Goal: Task Accomplishment & Management: Complete application form

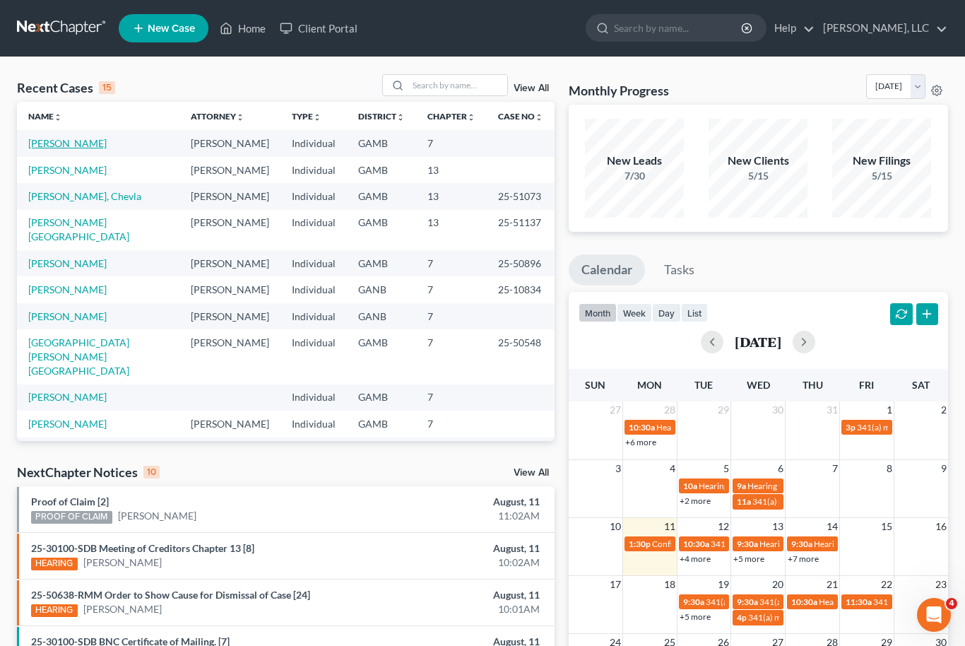
click at [91, 138] on link "[PERSON_NAME]" at bounding box center [67, 143] width 78 height 12
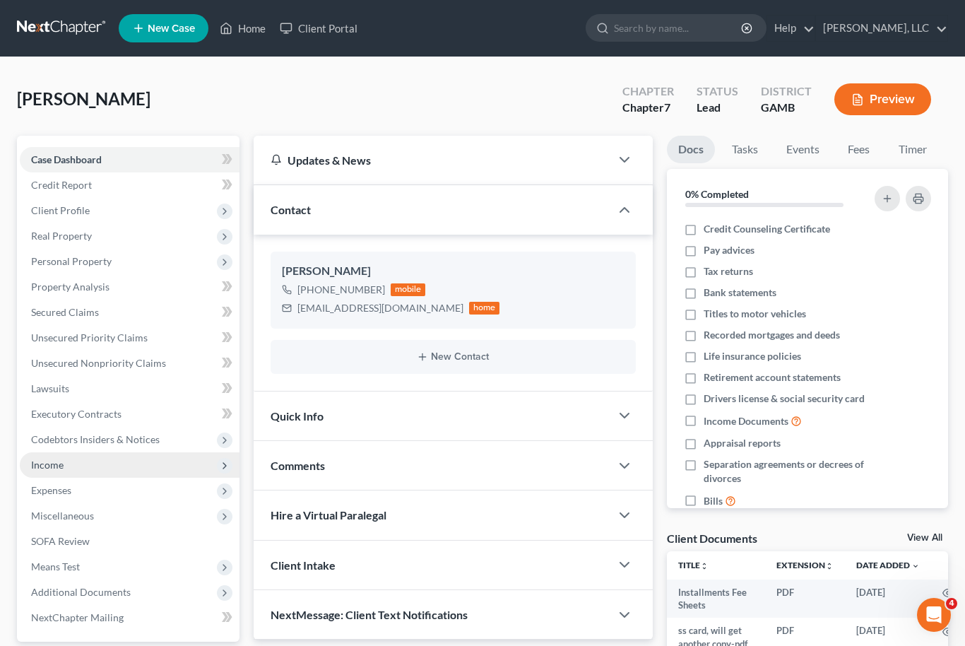
click at [81, 456] on span "Income" at bounding box center [130, 464] width 220 height 25
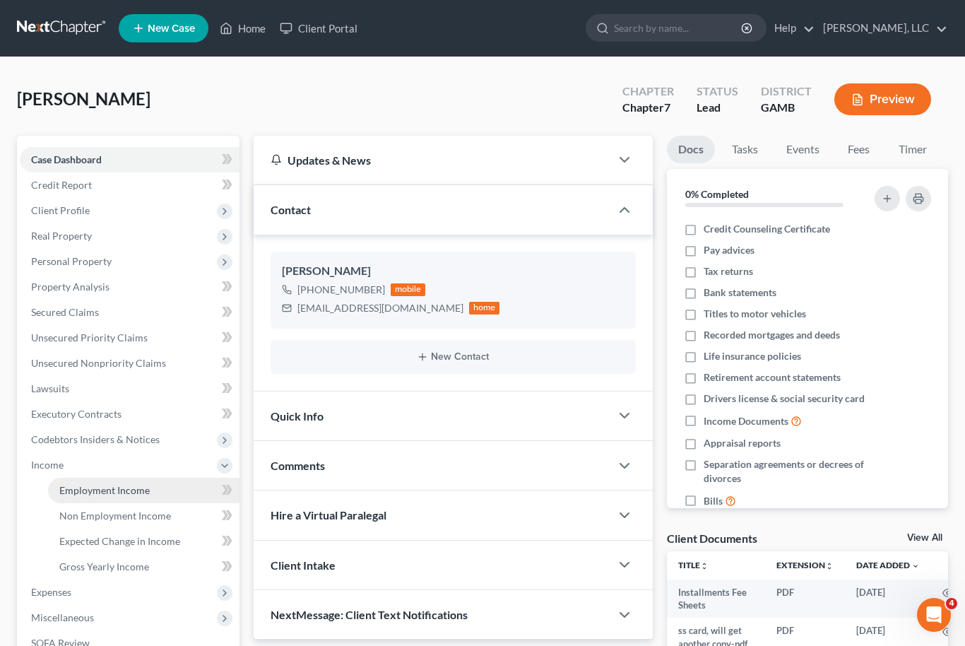
click at [112, 494] on span "Employment Income" at bounding box center [104, 490] width 90 height 12
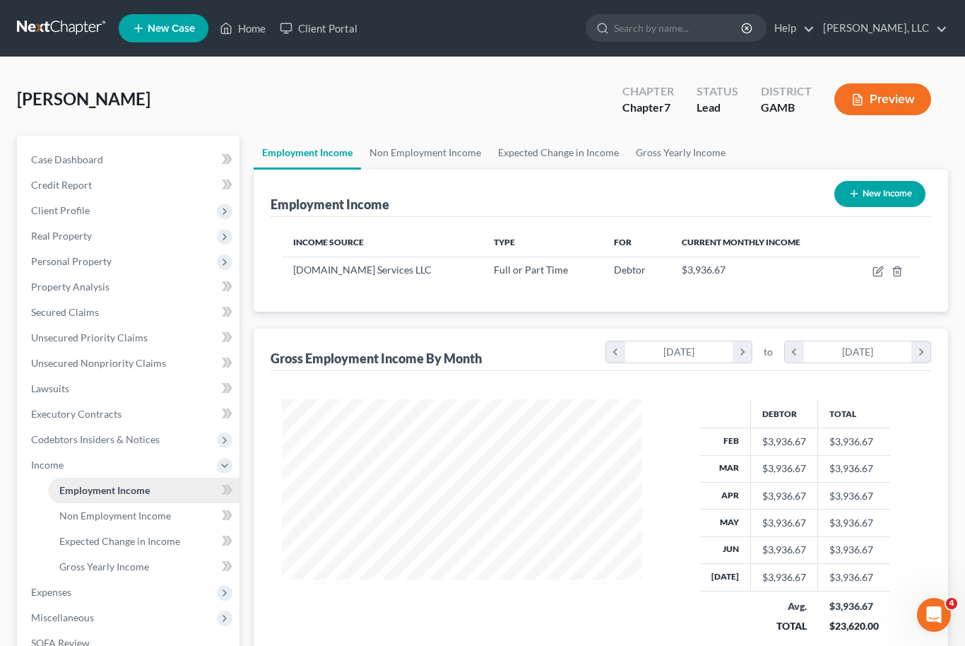
scroll to position [253, 389]
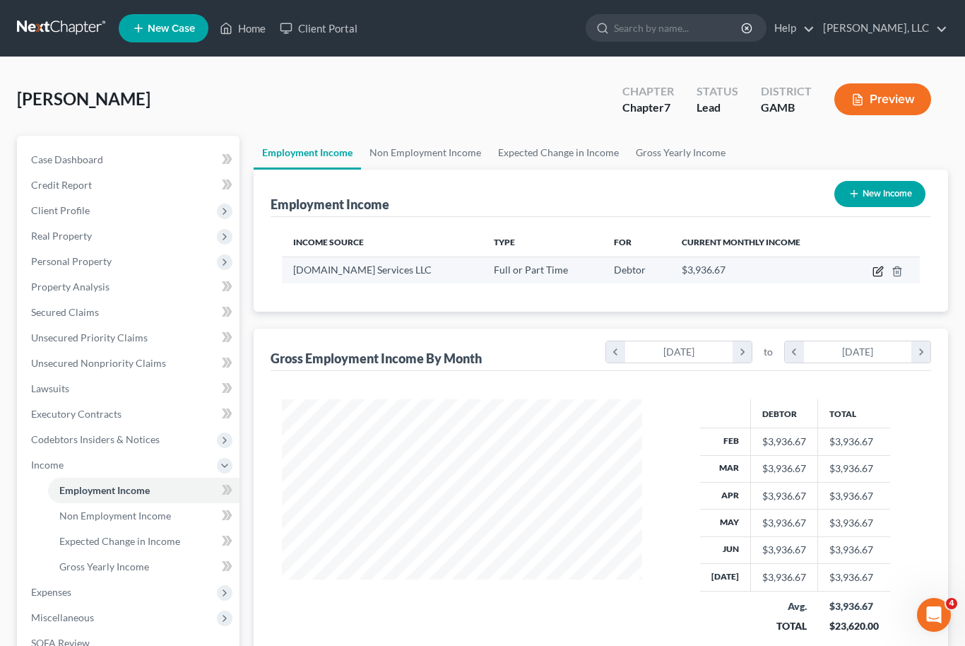
click at [875, 273] on icon "button" at bounding box center [878, 271] width 11 height 11
select select "0"
select select "50"
select select "3"
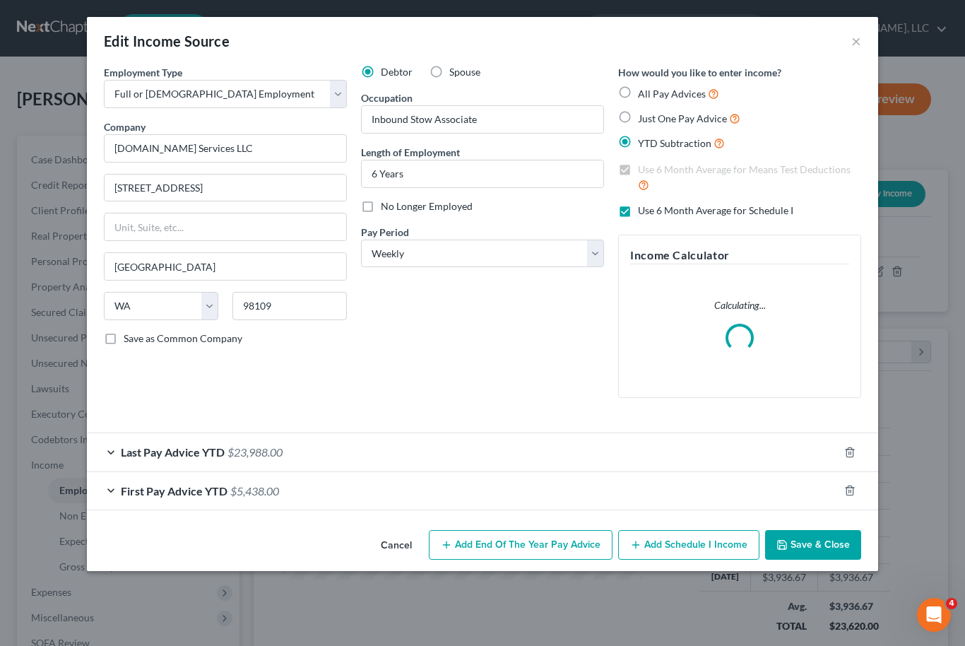
click at [410, 443] on div "Last Pay Advice YTD $23,988.00" at bounding box center [463, 451] width 752 height 37
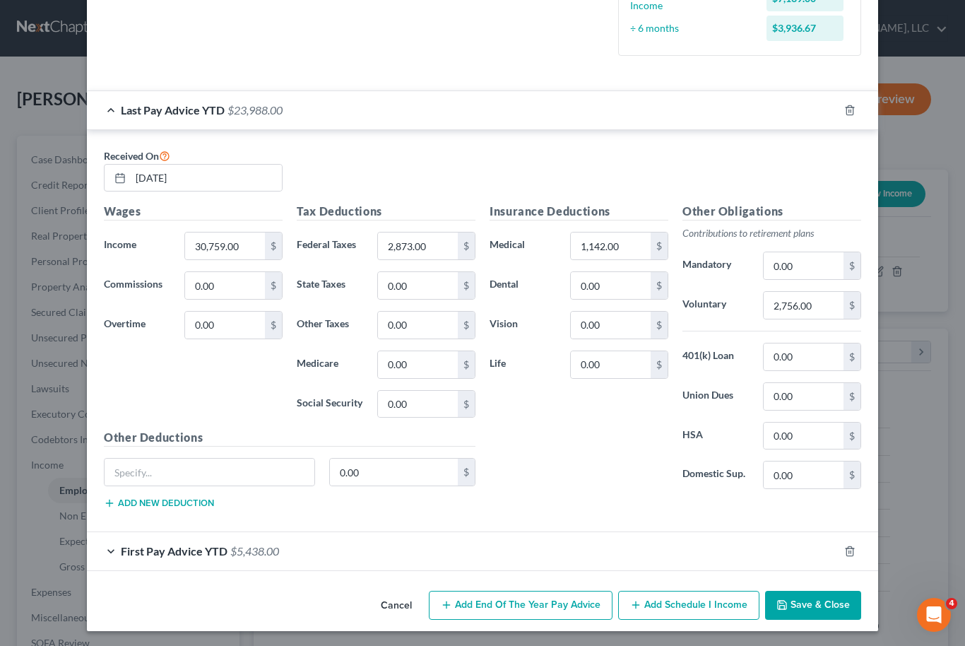
scroll to position [418, 0]
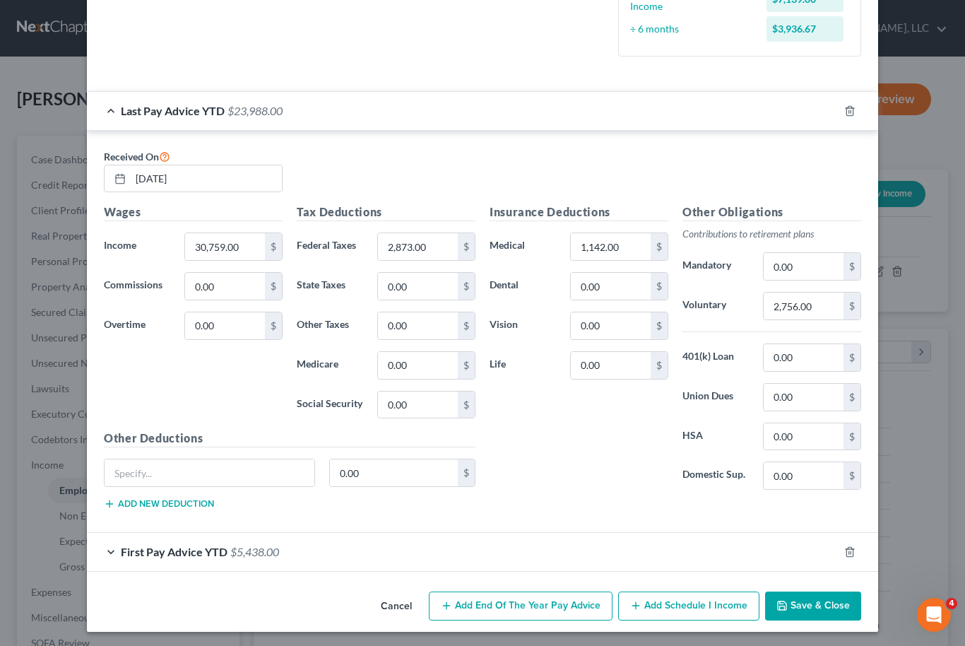
click at [358, 550] on div "First Pay Advice YTD $5,438.00" at bounding box center [463, 551] width 752 height 37
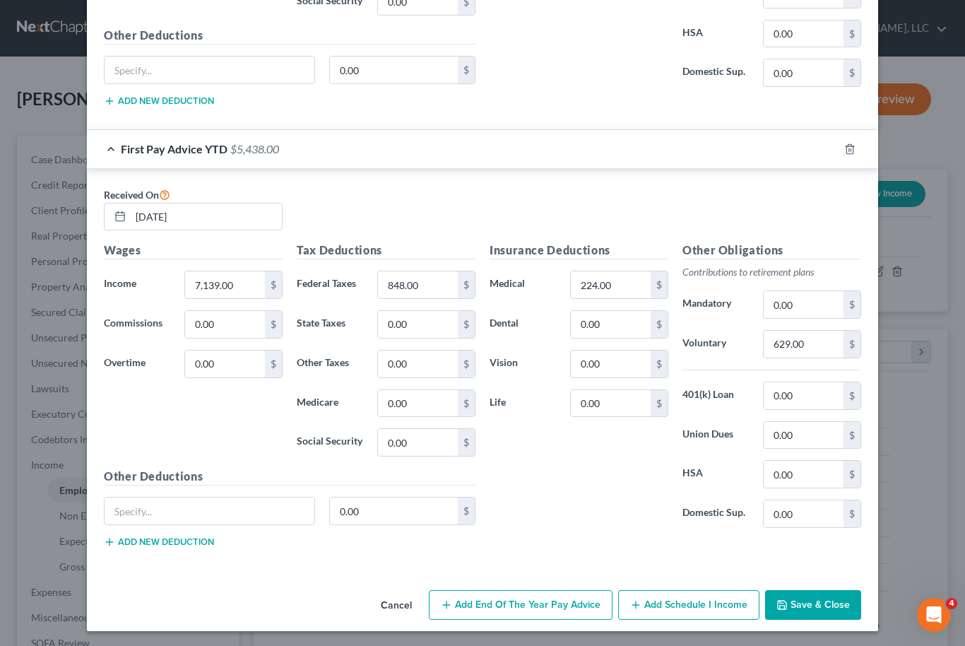
scroll to position [820, 0]
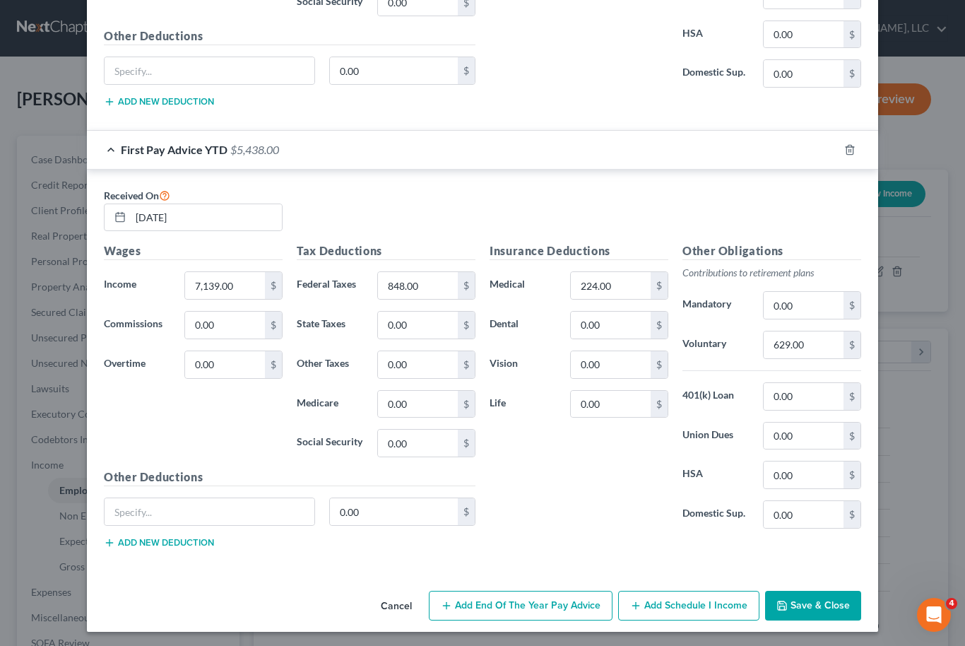
click at [842, 605] on button "Save & Close" at bounding box center [813, 606] width 96 height 30
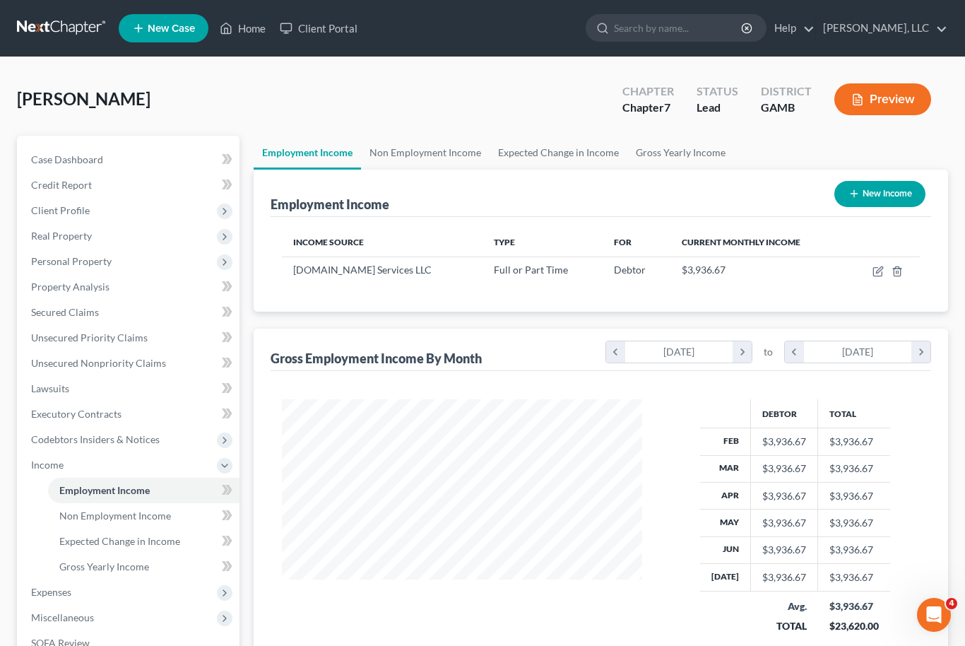
click at [232, 112] on div "[PERSON_NAME] Upgraded Chapter Chapter 7 Status Lead District [GEOGRAPHIC_DATA]…" at bounding box center [482, 104] width 931 height 61
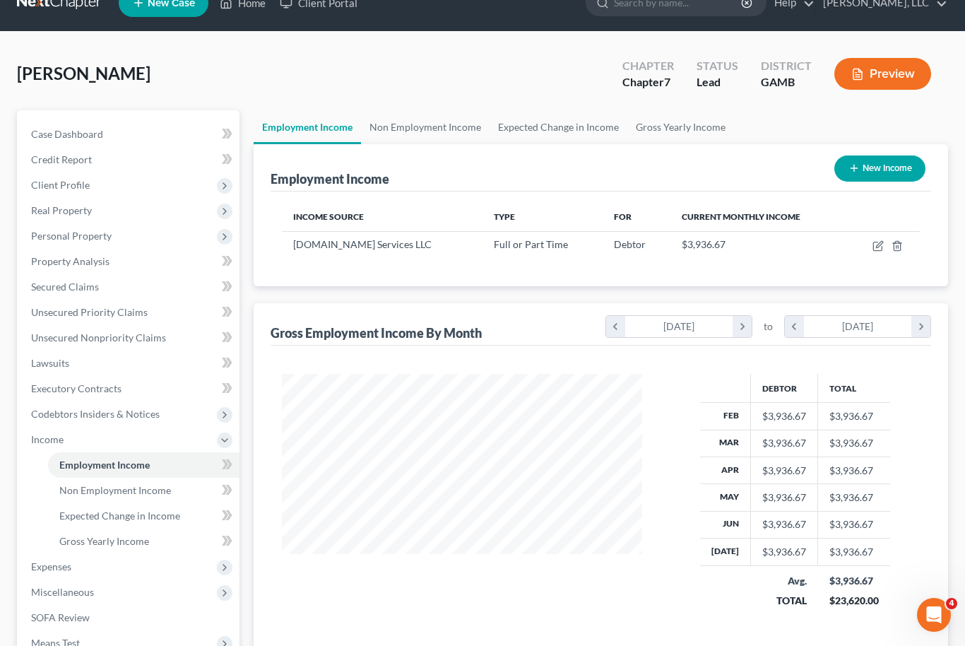
scroll to position [4, 0]
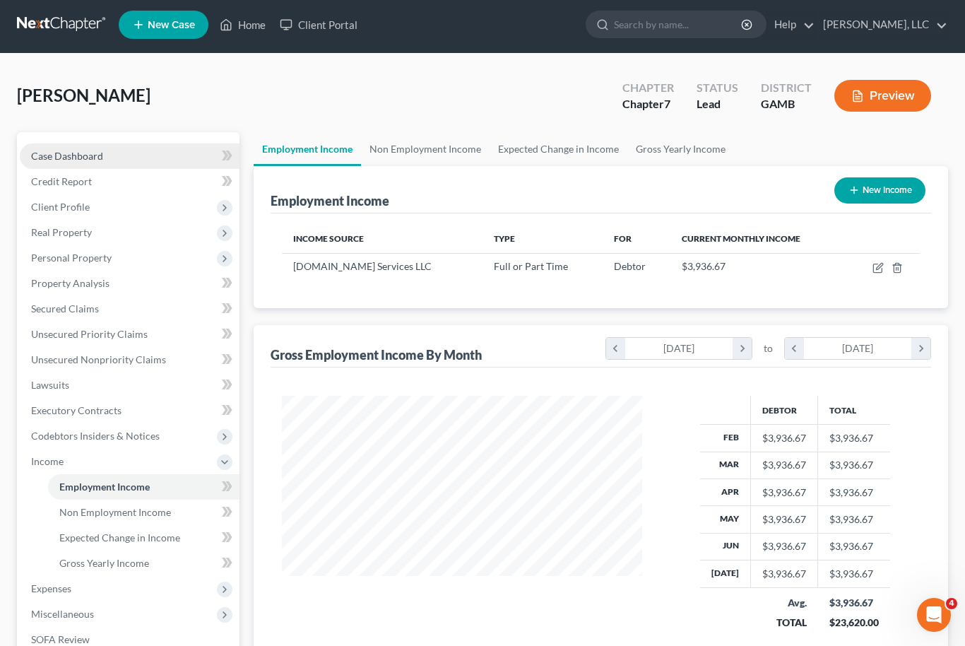
click at [160, 160] on link "Case Dashboard" at bounding box center [130, 155] width 220 height 25
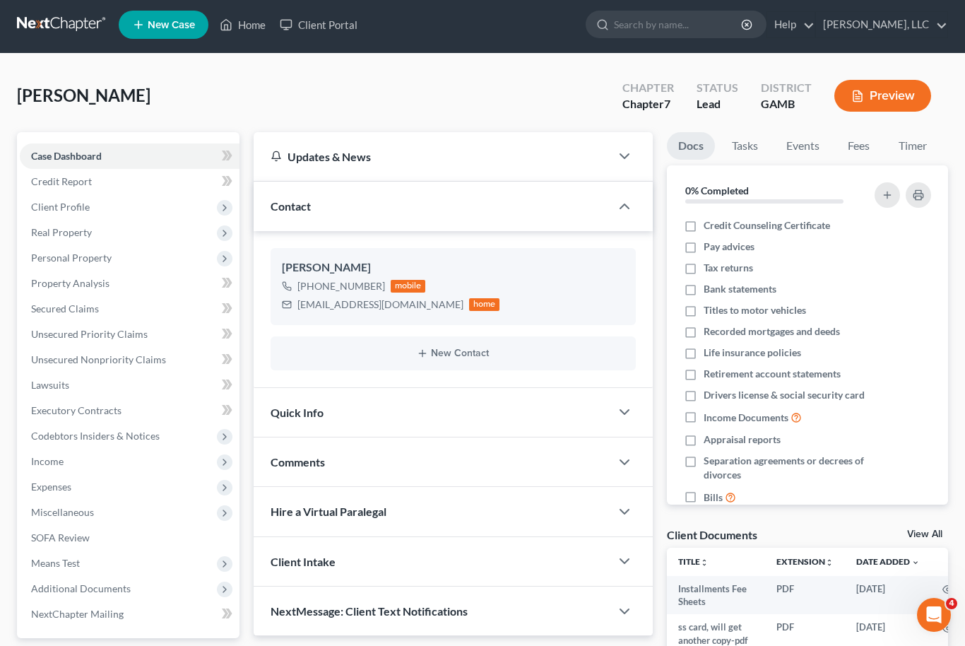
click at [935, 536] on link "View All" at bounding box center [924, 534] width 35 height 10
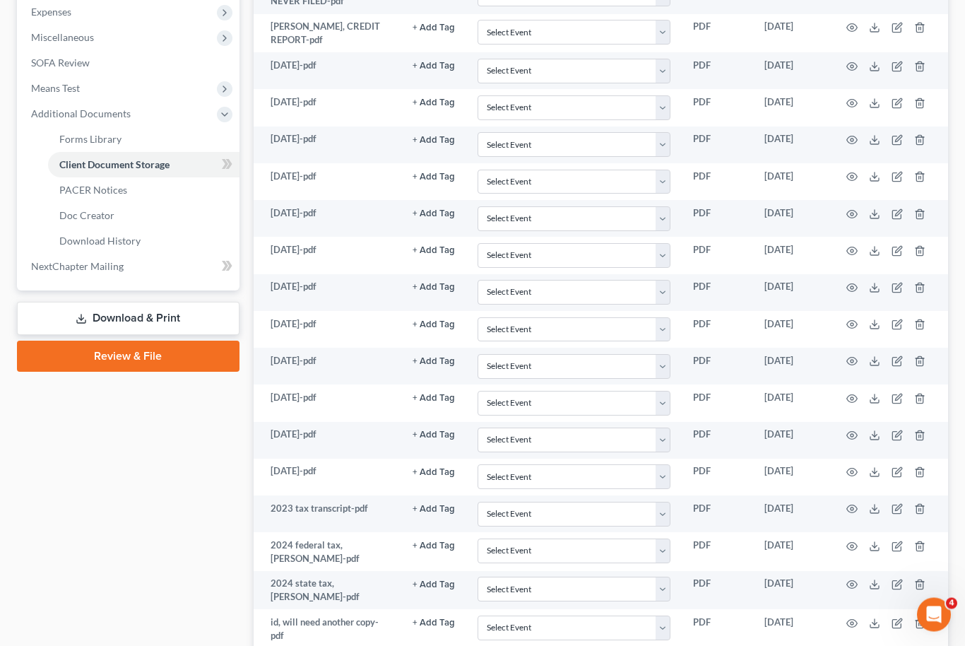
scroll to position [478, 0]
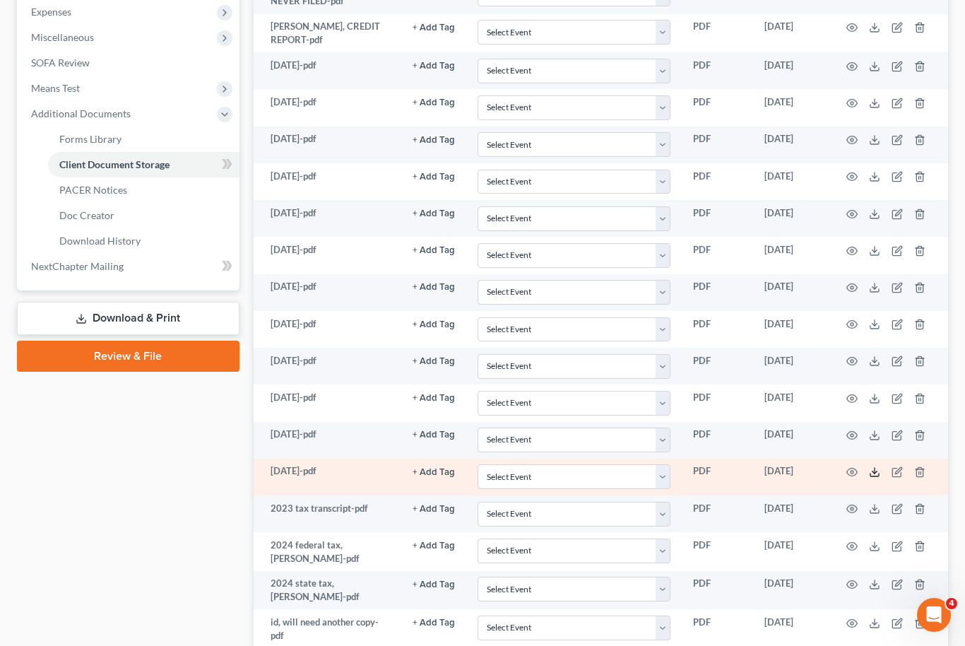
click at [878, 467] on icon at bounding box center [874, 471] width 11 height 11
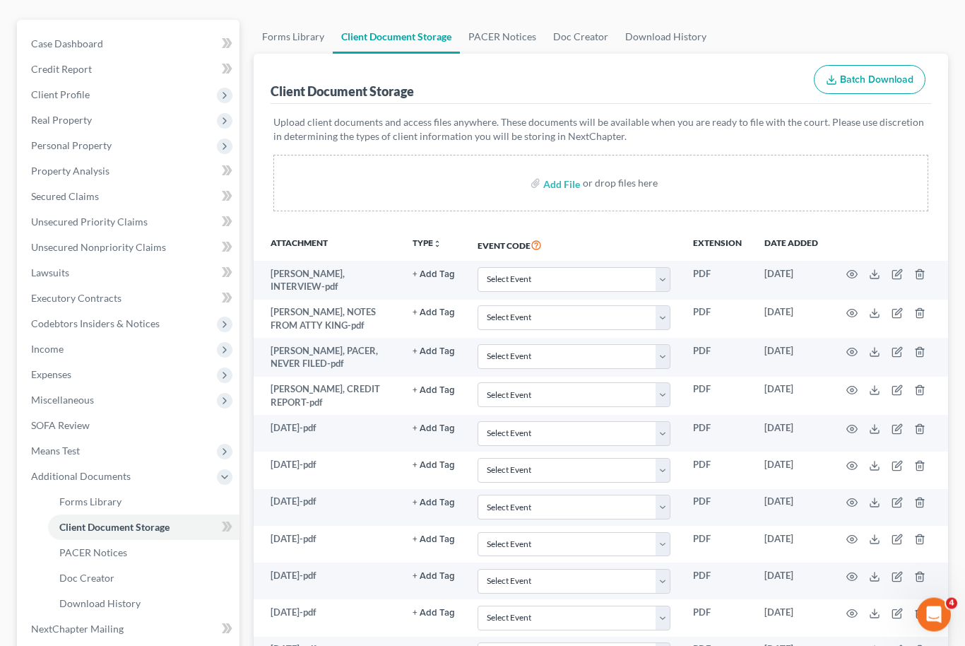
scroll to position [0, 0]
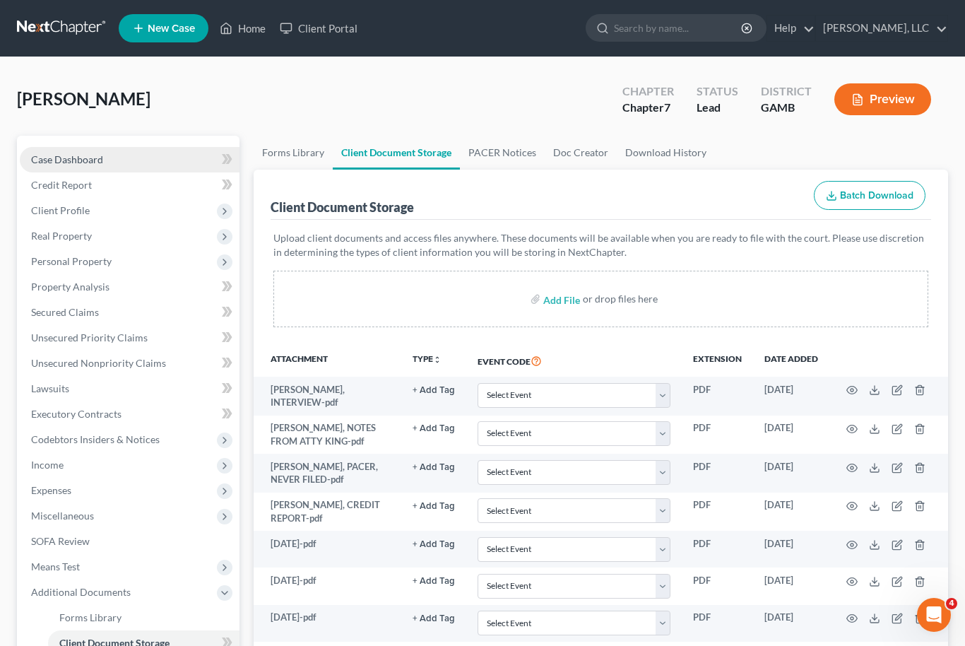
click at [83, 156] on span "Case Dashboard" at bounding box center [67, 159] width 72 height 12
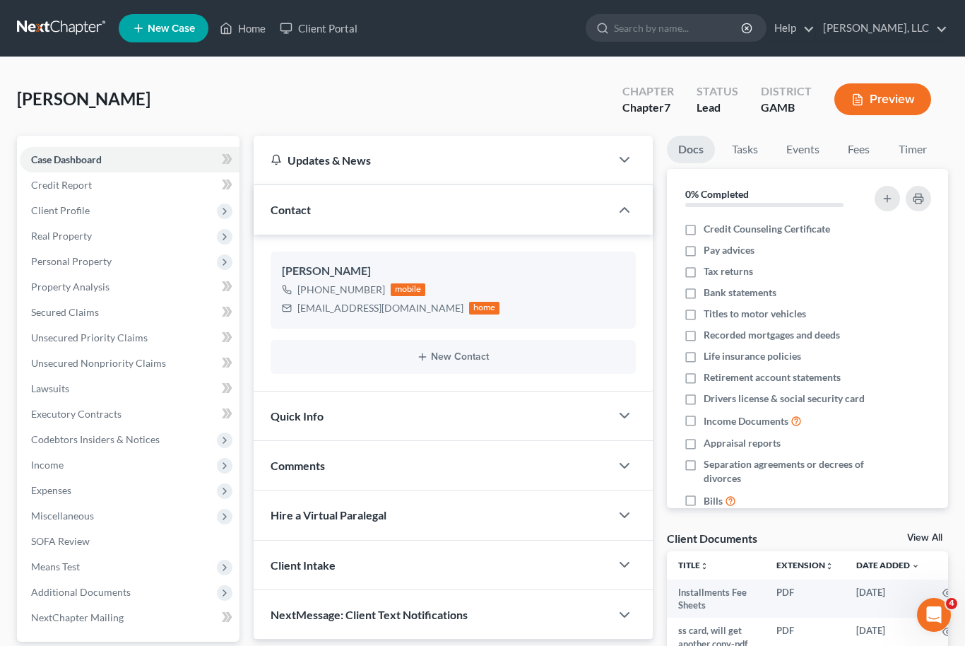
click at [928, 540] on link "View All" at bounding box center [924, 538] width 35 height 10
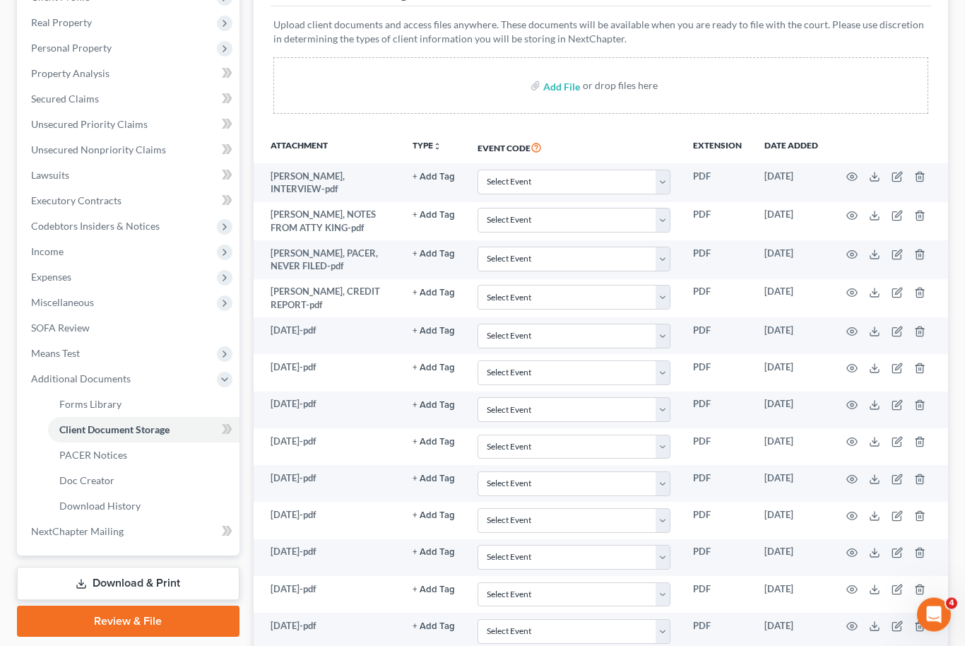
scroll to position [214, 0]
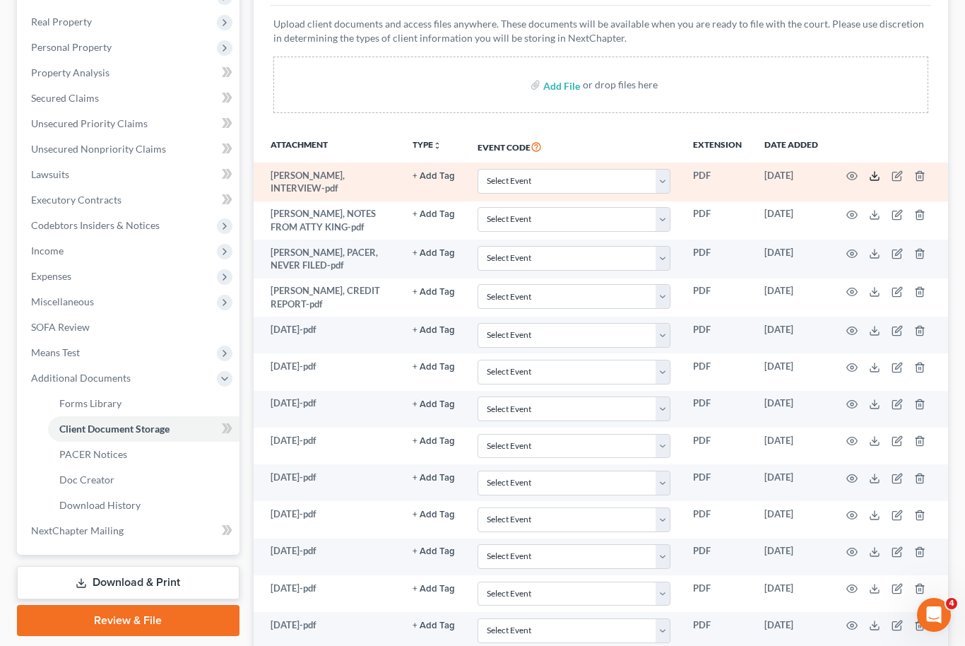
click at [874, 172] on icon at bounding box center [874, 175] width 11 height 11
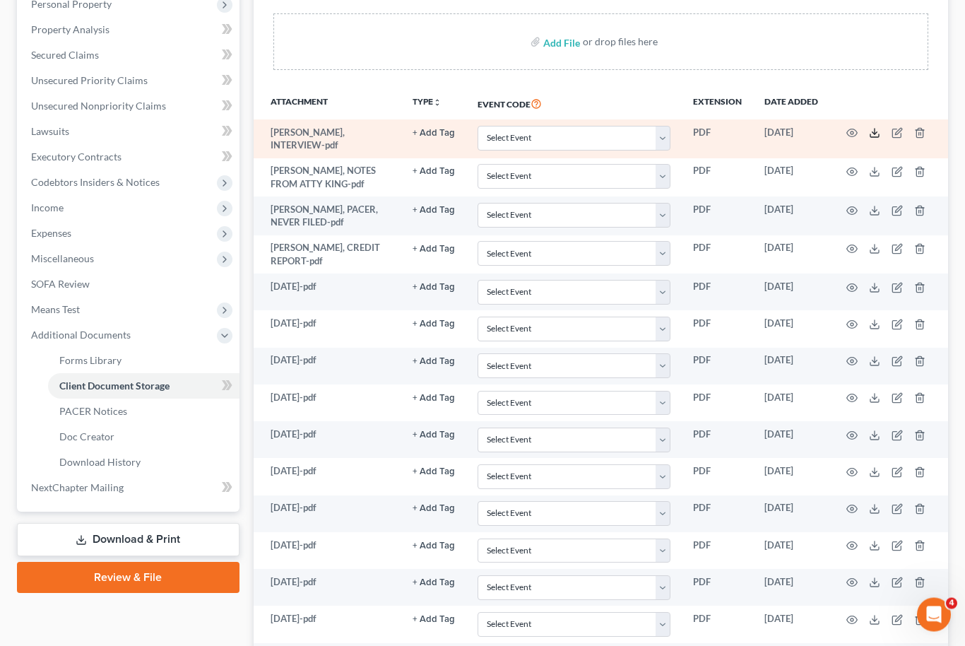
scroll to position [257, 0]
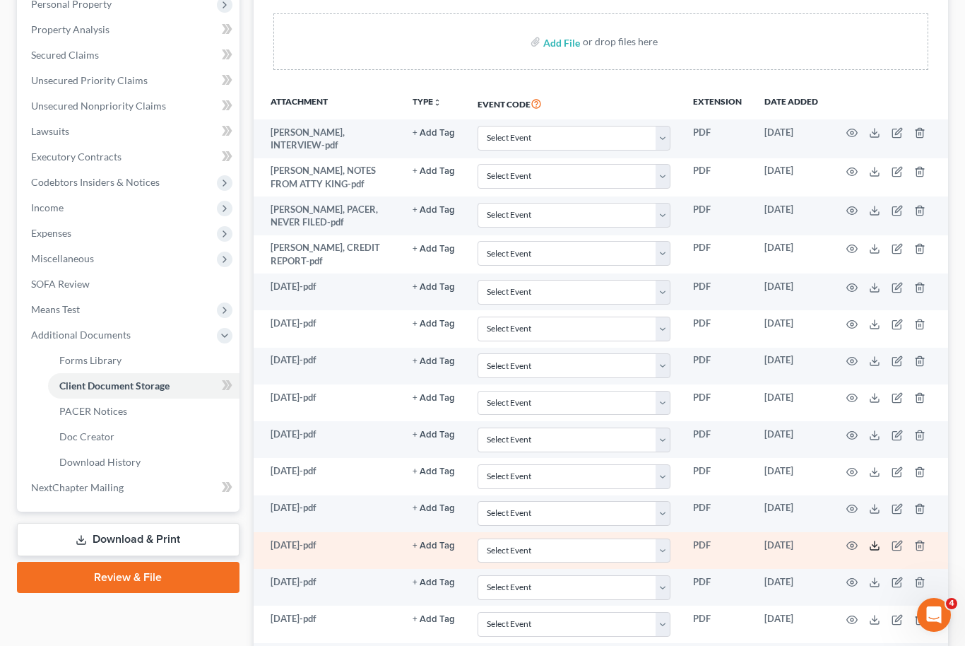
click at [875, 540] on icon at bounding box center [874, 545] width 11 height 11
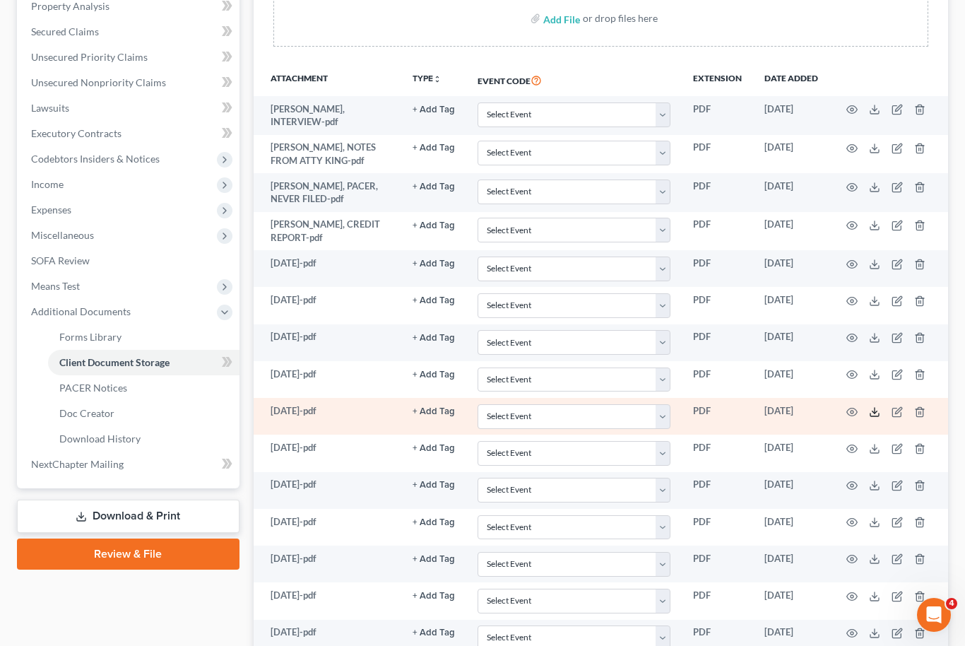
click at [878, 406] on icon at bounding box center [874, 411] width 11 height 11
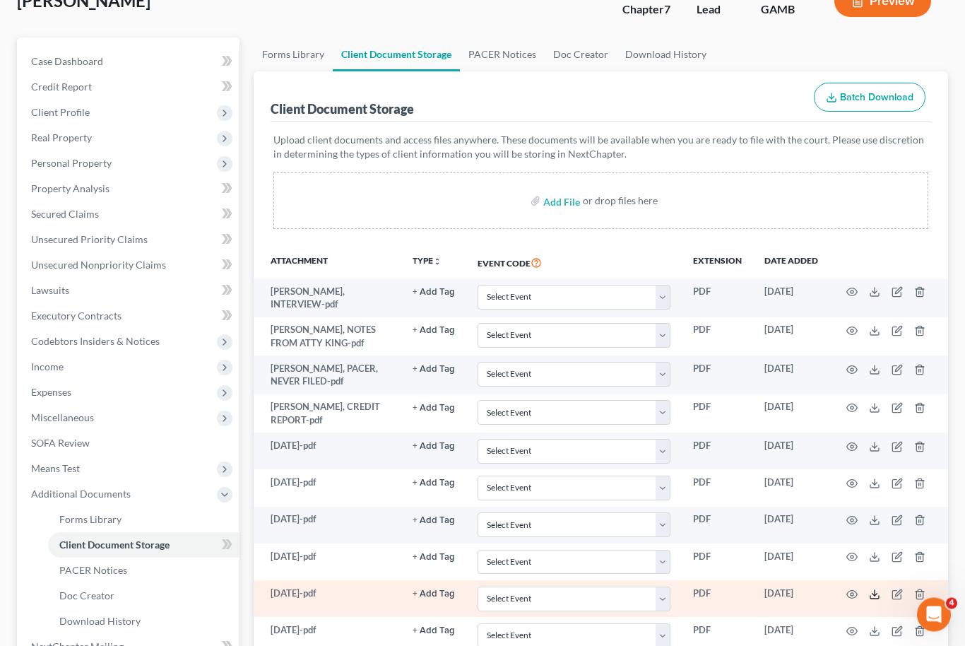
scroll to position [0, 0]
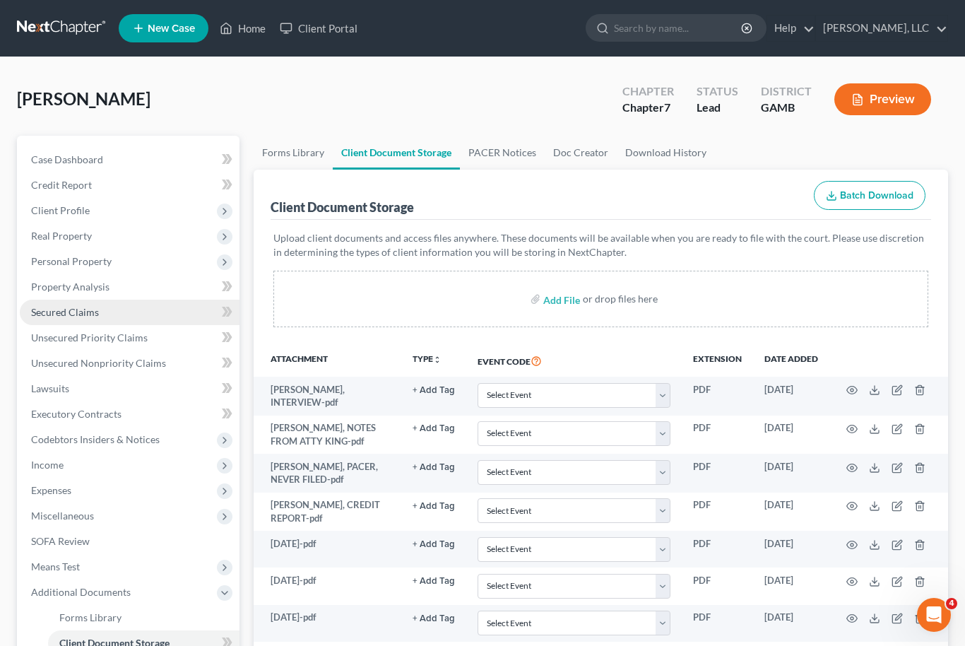
click at [119, 312] on link "Secured Claims" at bounding box center [130, 312] width 220 height 25
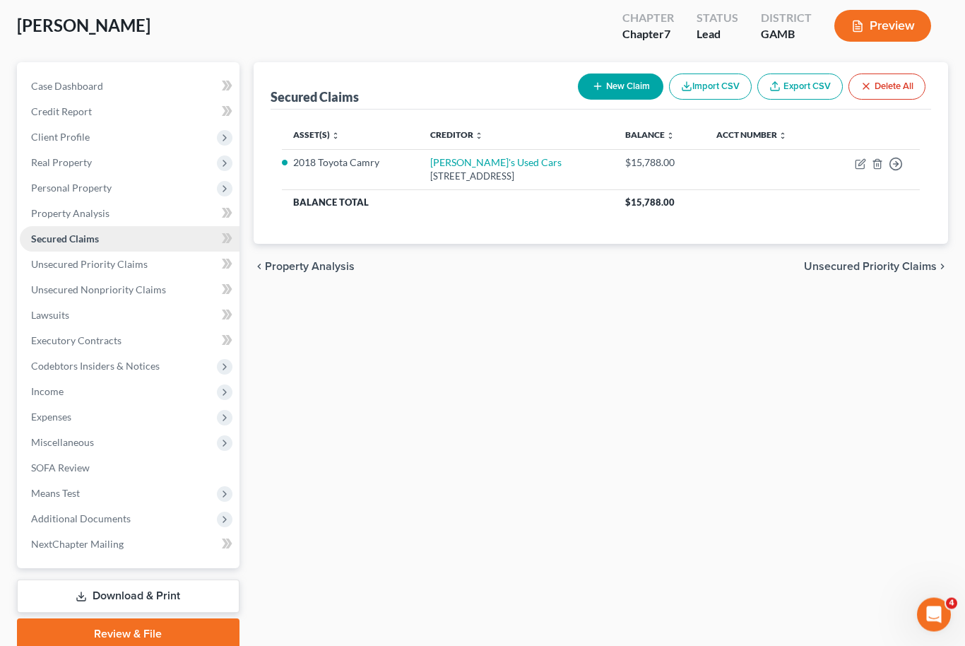
scroll to position [83, 0]
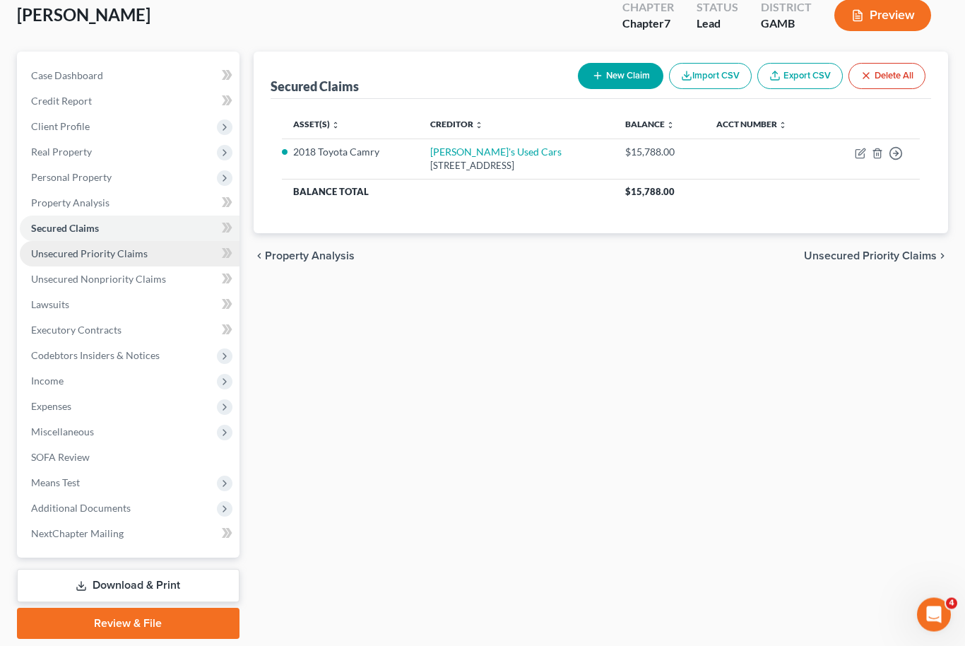
click at [126, 257] on span "Unsecured Priority Claims" at bounding box center [89, 254] width 117 height 12
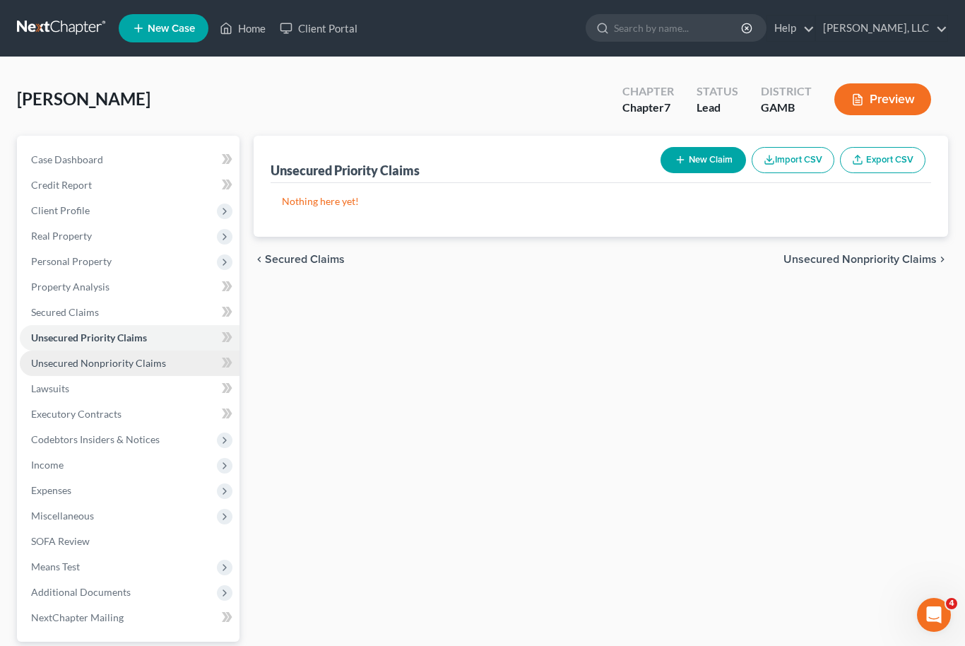
click at [135, 367] on span "Unsecured Nonpriority Claims" at bounding box center [98, 363] width 135 height 12
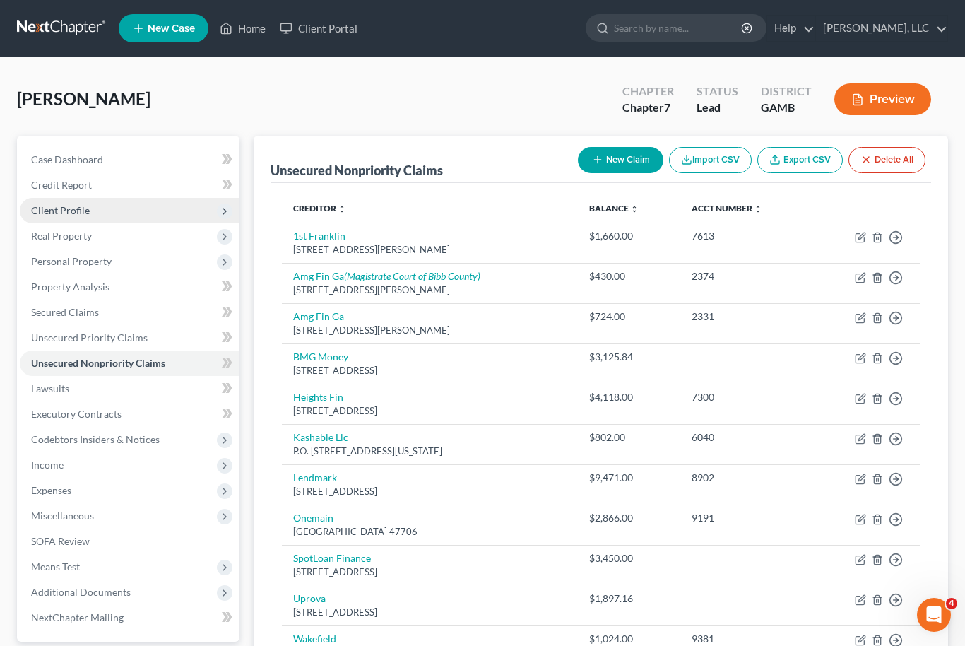
click at [105, 216] on span "Client Profile" at bounding box center [130, 210] width 220 height 25
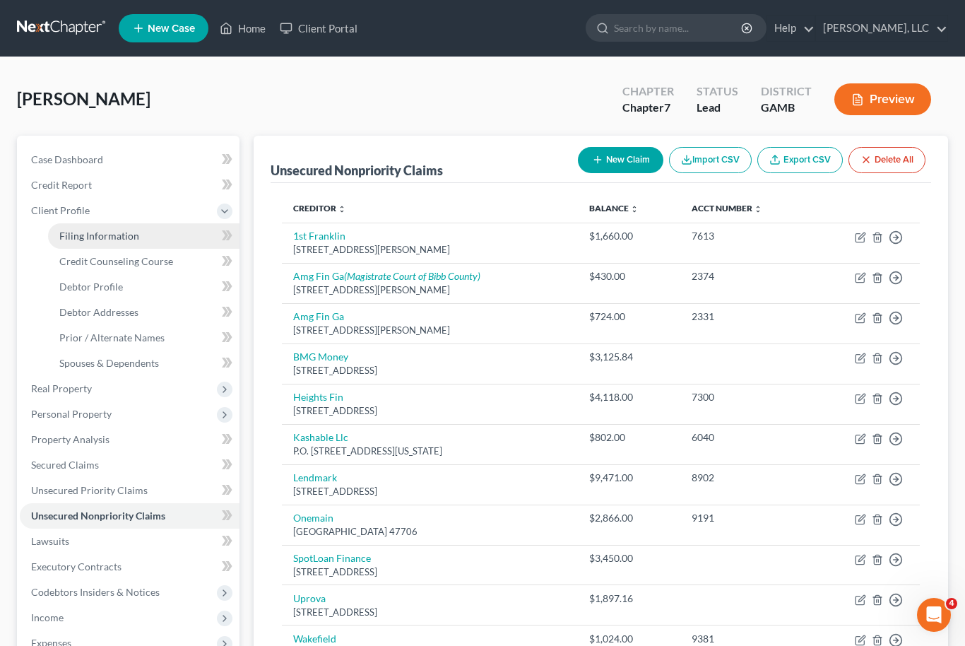
click at [132, 245] on link "Filing Information" at bounding box center [143, 235] width 191 height 25
select select "1"
select select "0"
select select "18"
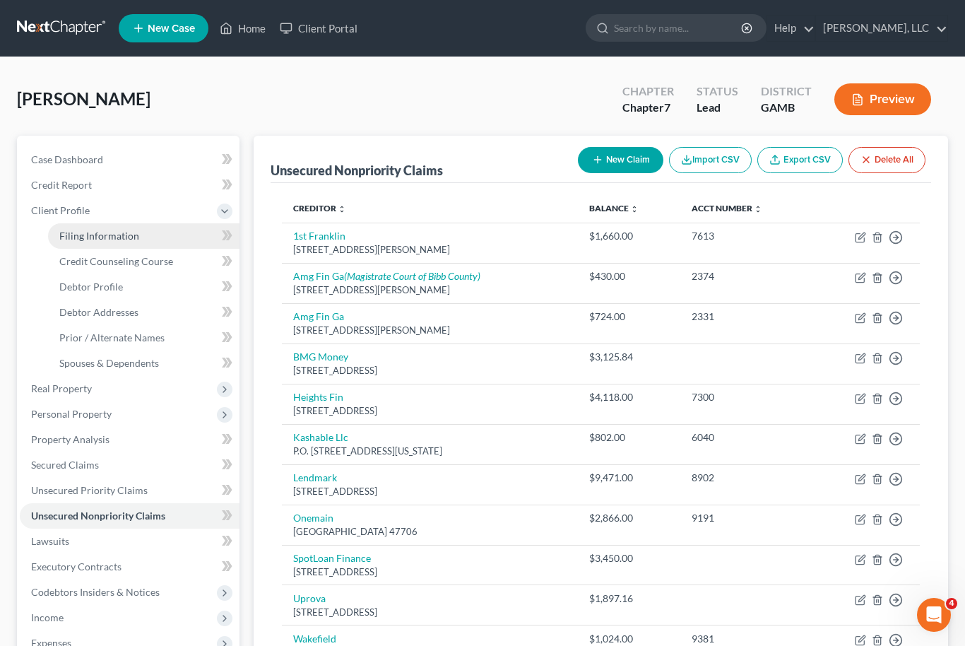
select select "0"
select select "10"
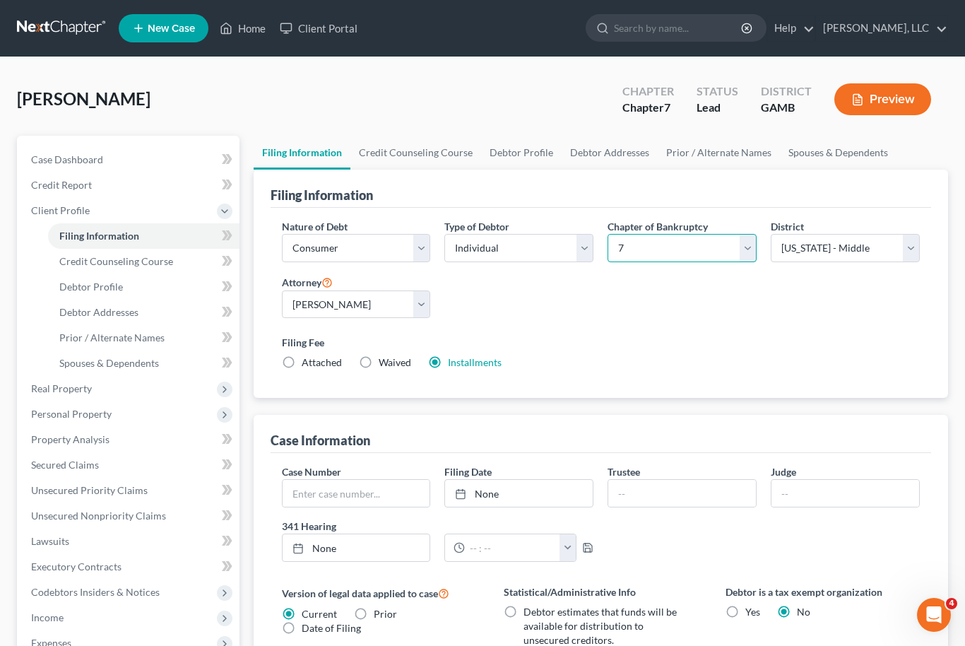
click at [755, 254] on select "Select 7 11 12 13" at bounding box center [682, 248] width 149 height 28
select select "3"
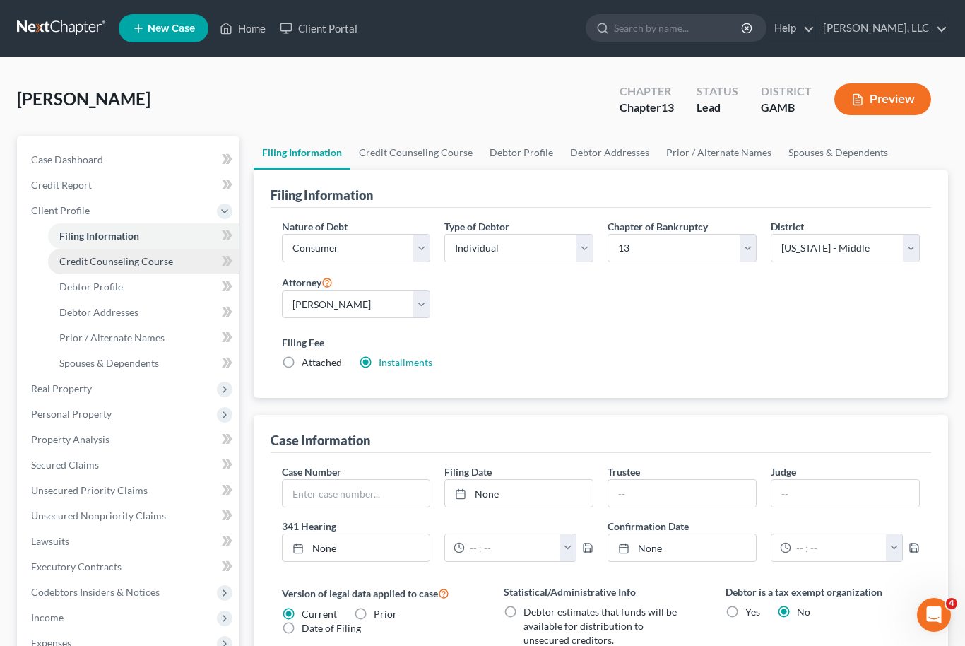
click at [135, 255] on span "Credit Counseling Course" at bounding box center [116, 261] width 114 height 12
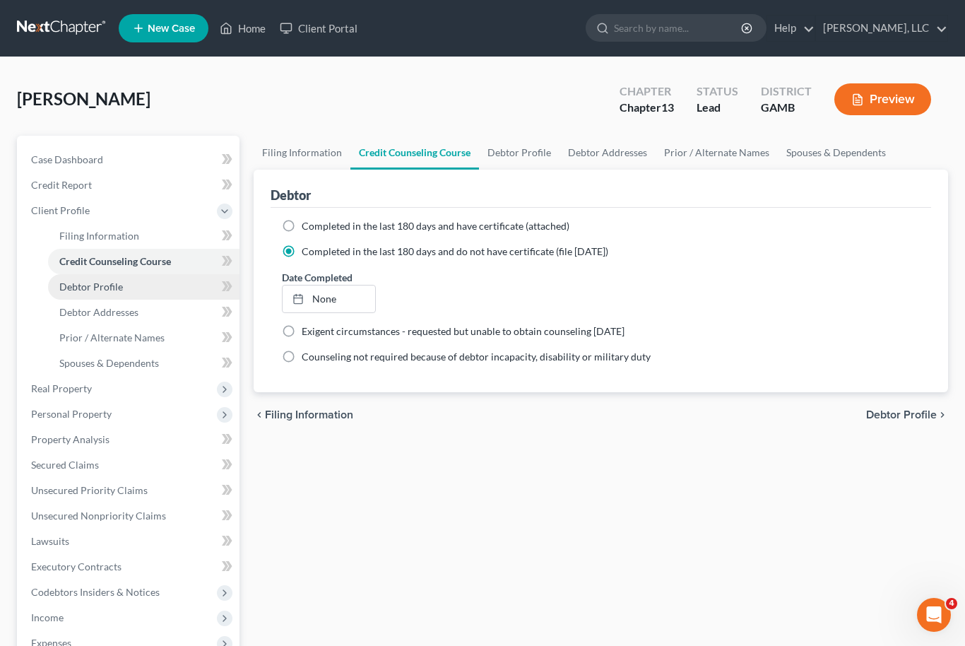
click at [119, 285] on span "Debtor Profile" at bounding box center [91, 287] width 64 height 12
select select "1"
select select "3"
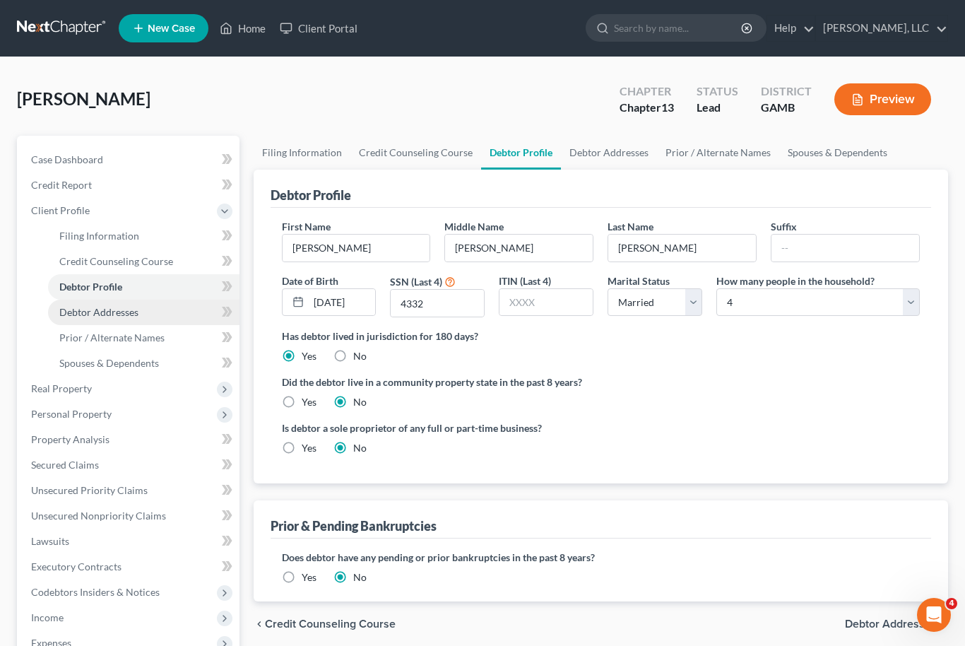
click at [135, 312] on span "Debtor Addresses" at bounding box center [98, 312] width 79 height 12
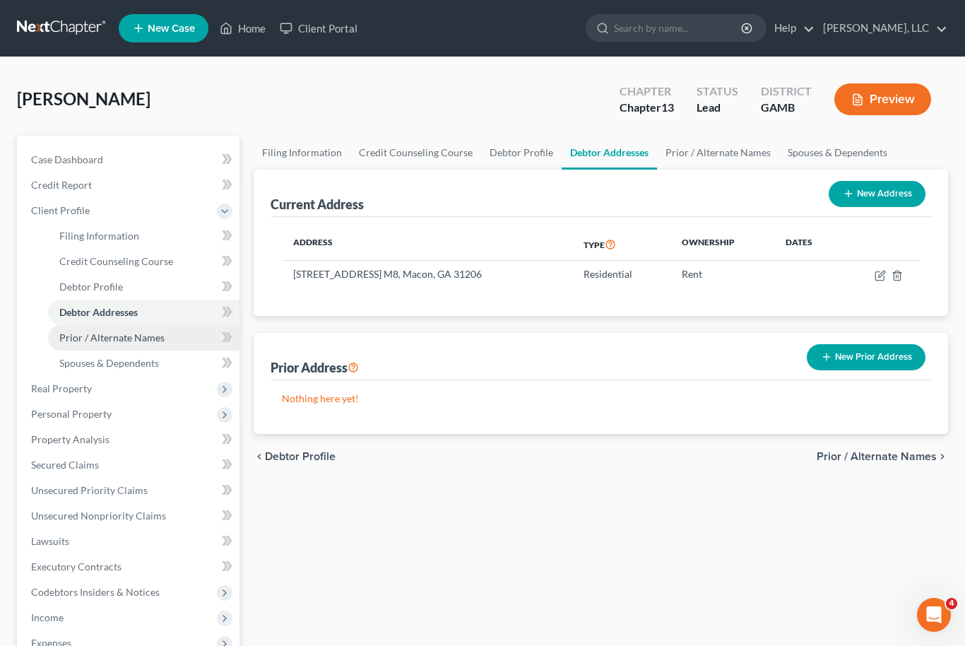
click at [137, 334] on span "Prior / Alternate Names" at bounding box center [111, 337] width 105 height 12
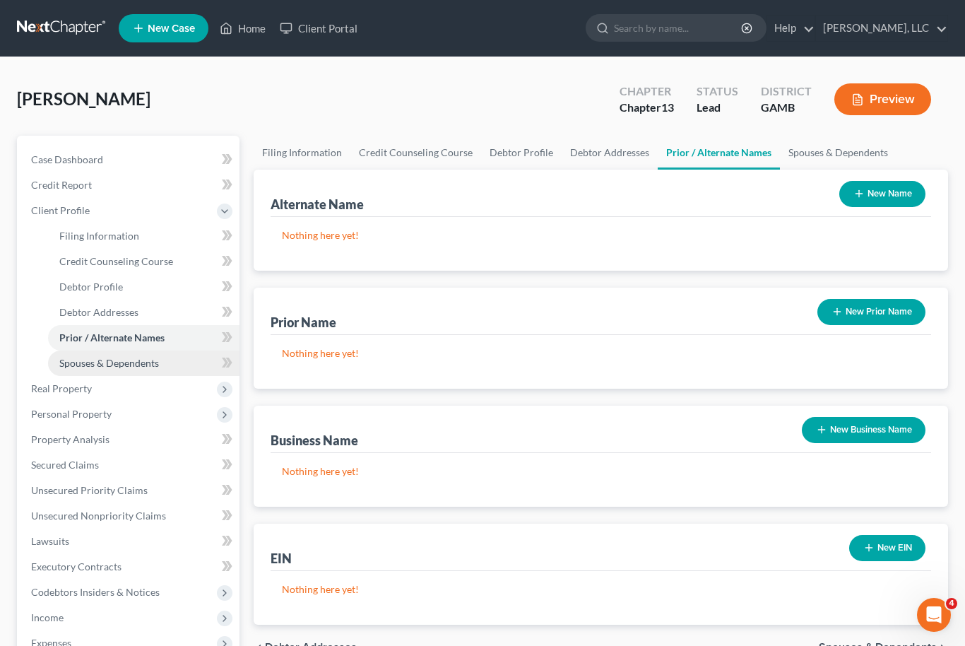
click at [145, 359] on span "Spouses & Dependents" at bounding box center [109, 363] width 100 height 12
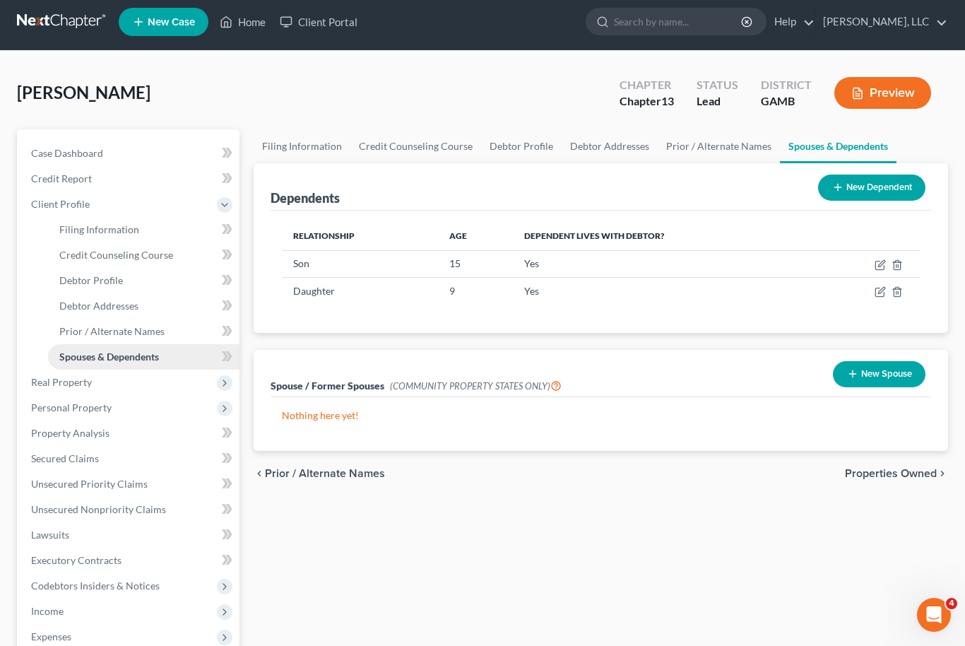
scroll to position [4, 0]
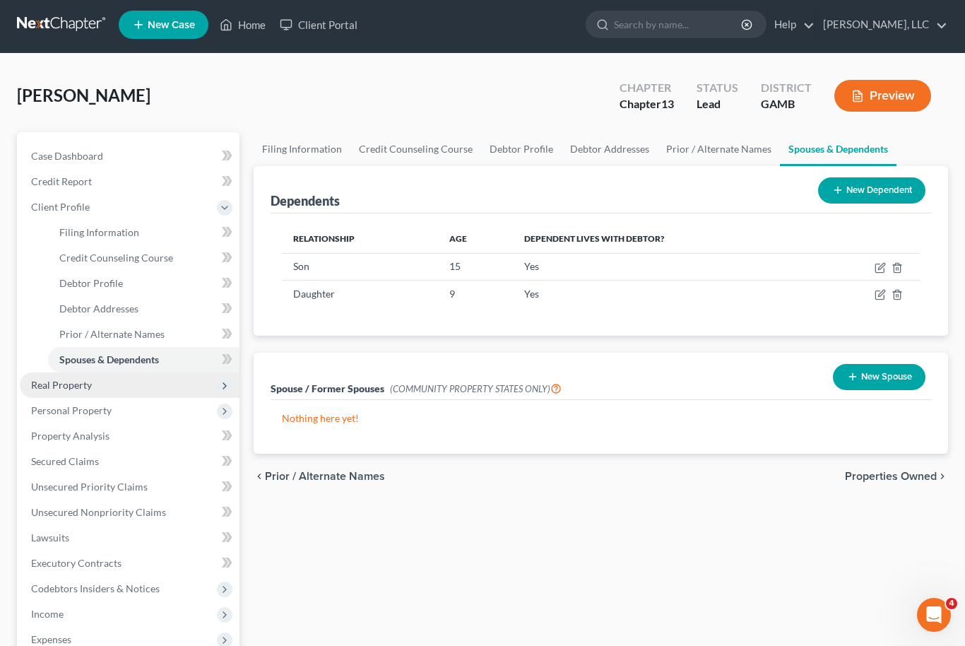
click at [88, 382] on span "Real Property" at bounding box center [61, 385] width 61 height 12
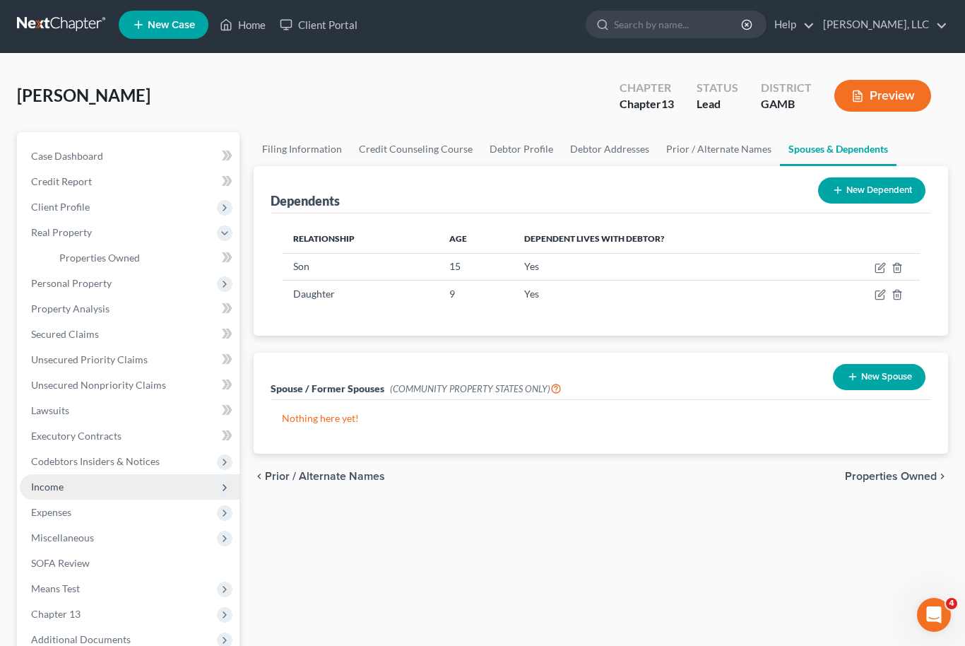
click at [88, 483] on span "Income" at bounding box center [130, 486] width 220 height 25
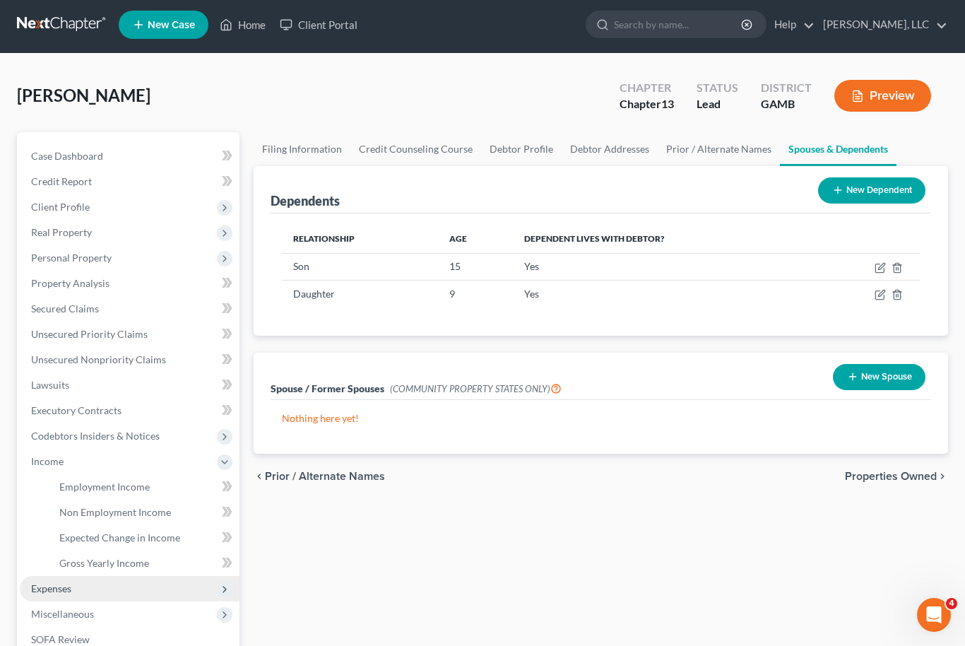
click at [90, 589] on span "Expenses" at bounding box center [130, 588] width 220 height 25
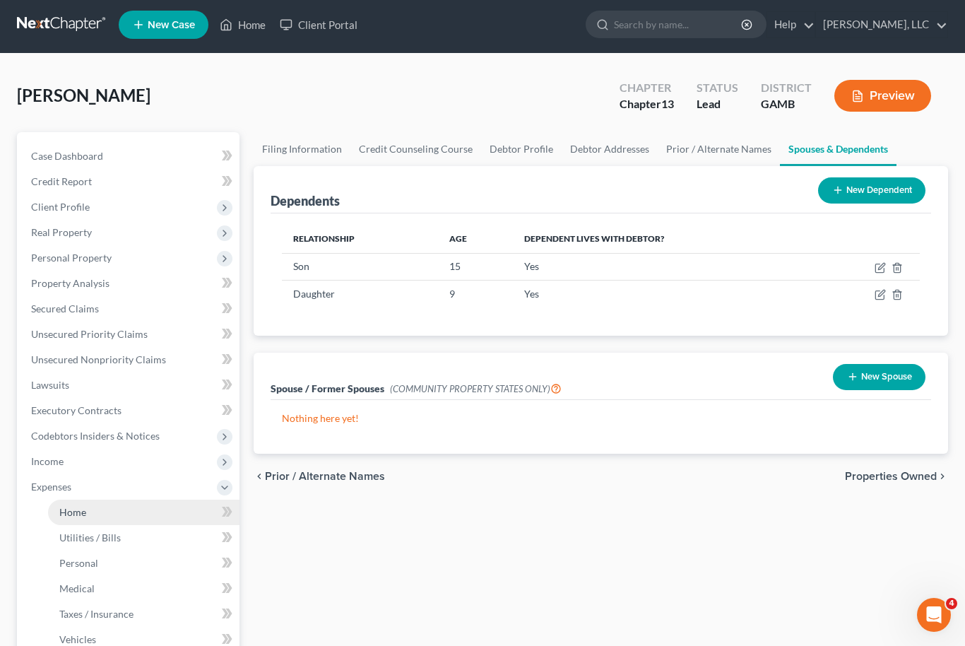
click at [130, 512] on link "Home" at bounding box center [143, 512] width 191 height 25
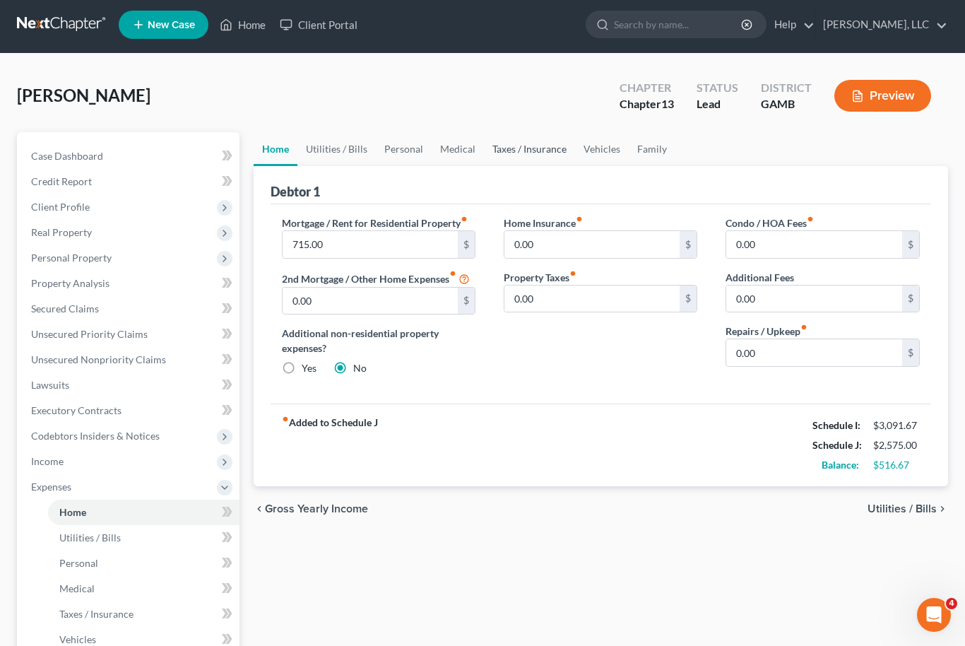
click at [536, 149] on link "Taxes / Insurance" at bounding box center [529, 149] width 91 height 34
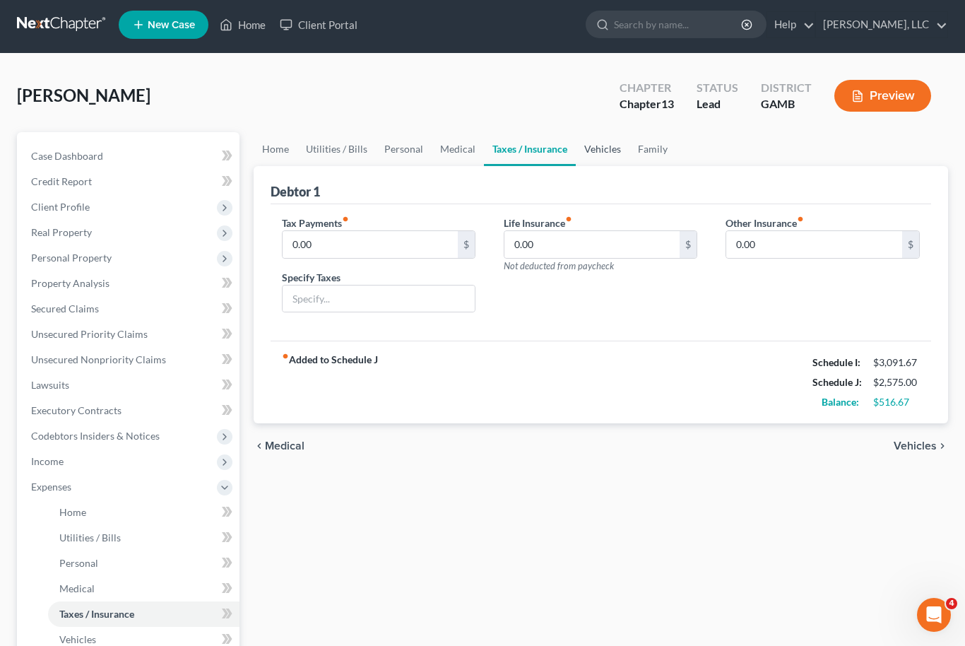
click at [598, 148] on link "Vehicles" at bounding box center [603, 149] width 54 height 34
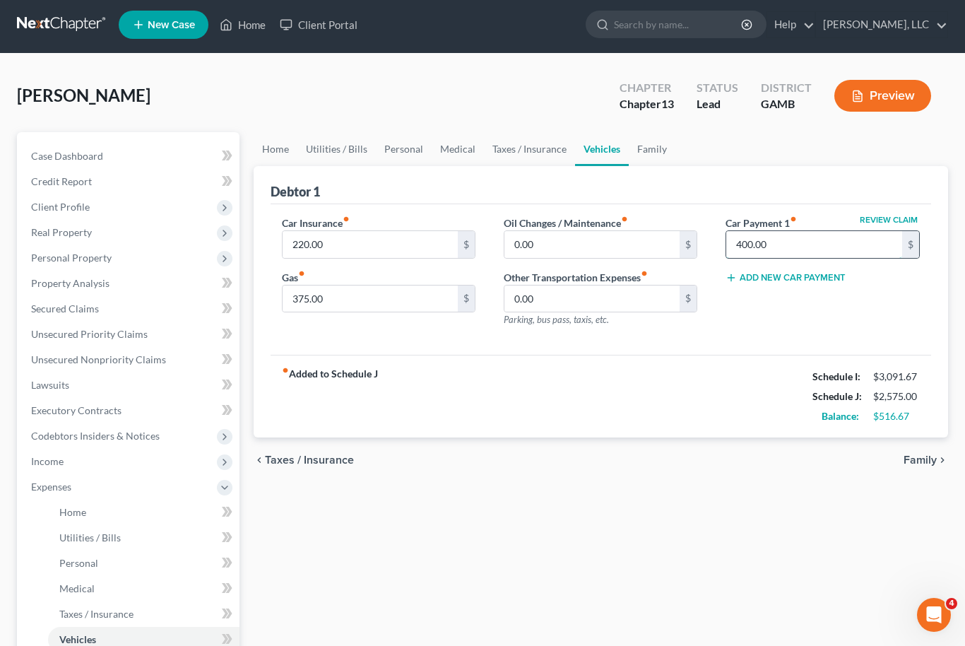
click at [763, 247] on input "400.00" at bounding box center [814, 244] width 176 height 27
click at [342, 154] on link "Utilities / Bills" at bounding box center [336, 149] width 78 height 34
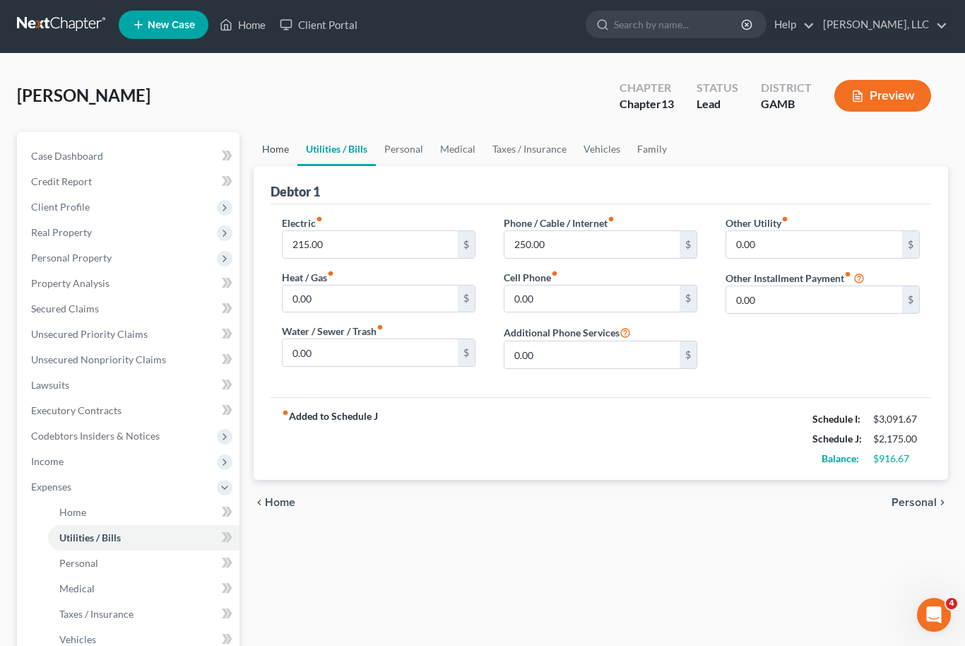
click at [281, 151] on link "Home" at bounding box center [276, 149] width 44 height 34
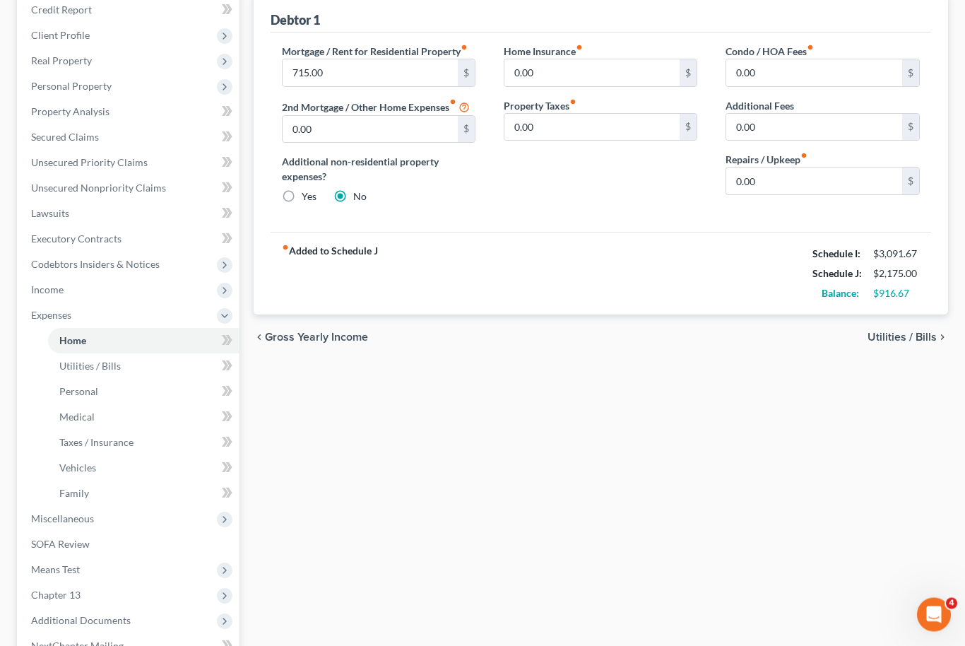
scroll to position [206, 0]
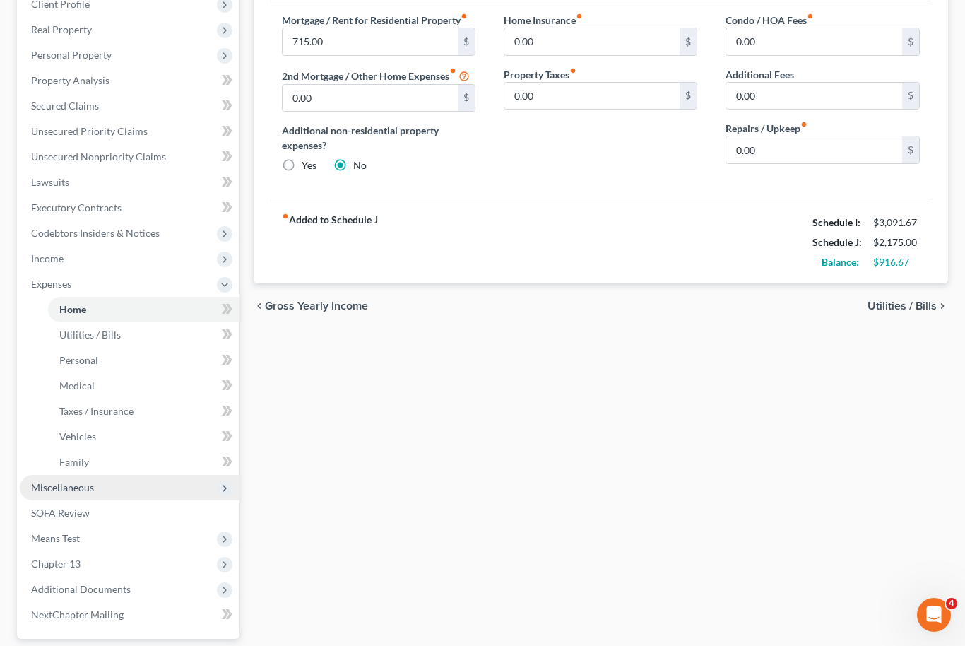
click at [77, 488] on span "Miscellaneous" at bounding box center [62, 487] width 63 height 12
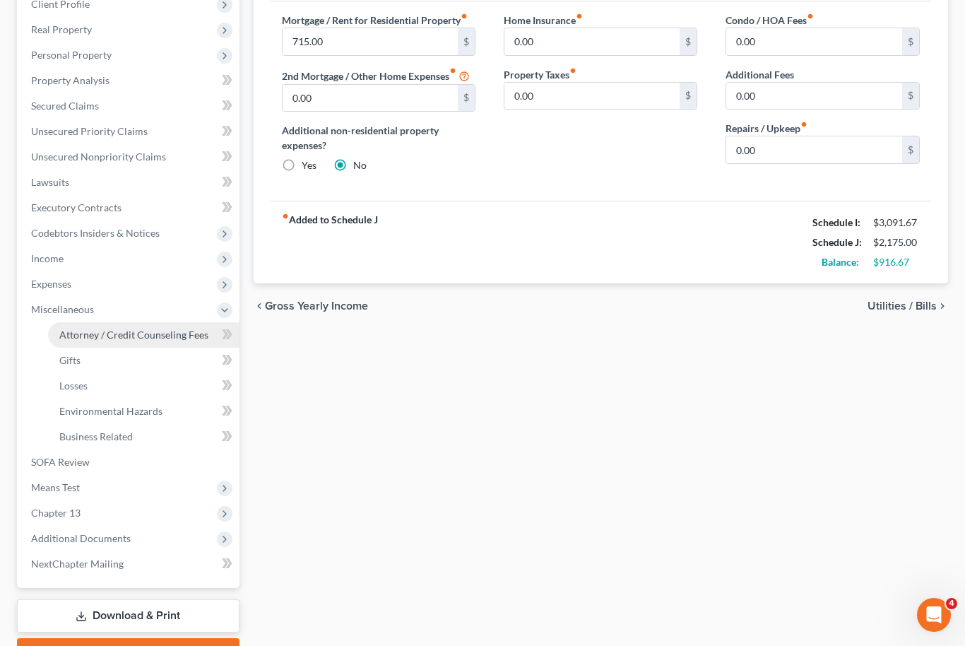
click at [148, 338] on span "Attorney / Credit Counseling Fees" at bounding box center [133, 335] width 149 height 12
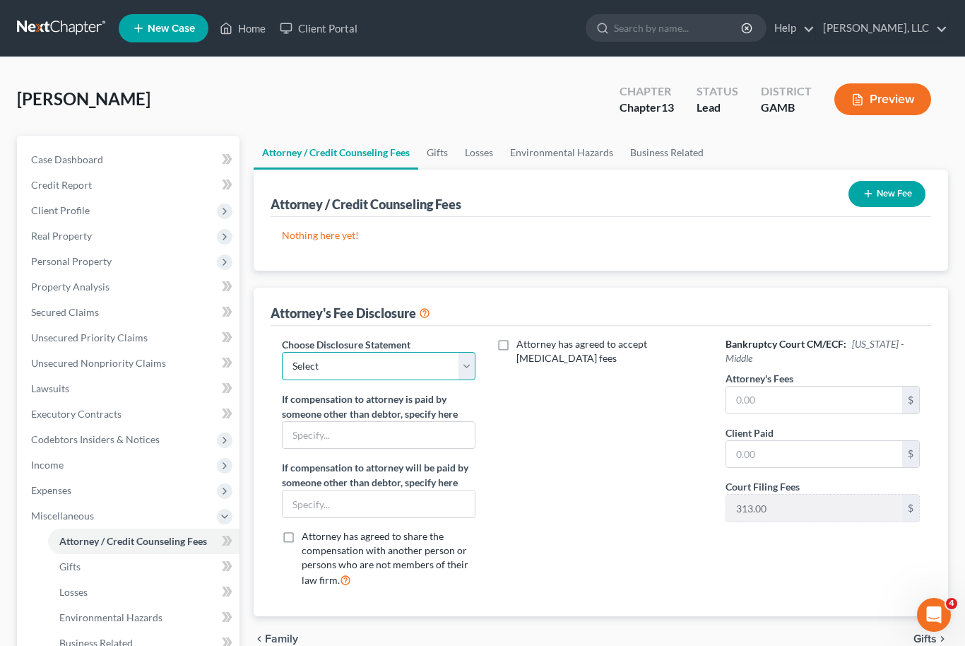
click at [459, 360] on select "Select Disclosure of Compensation of Attorney for Debtor Disclosure of Compensa…" at bounding box center [379, 366] width 194 height 28
select select "0"
click at [769, 401] on input "text" at bounding box center [814, 399] width 176 height 27
type input "3,900"
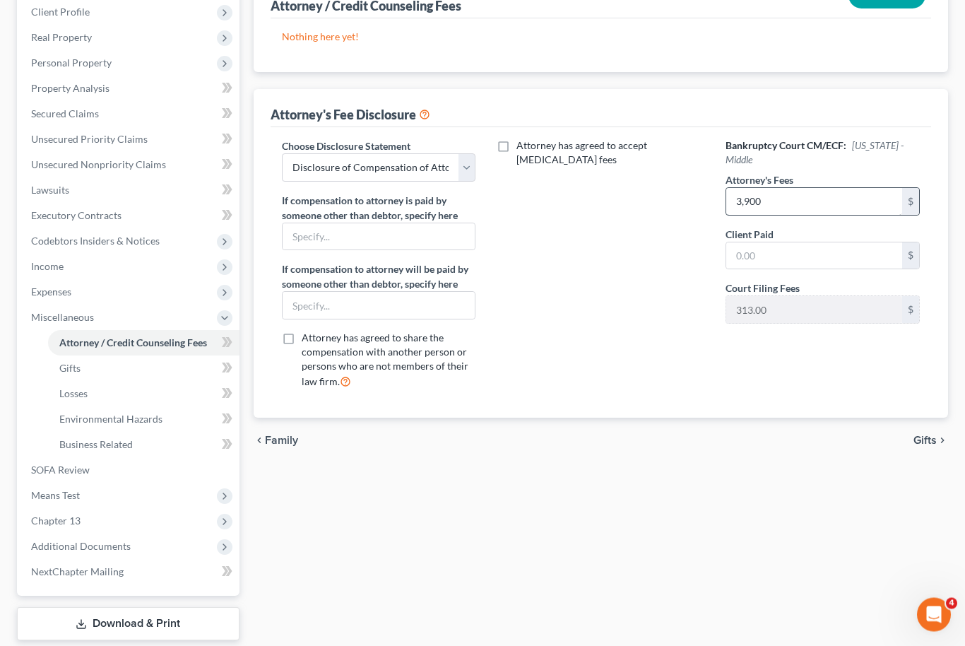
scroll to position [236, 0]
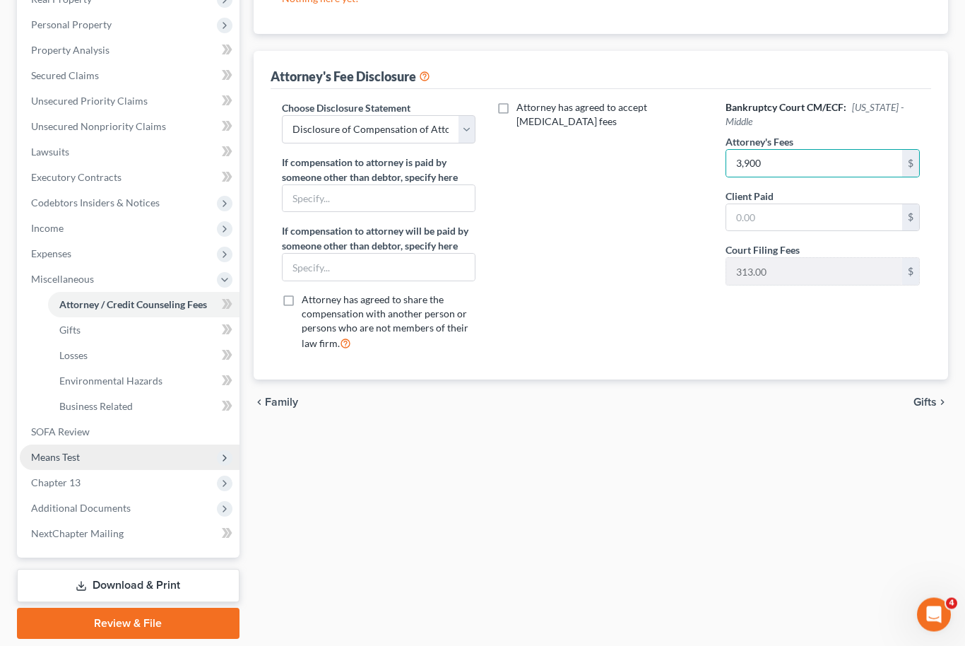
click at [90, 459] on span "Means Test" at bounding box center [130, 457] width 220 height 25
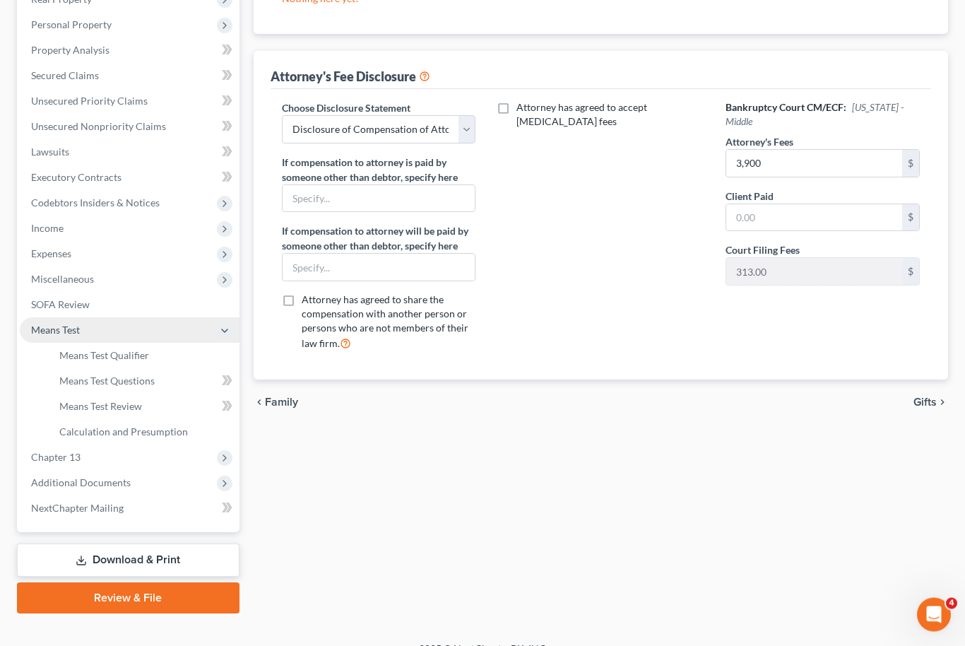
scroll to position [211, 0]
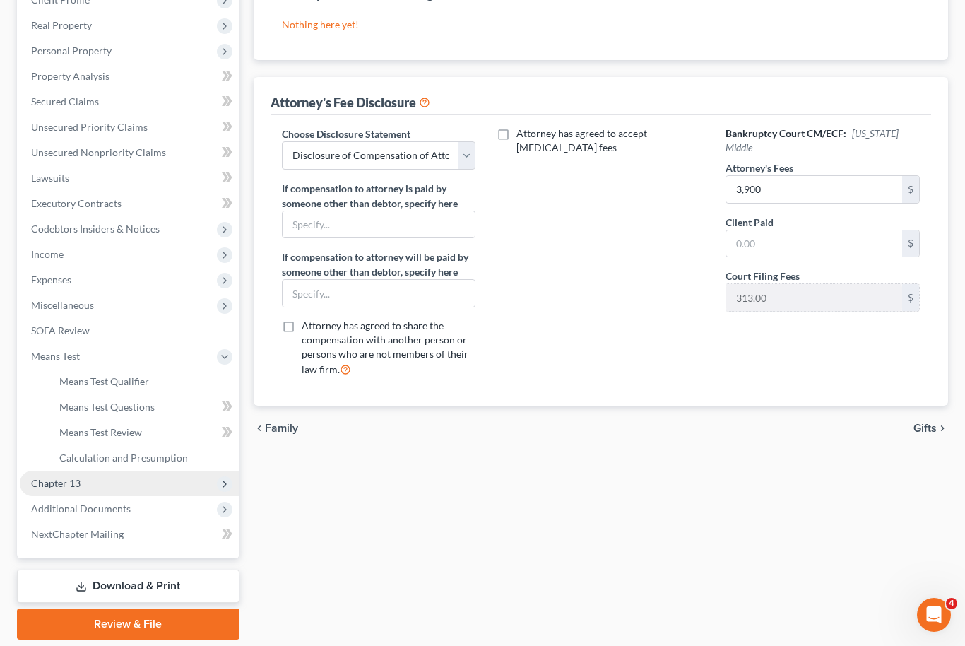
click at [114, 481] on span "Chapter 13" at bounding box center [130, 483] width 220 height 25
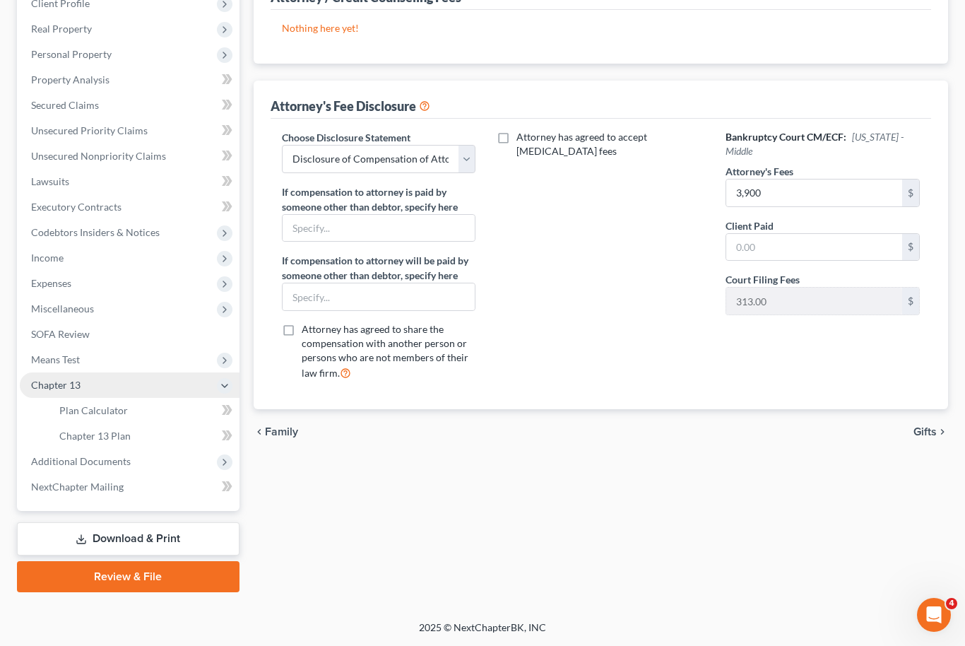
scroll to position [160, 0]
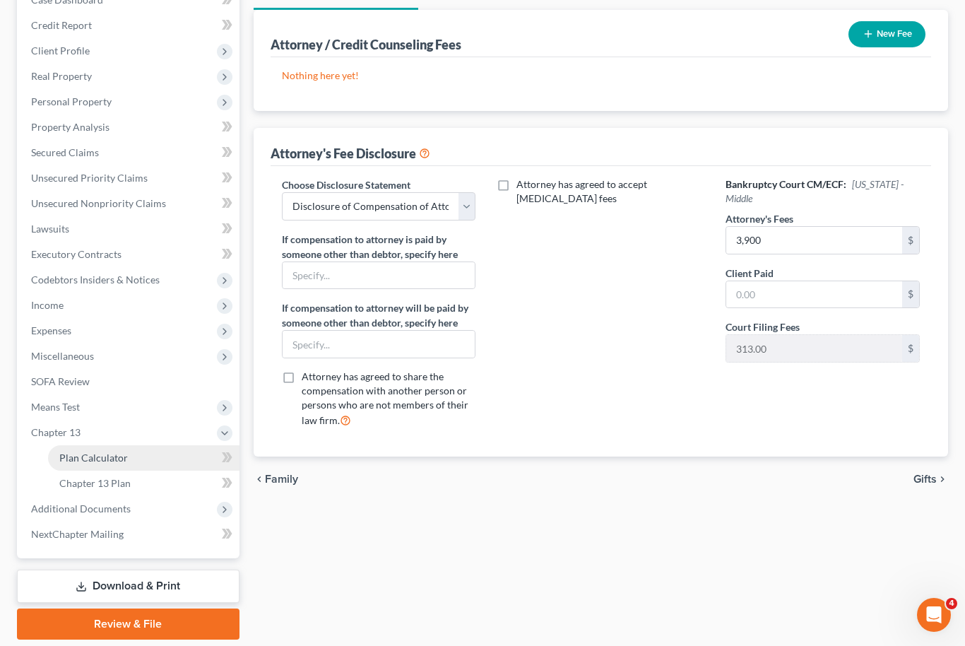
click at [133, 459] on link "Plan Calculator" at bounding box center [143, 457] width 191 height 25
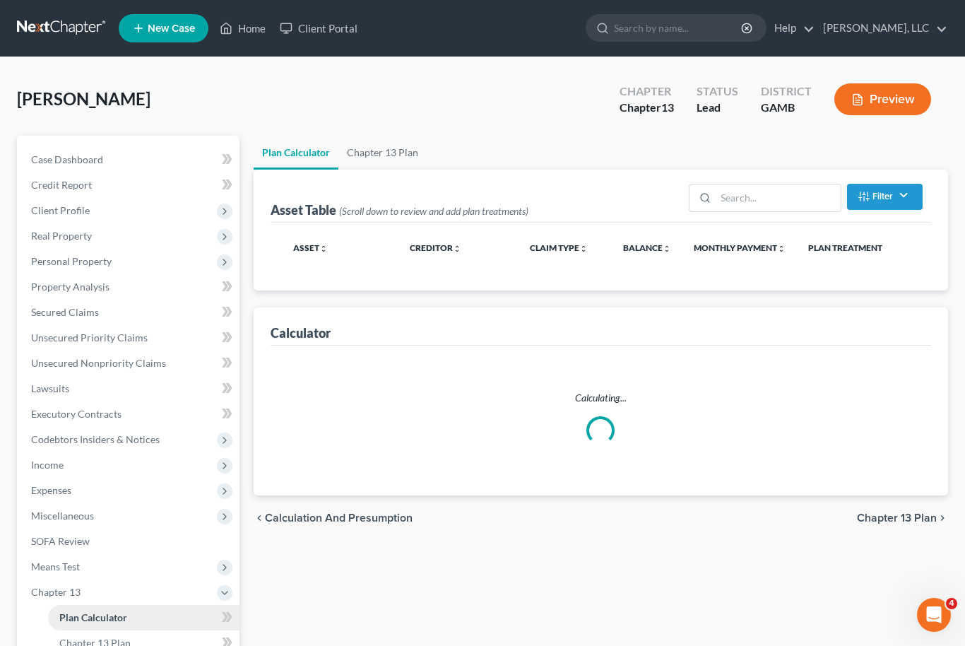
select select "59"
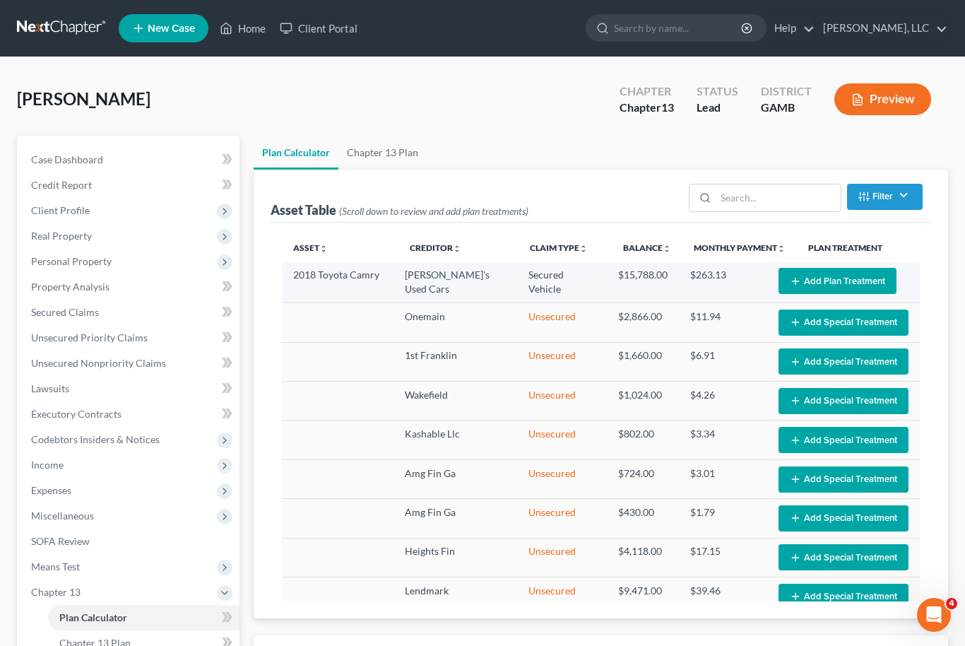
click at [847, 271] on button "Add Plan Treatment" at bounding box center [838, 281] width 118 height 26
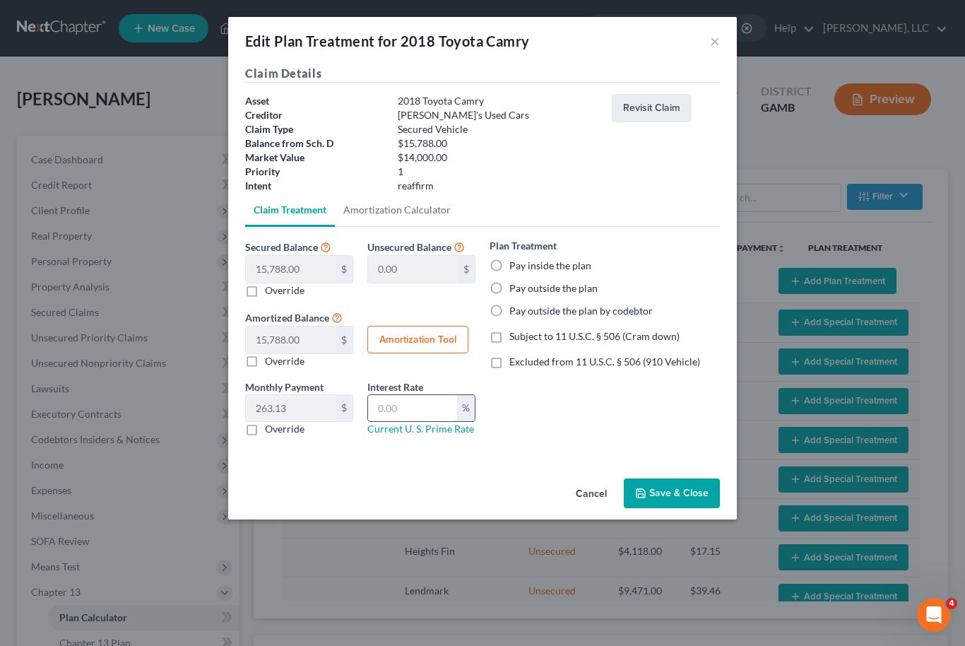
click at [396, 412] on input "text" at bounding box center [412, 408] width 89 height 27
type input "30"
click at [509, 261] on label "Pay inside the plan" at bounding box center [550, 266] width 82 height 14
click at [515, 261] on input "Pay inside the plan" at bounding box center [519, 263] width 9 height 9
radio input "true"
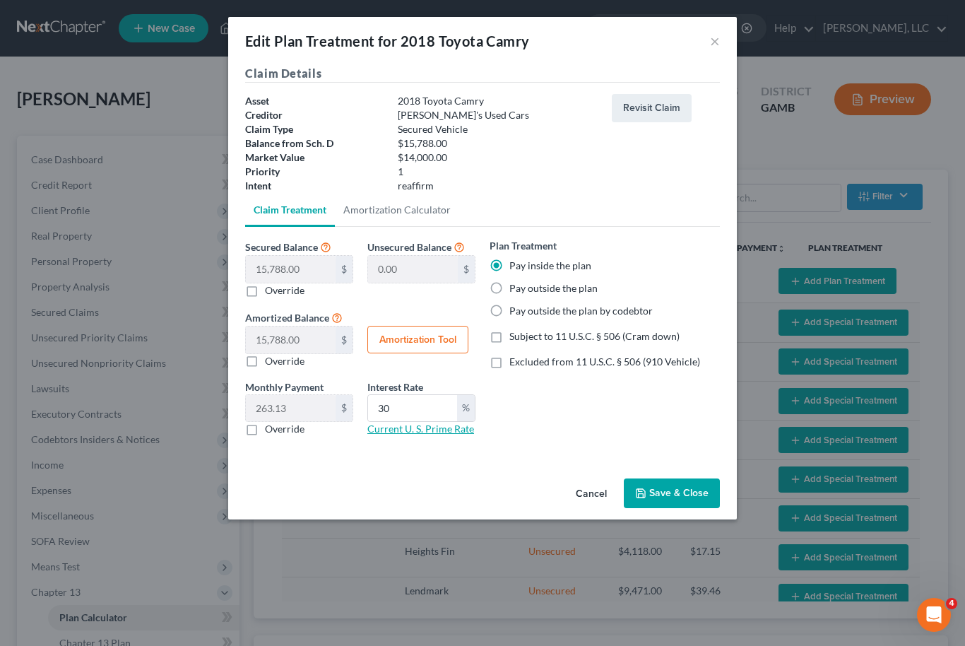
click at [450, 433] on link "Current U. S. Prime Rate" at bounding box center [420, 429] width 107 height 12
click at [509, 335] on label "Subject to 11 U.S.C. § 506 (Cram down)" at bounding box center [594, 336] width 170 height 14
click at [515, 335] on input "Subject to 11 U.S.C. § 506 (Cram down)" at bounding box center [519, 333] width 9 height 9
checkbox input "true"
click at [724, 354] on div "Plan Treatment Pay inside the plan Pay outside the plan Pay outside the plan by…" at bounding box center [605, 342] width 244 height 209
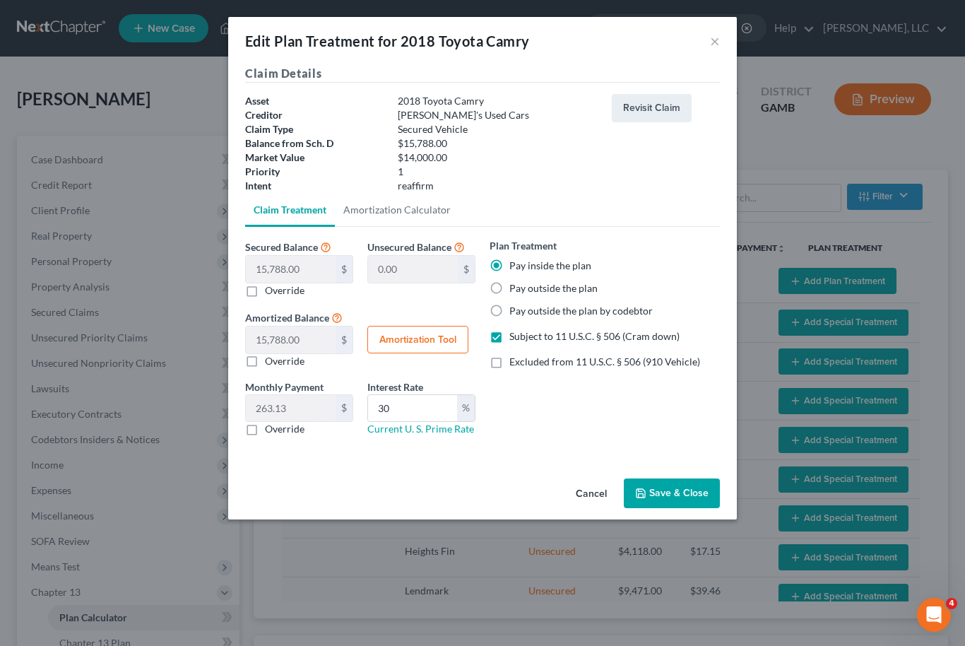
click at [439, 340] on button "Amortization Tool" at bounding box center [417, 340] width 101 height 28
type input "15,788.00"
type input "30"
type input "60"
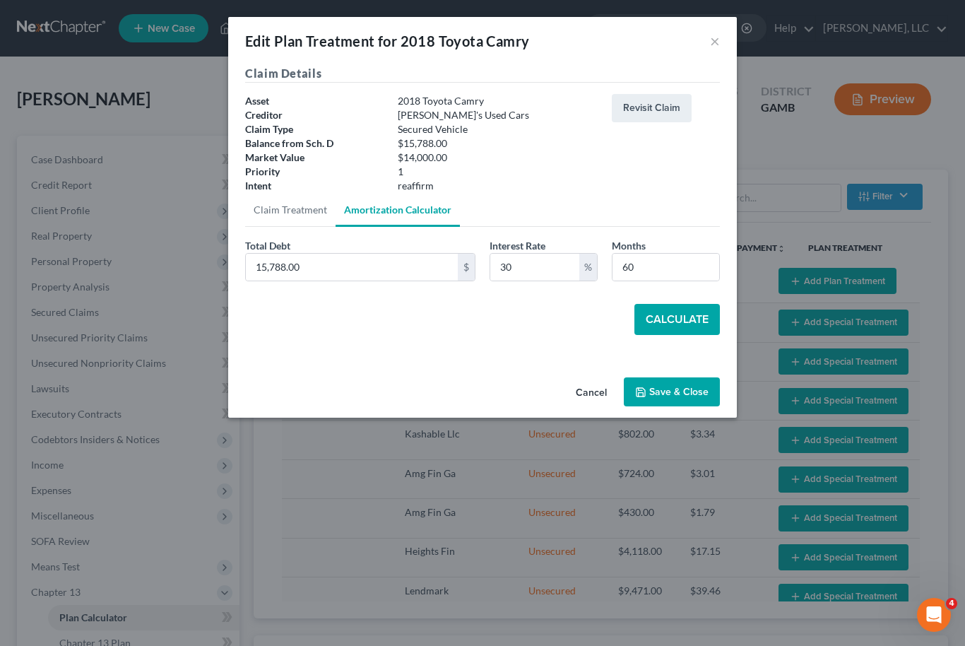
click at [691, 314] on button "Calculate" at bounding box center [676, 319] width 85 height 31
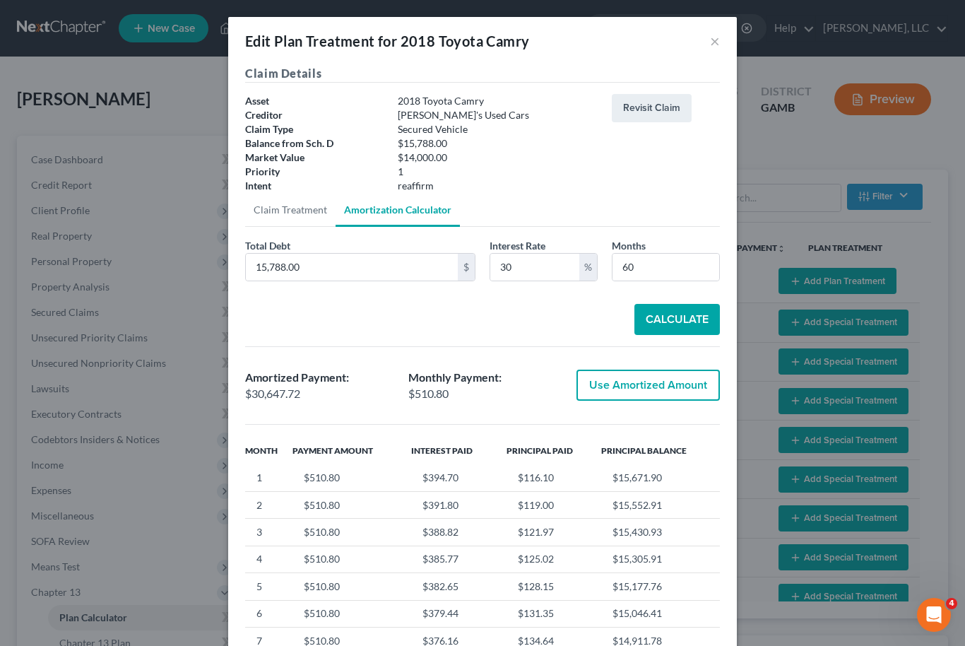
click at [660, 385] on button "Use Amortized Amount" at bounding box center [648, 385] width 143 height 31
type input "30,647.72"
checkbox input "true"
type input "510.79"
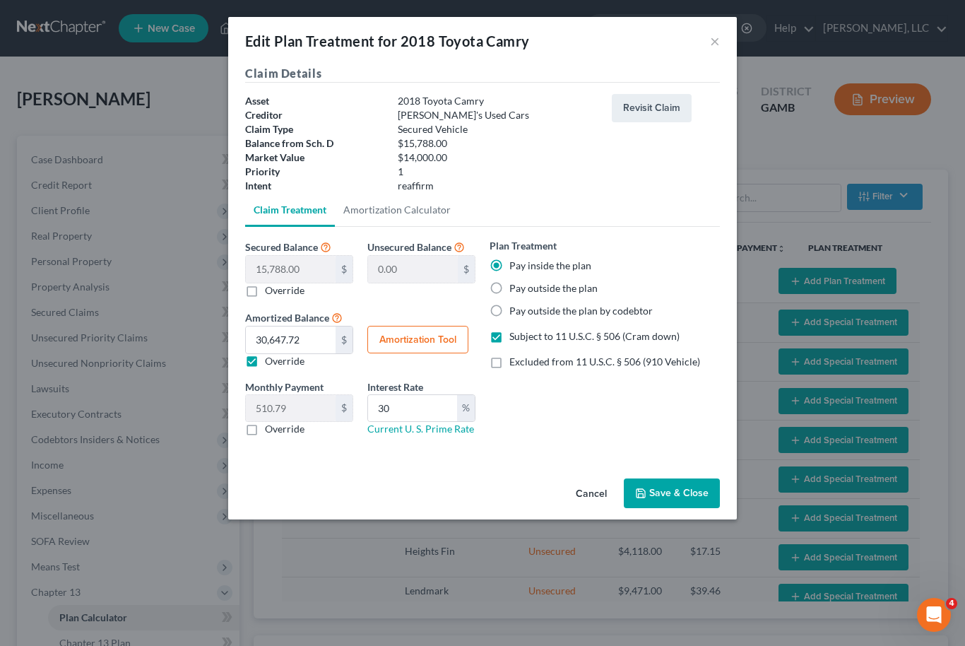
click at [683, 489] on button "Save & Close" at bounding box center [672, 493] width 96 height 30
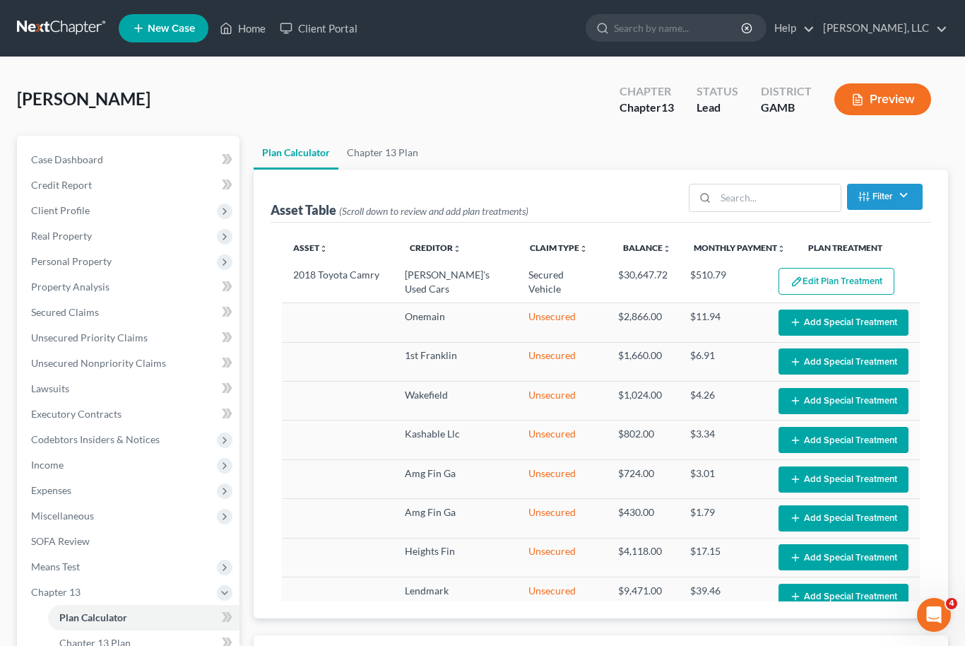
select select "59"
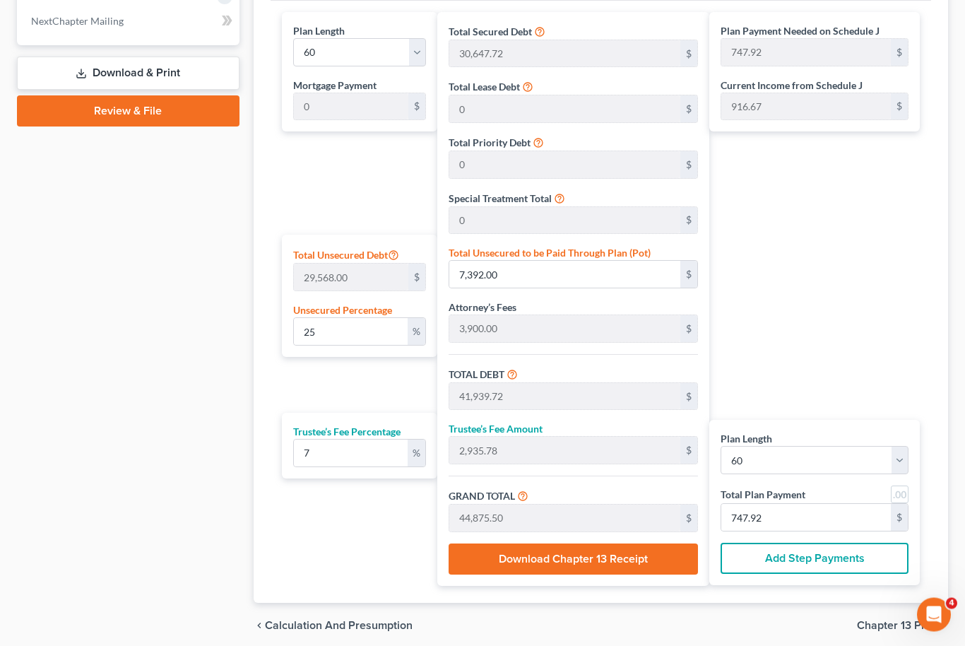
scroll to position [680, 0]
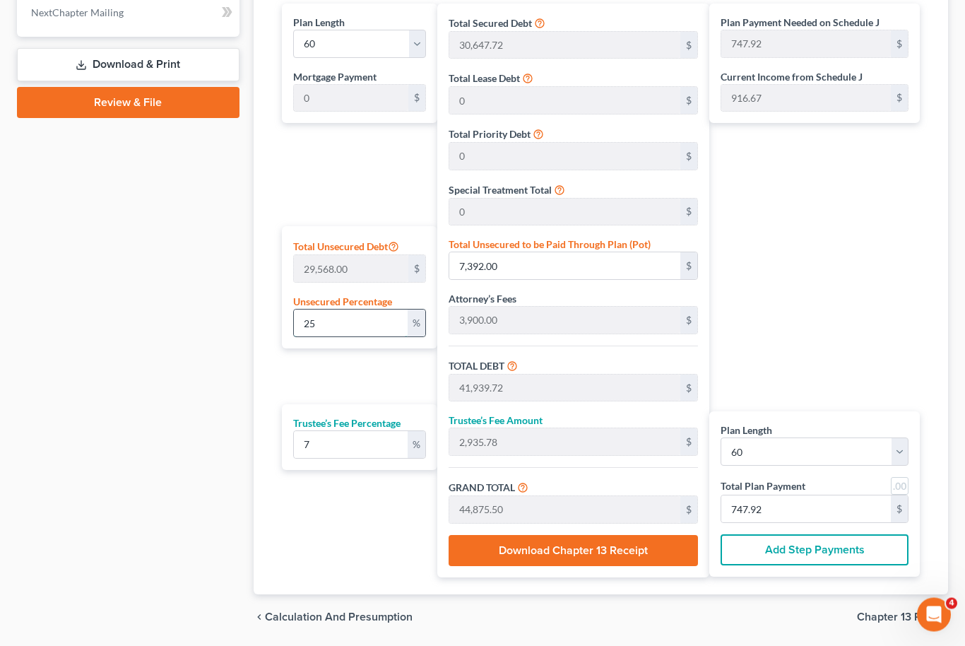
click at [353, 332] on input "25" at bounding box center [351, 323] width 114 height 27
type input "2"
type input "591.36"
type input "35,139.08"
type input "2,459.73"
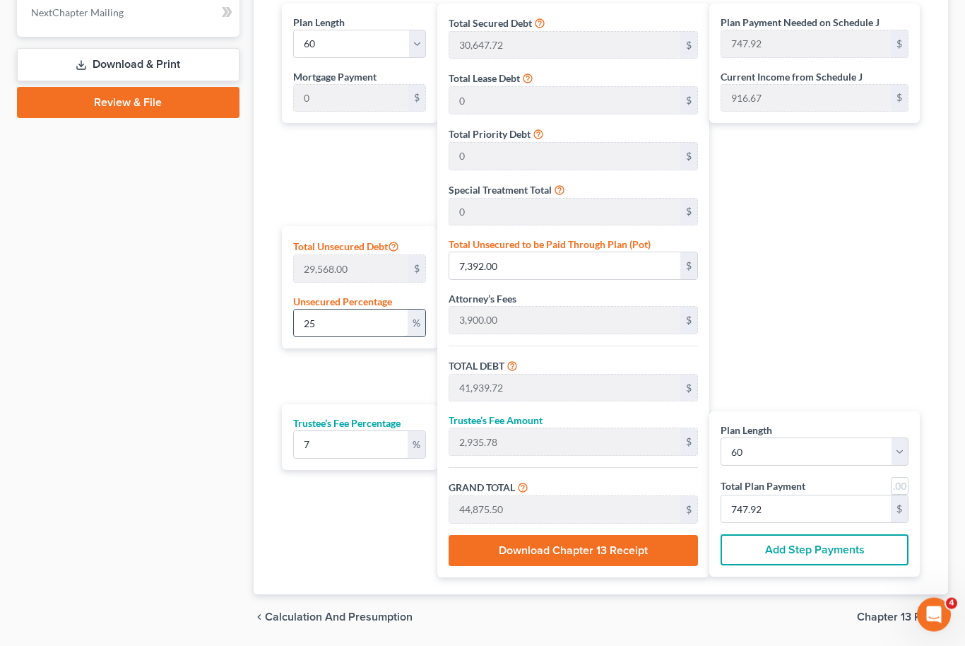
type input "37,598.81"
type input "626.64"
type input "34,547.72"
type input "2,418.34"
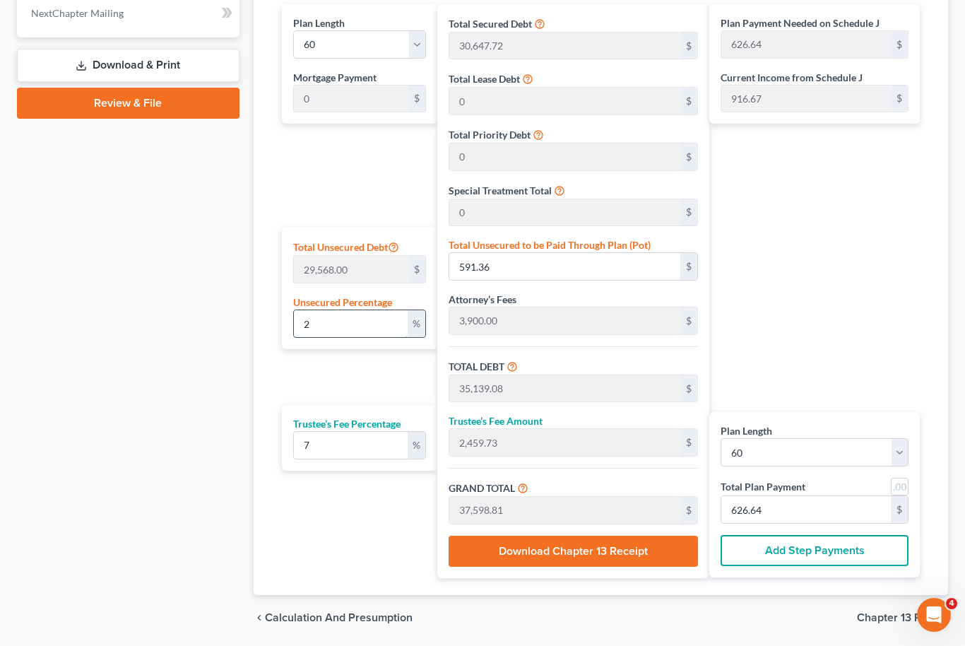
type input "36,966.06"
type input "616.10"
type input "0"
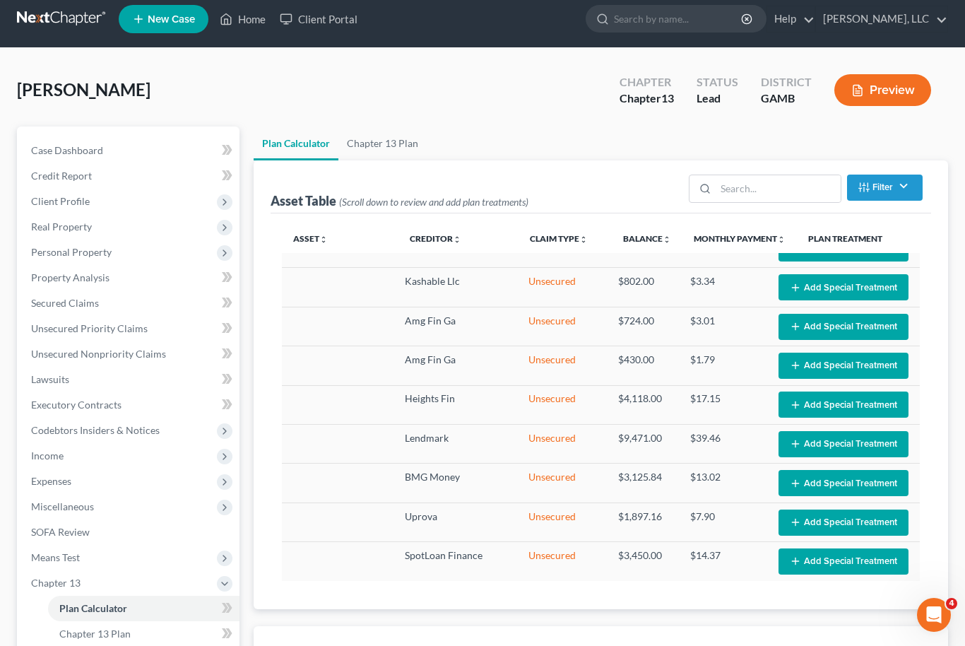
scroll to position [0, 0]
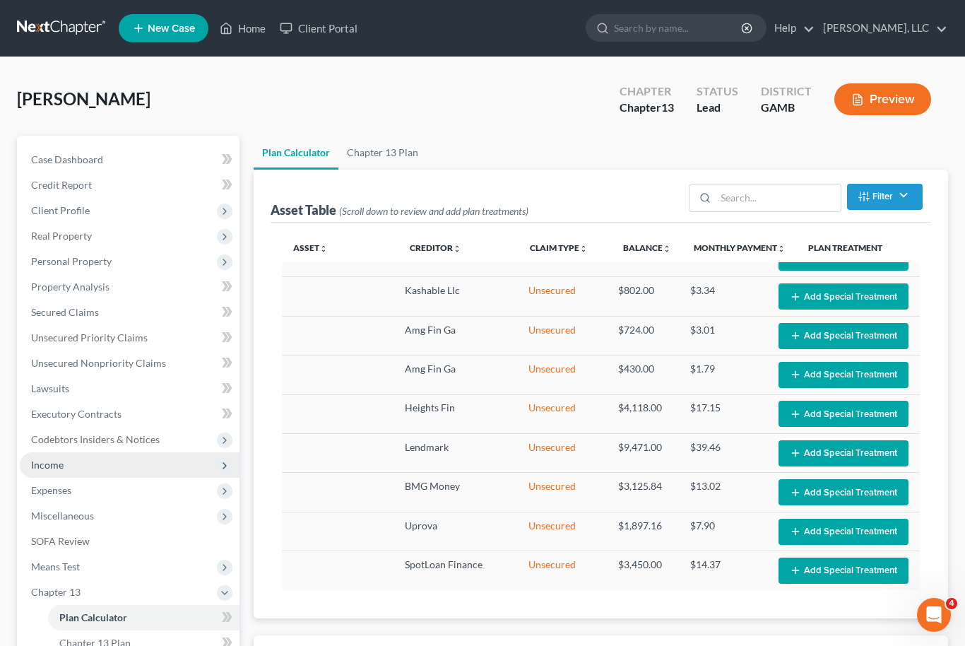
type input "0"
click at [110, 466] on span "Income" at bounding box center [130, 464] width 220 height 25
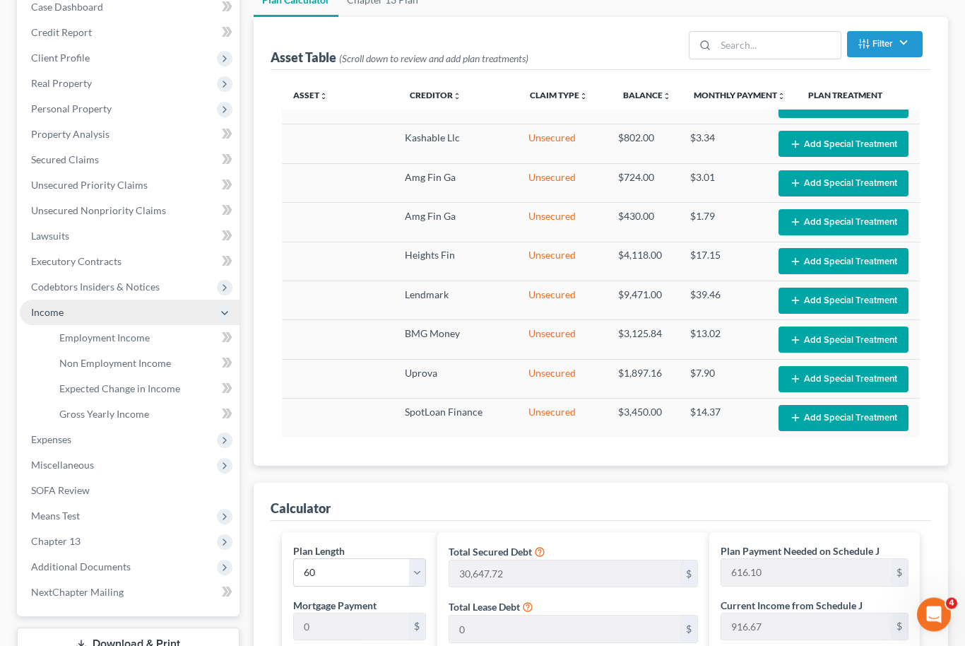
scroll to position [142, 0]
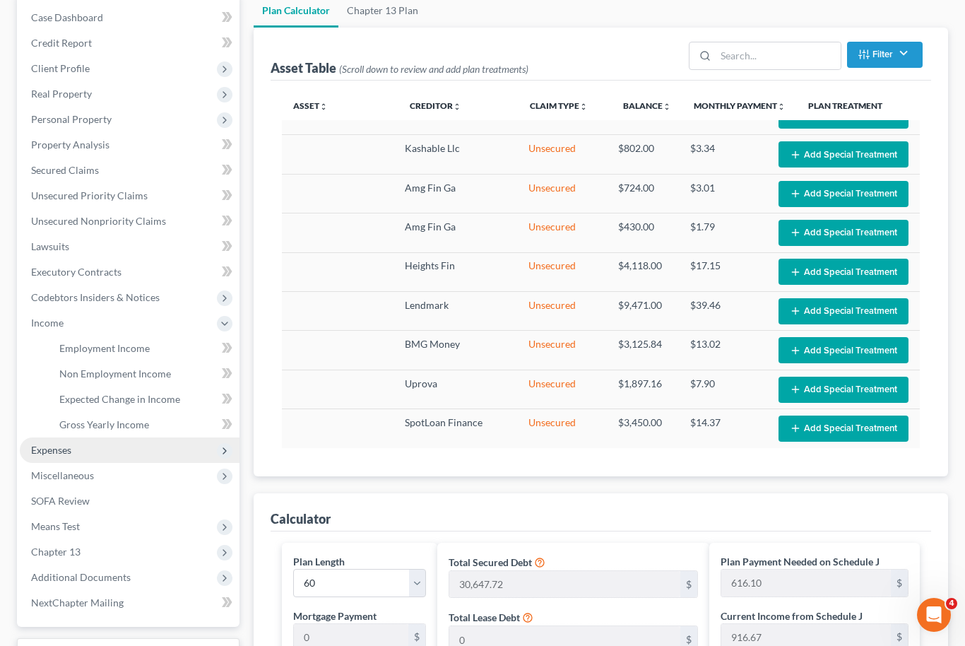
click at [105, 448] on span "Expenses" at bounding box center [130, 449] width 220 height 25
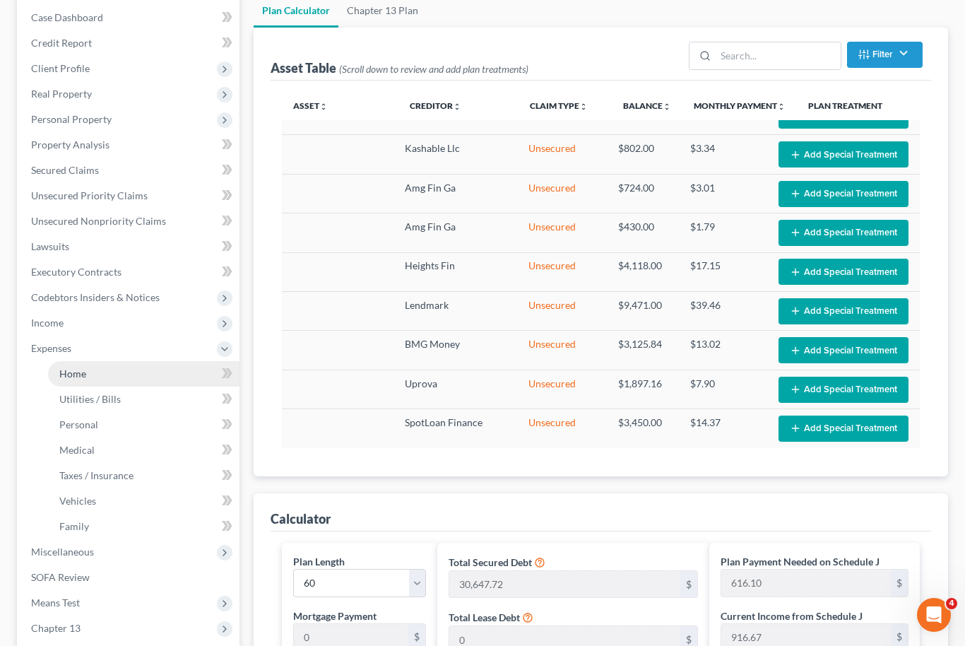
click at [129, 377] on link "Home" at bounding box center [143, 373] width 191 height 25
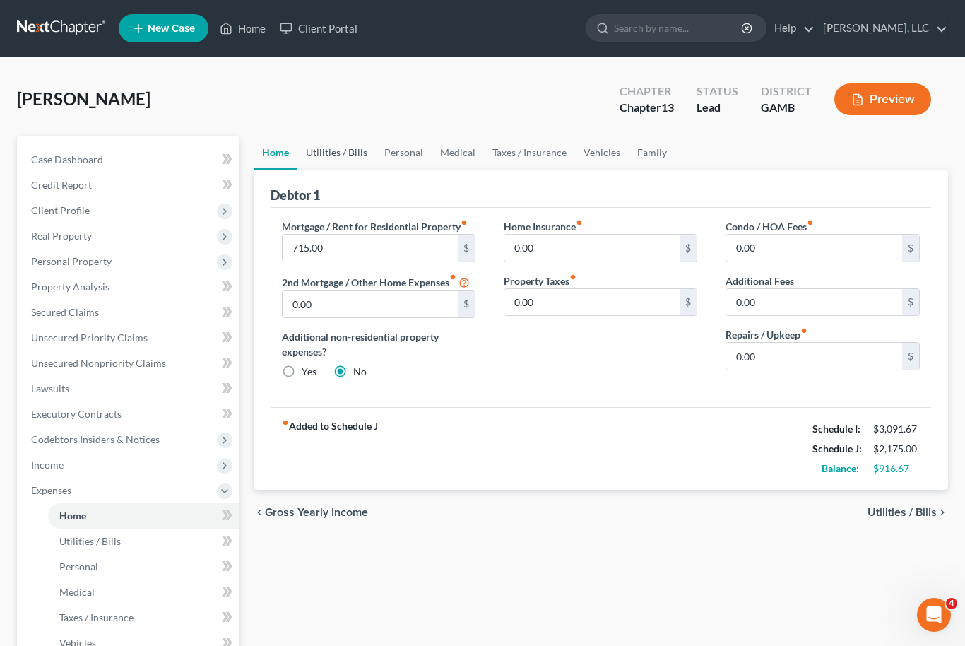
click at [343, 155] on link "Utilities / Bills" at bounding box center [336, 153] width 78 height 34
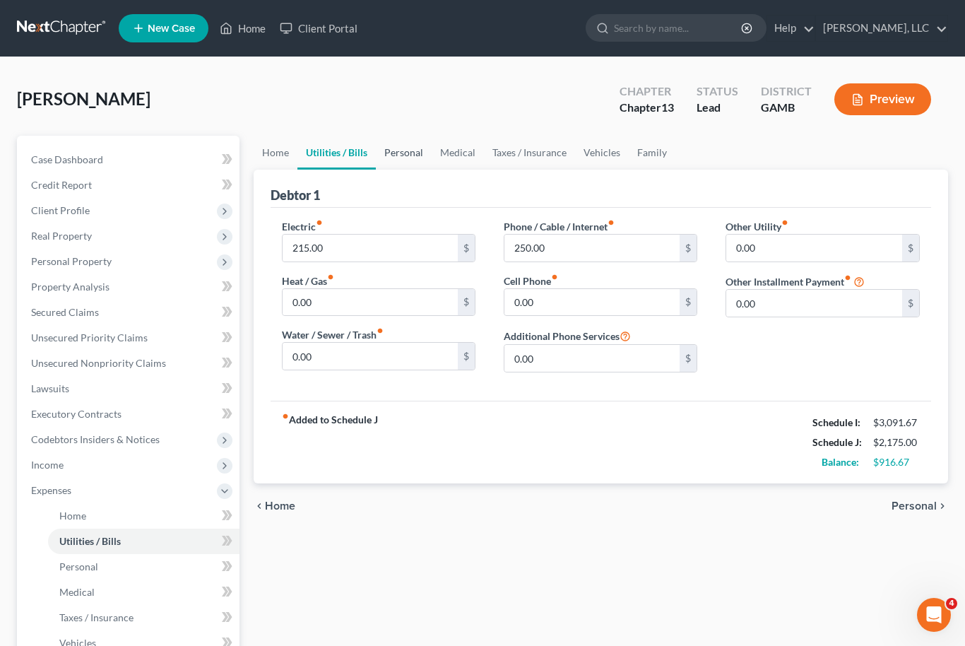
click at [414, 151] on link "Personal" at bounding box center [404, 153] width 56 height 34
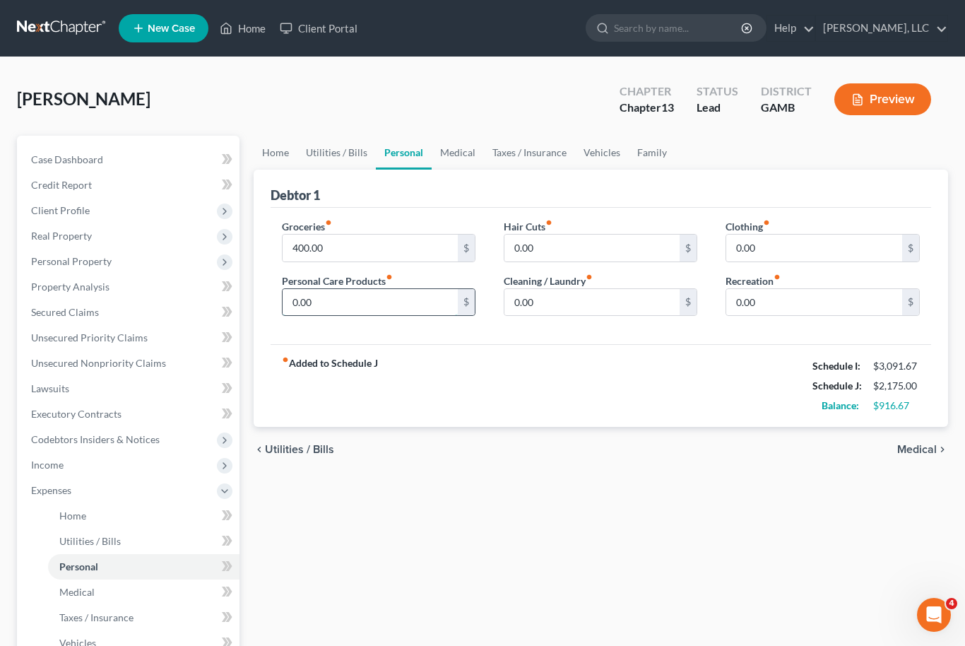
click at [307, 297] on input "0.00" at bounding box center [371, 302] width 176 height 27
type input "100"
click at [569, 238] on input "0.00" at bounding box center [592, 248] width 176 height 27
click at [769, 252] on input "0.00" at bounding box center [814, 248] width 176 height 27
type input "100"
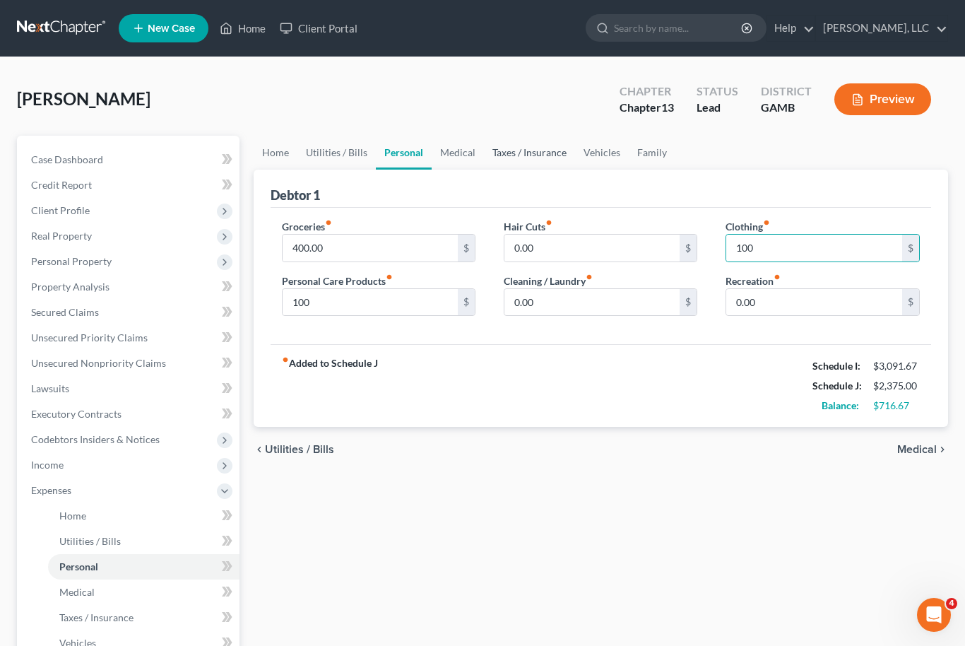
click at [531, 160] on link "Taxes / Insurance" at bounding box center [529, 153] width 91 height 34
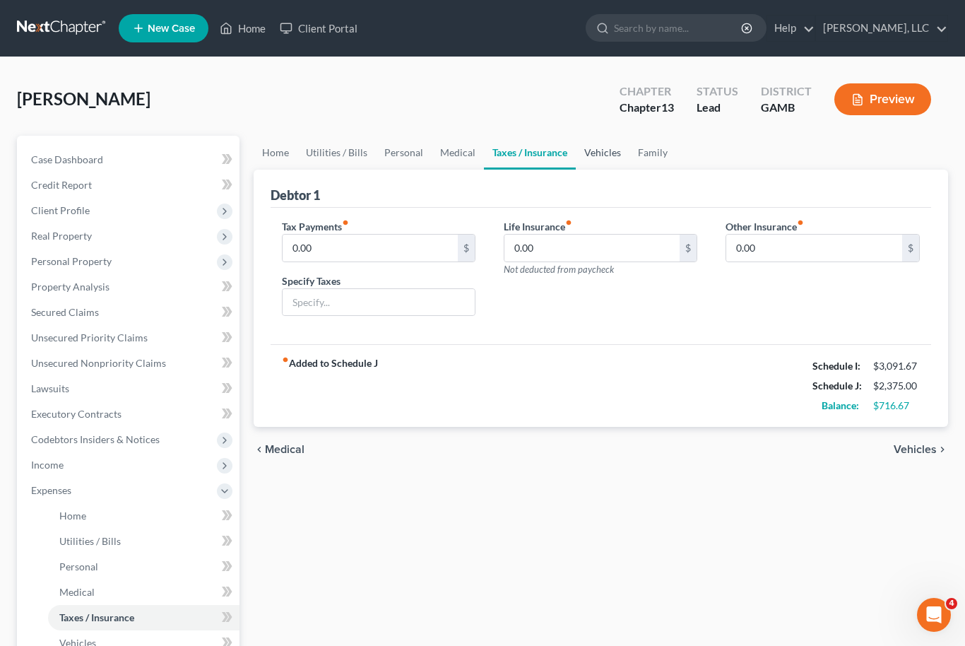
click at [592, 155] on link "Vehicles" at bounding box center [603, 153] width 54 height 34
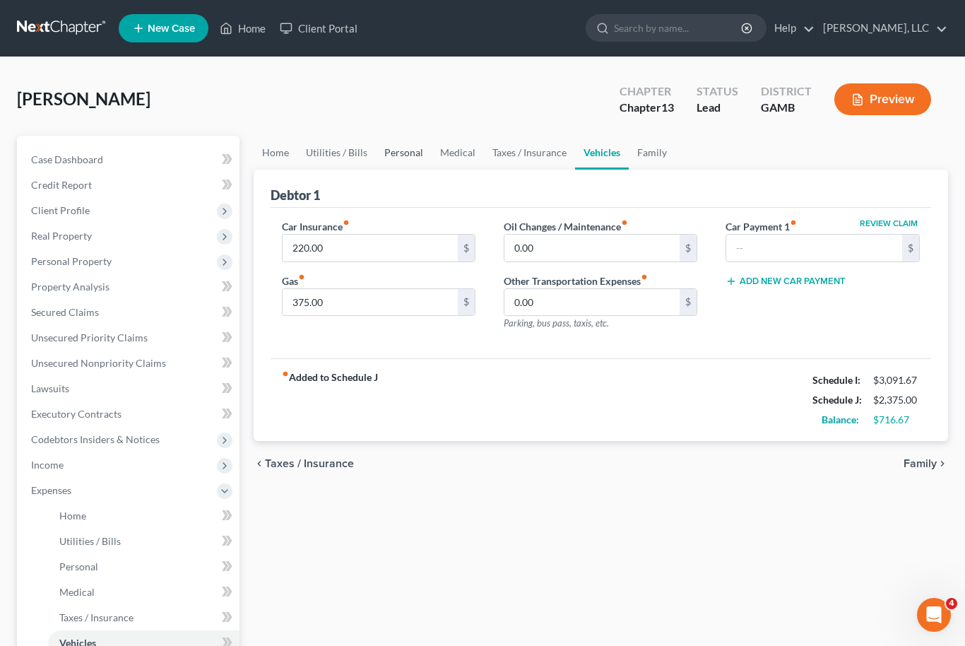
click at [411, 155] on link "Personal" at bounding box center [404, 153] width 56 height 34
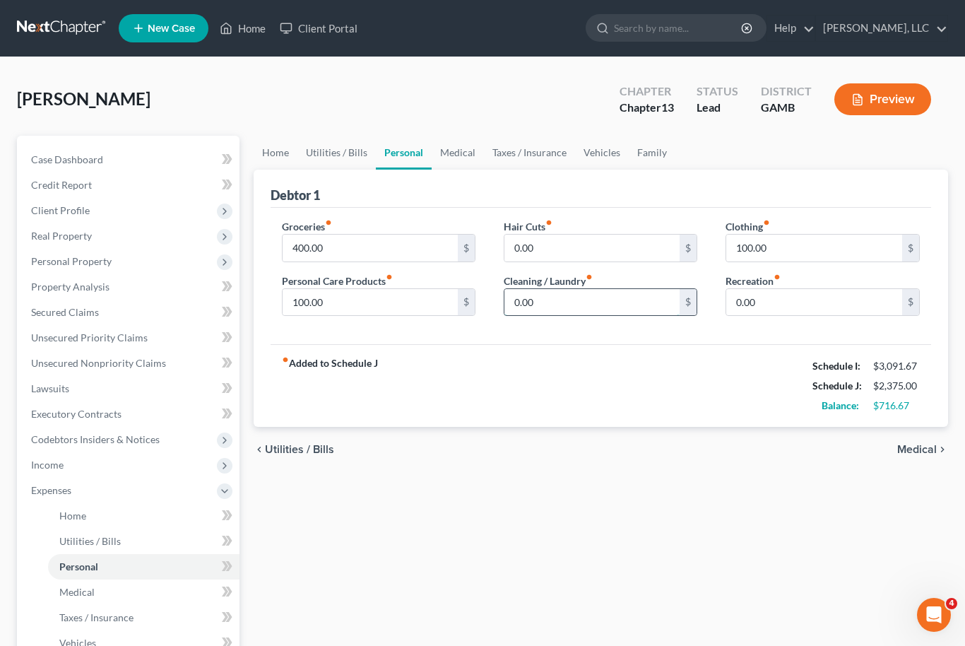
click at [536, 300] on input "0.00" at bounding box center [592, 302] width 176 height 27
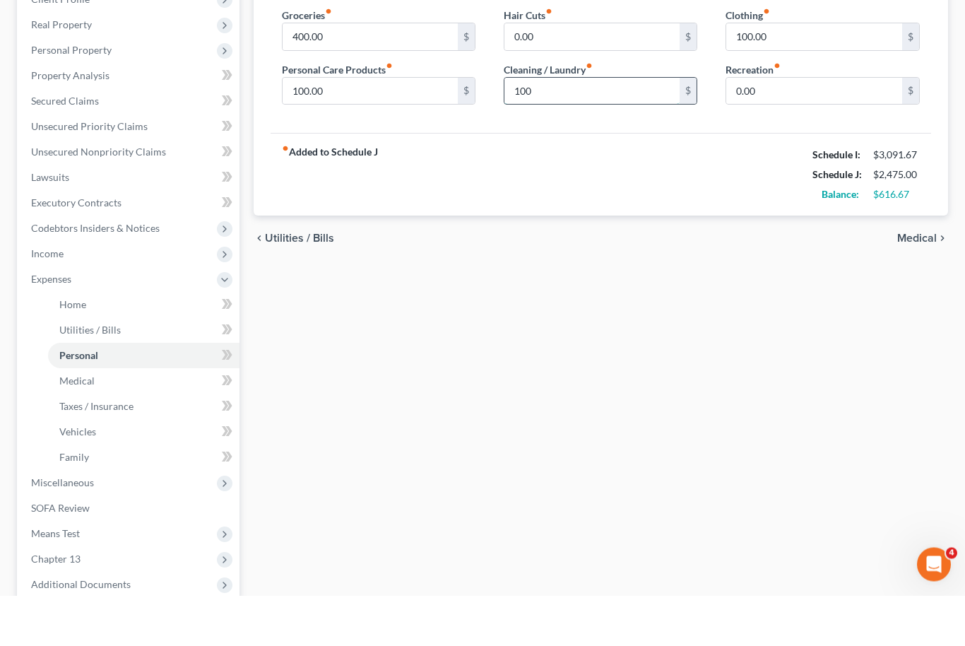
scroll to position [165, 0]
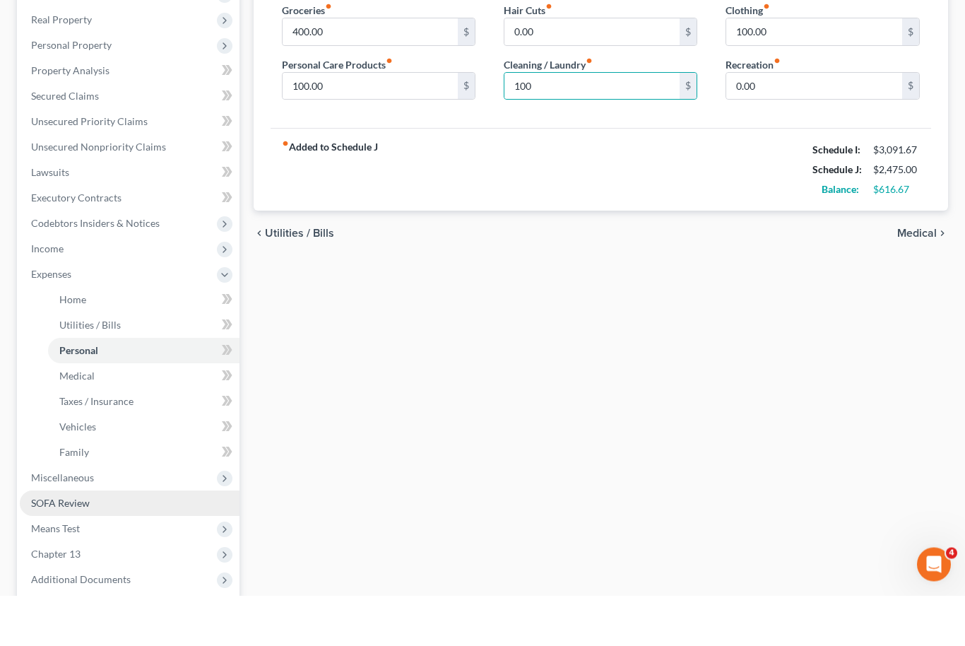
click at [89, 548] on span "SOFA Review" at bounding box center [60, 554] width 59 height 12
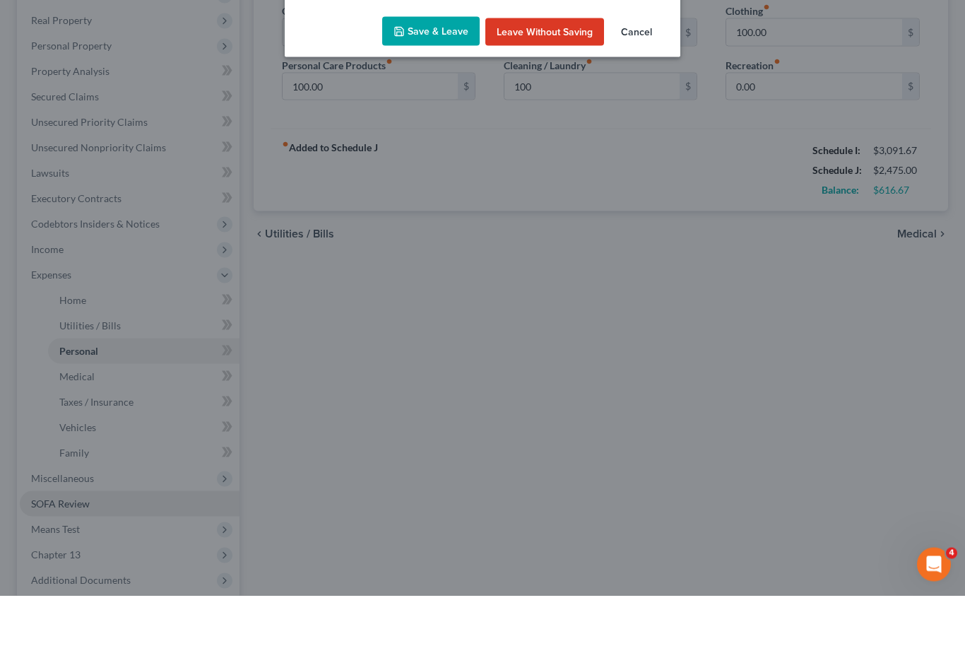
scroll to position [216, 0]
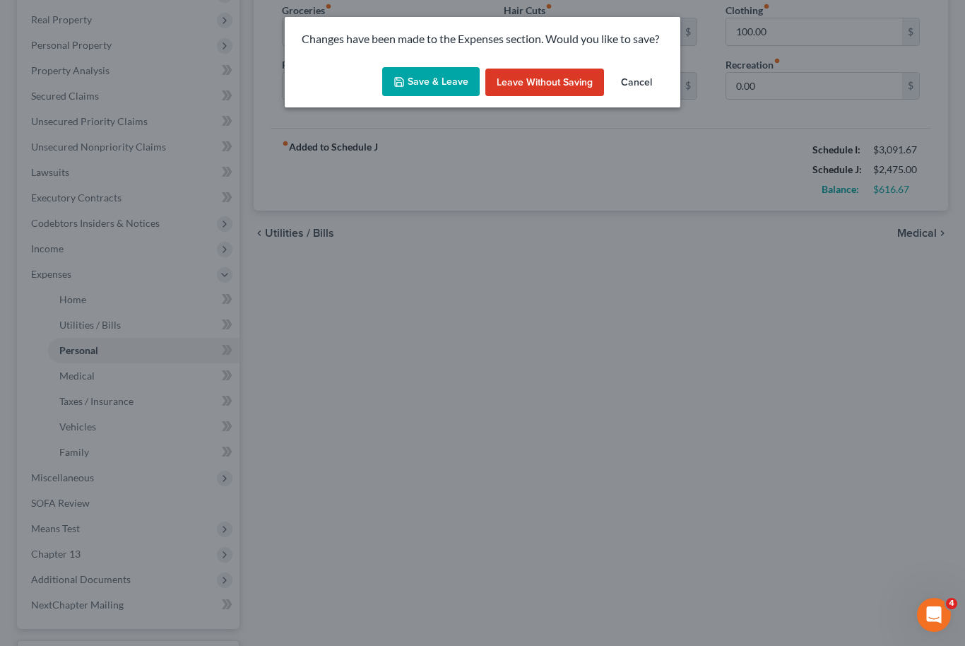
click at [431, 82] on button "Save & Leave" at bounding box center [431, 82] width 98 height 30
type input "100.00"
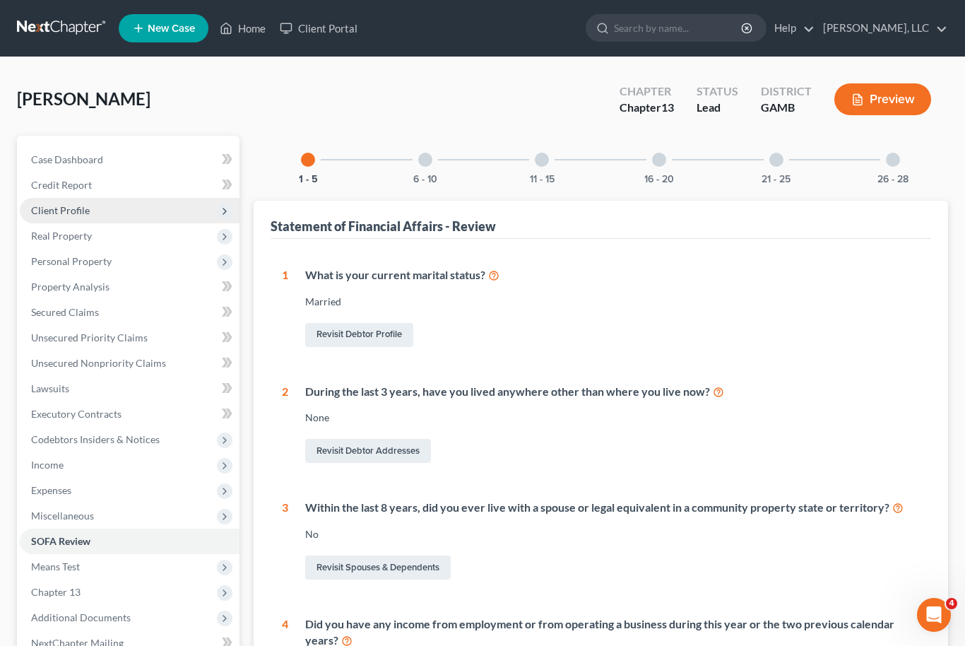
click at [95, 208] on span "Client Profile" at bounding box center [130, 210] width 220 height 25
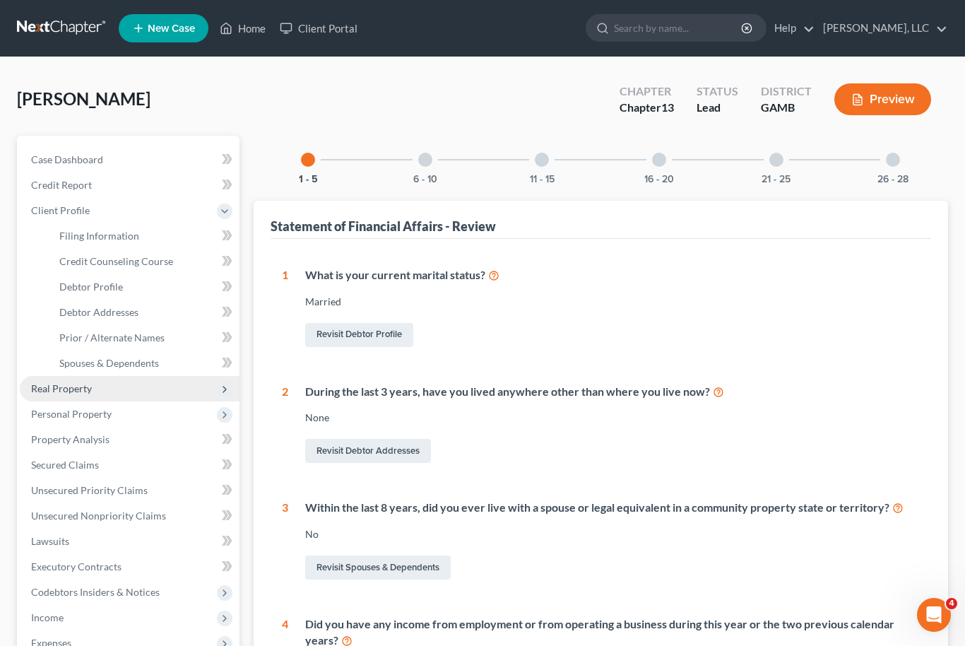
click at [88, 384] on span "Real Property" at bounding box center [61, 388] width 61 height 12
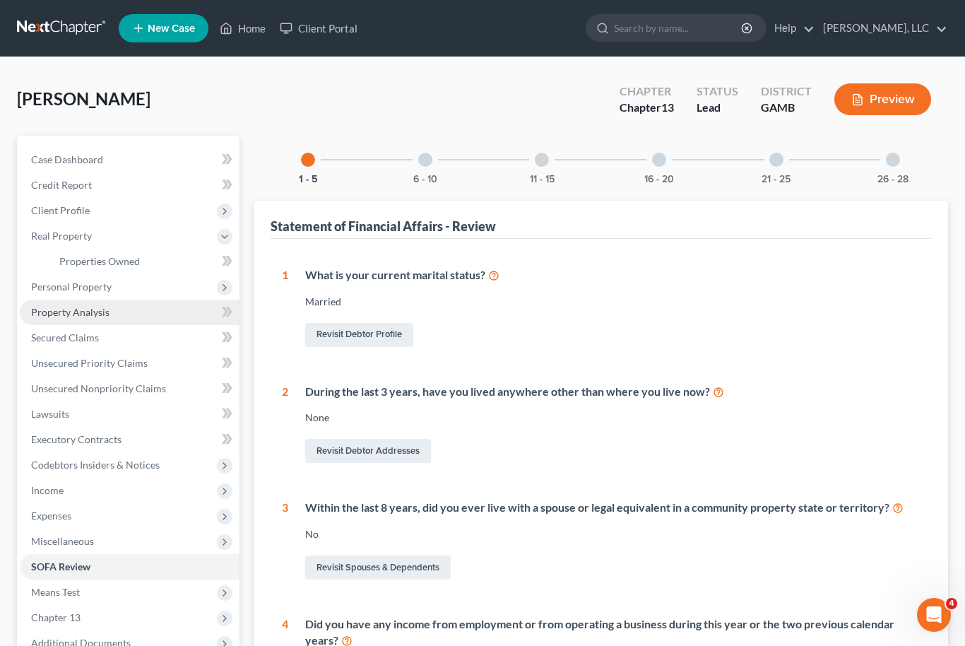
click at [93, 309] on span "Property Analysis" at bounding box center [70, 312] width 78 height 12
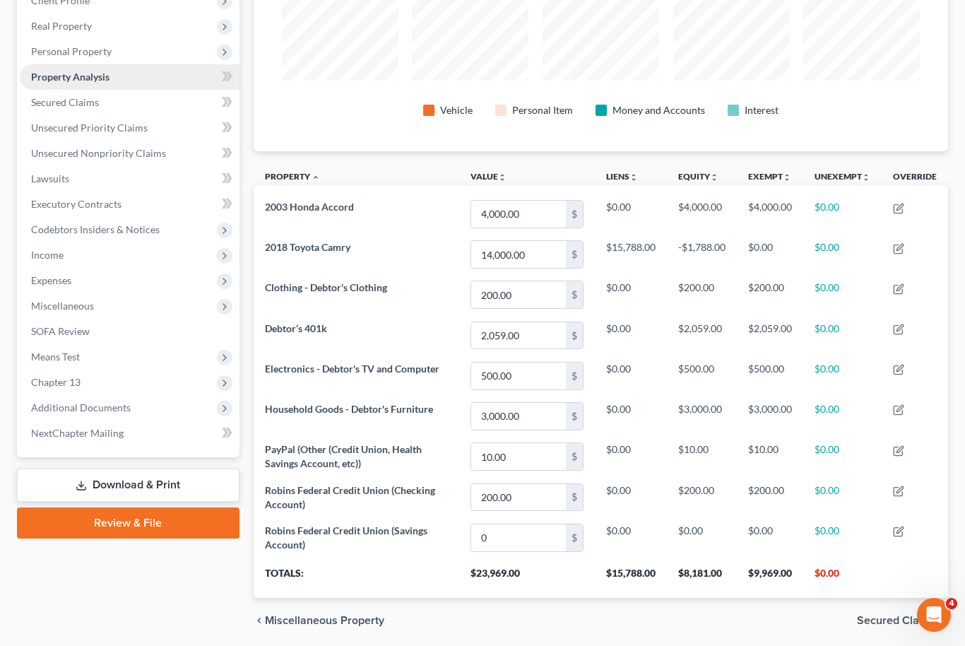
scroll to position [213, 0]
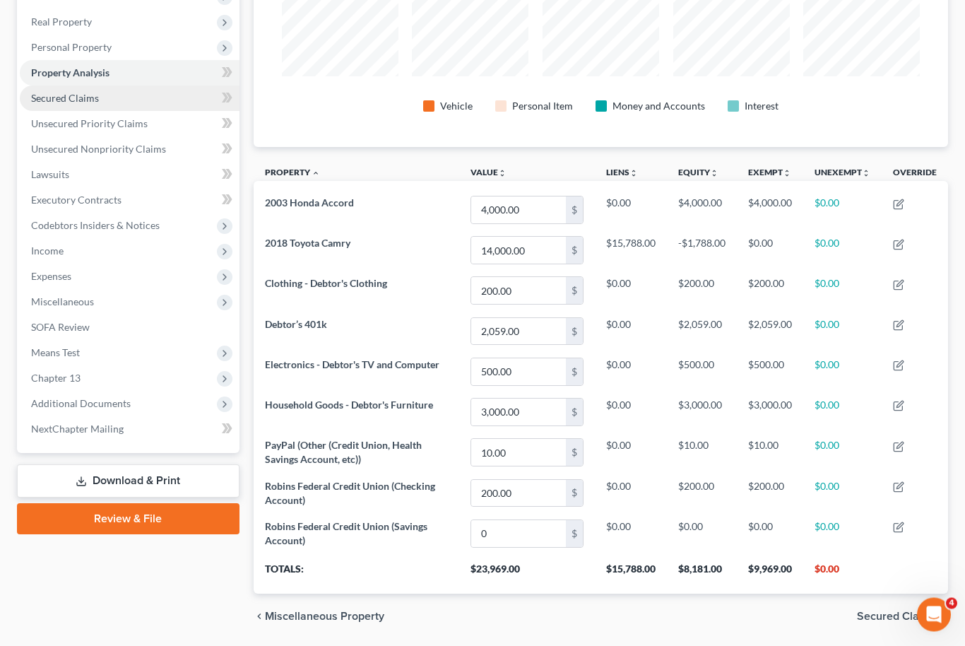
click at [132, 104] on link "Secured Claims" at bounding box center [130, 98] width 220 height 25
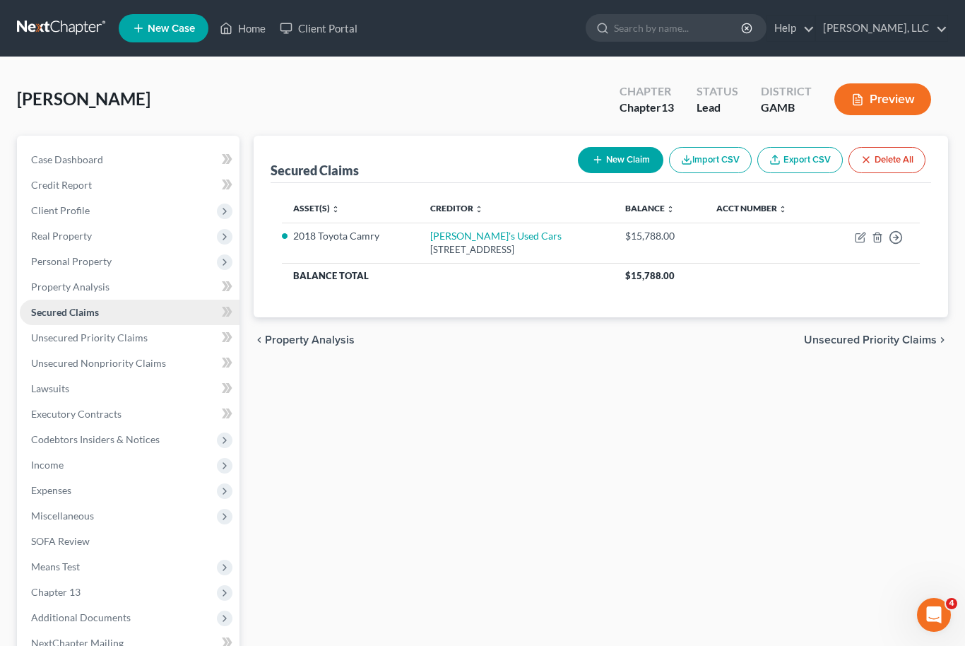
scroll to position [1, 0]
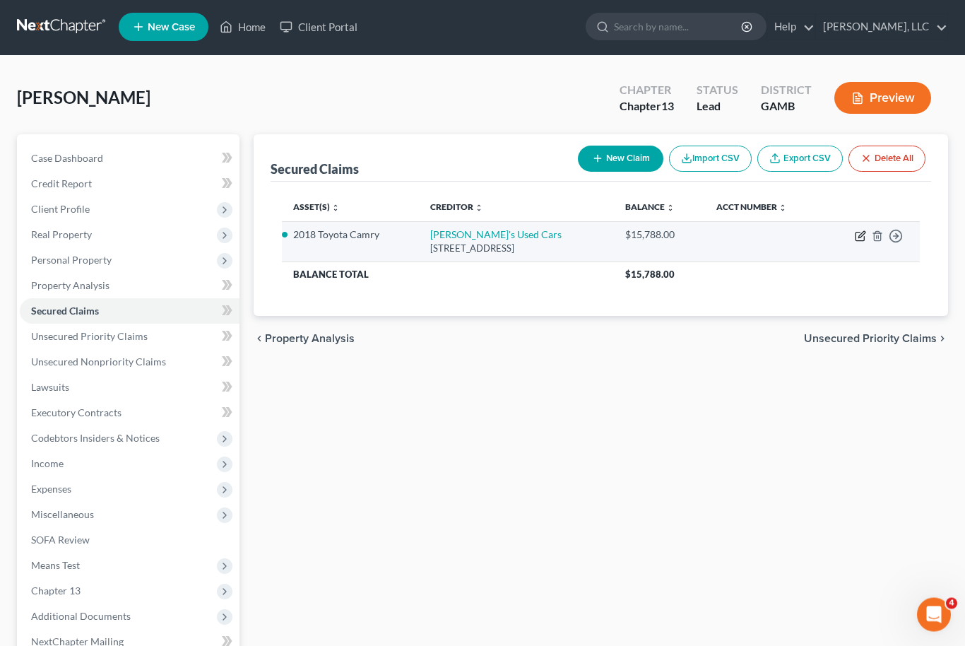
click at [856, 238] on icon "button" at bounding box center [860, 237] width 8 height 8
select select "10"
select select "8"
select select "2"
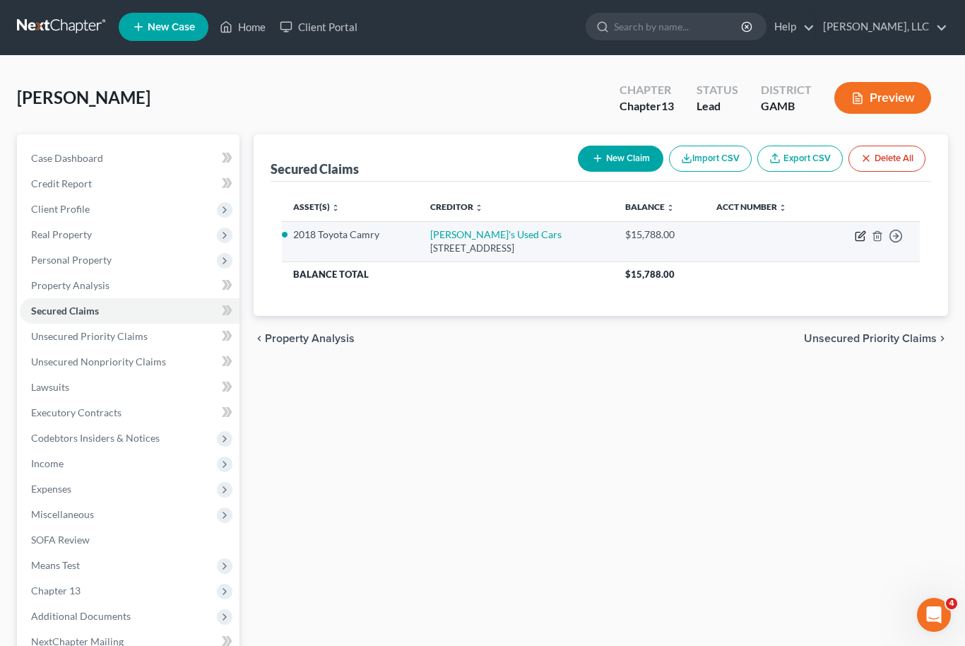
select select "2"
select select "0"
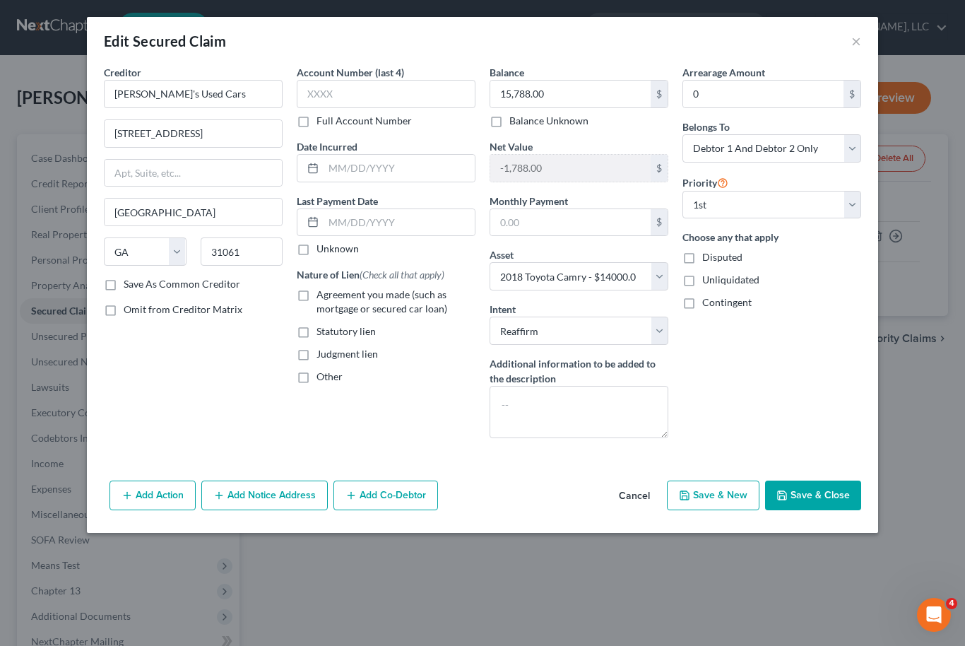
click at [317, 288] on label "Agreement you made (such as mortgage or secured car loan)" at bounding box center [396, 302] width 159 height 28
click at [322, 288] on input "Agreement you made (such as mortgage or secured car loan)" at bounding box center [326, 292] width 9 height 9
checkbox input "true"
click at [837, 495] on button "Save & Close" at bounding box center [813, 495] width 96 height 30
select select
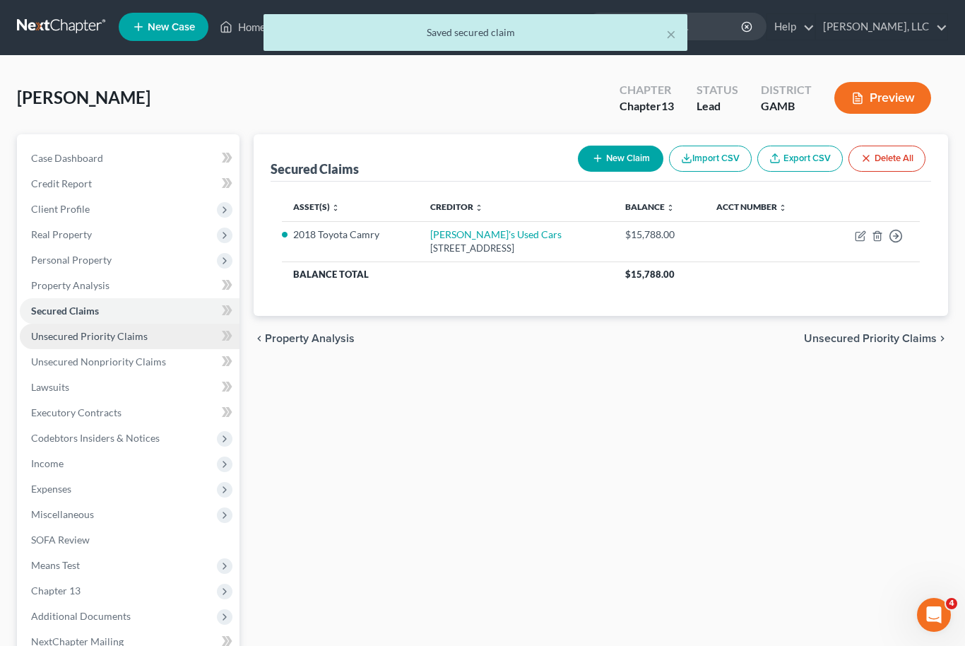
click at [111, 333] on span "Unsecured Priority Claims" at bounding box center [89, 336] width 117 height 12
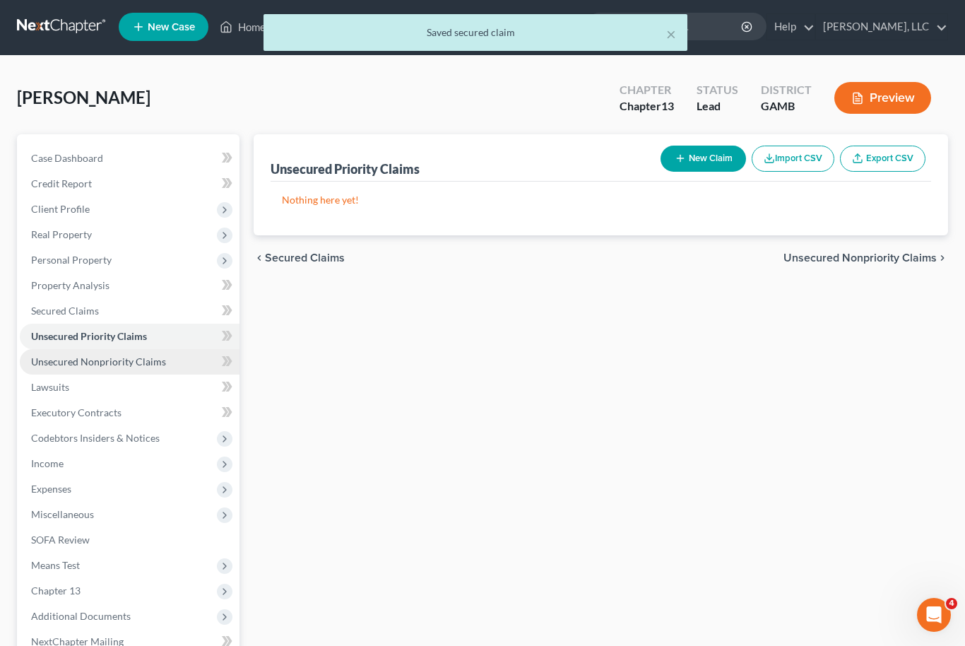
click at [119, 367] on link "Unsecured Nonpriority Claims" at bounding box center [130, 361] width 220 height 25
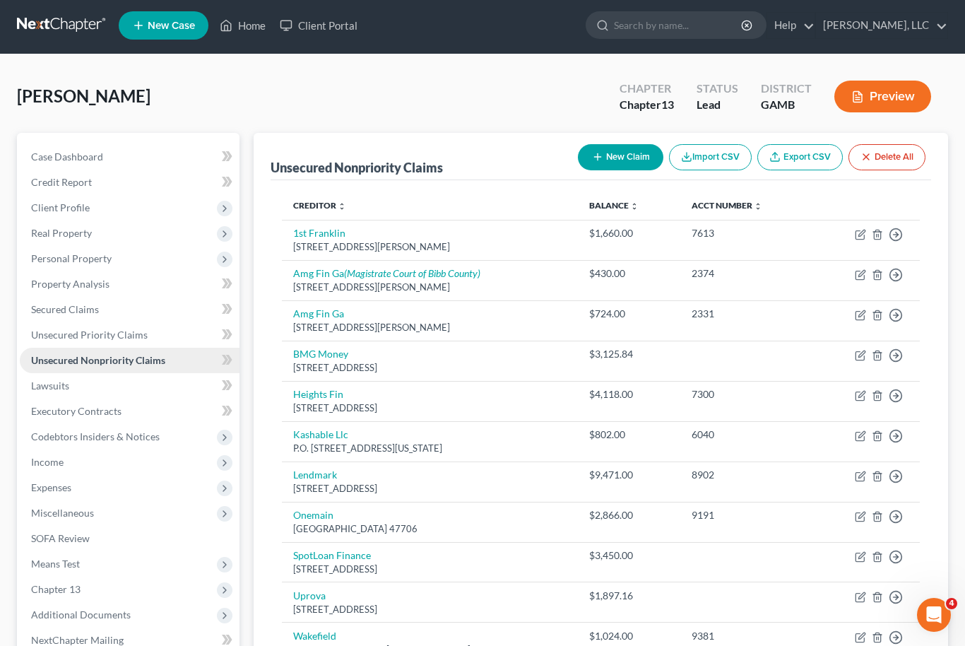
scroll to position [13, 0]
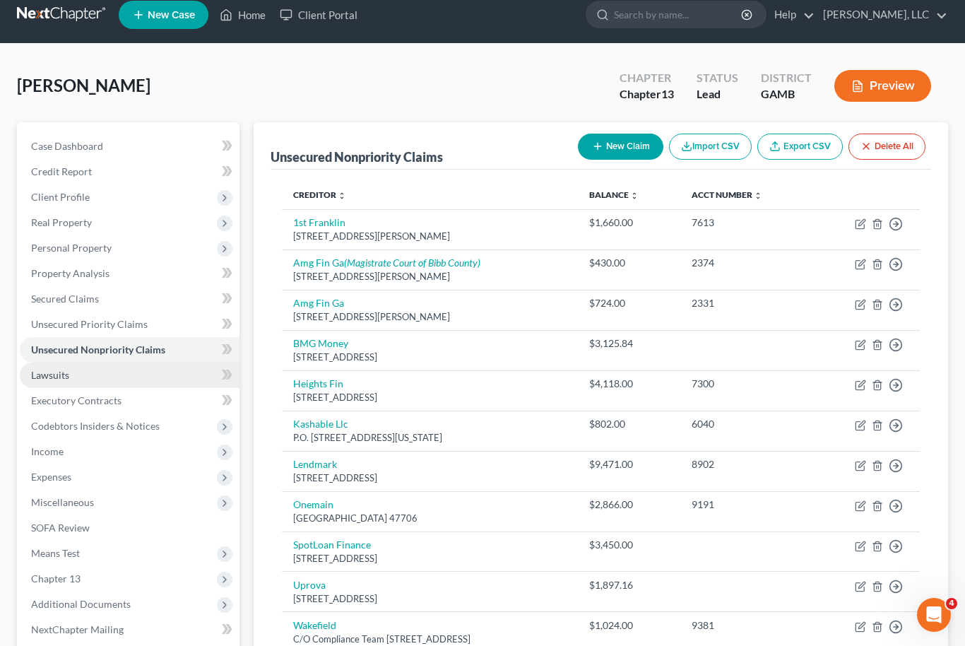
click at [100, 376] on link "Lawsuits" at bounding box center [130, 374] width 220 height 25
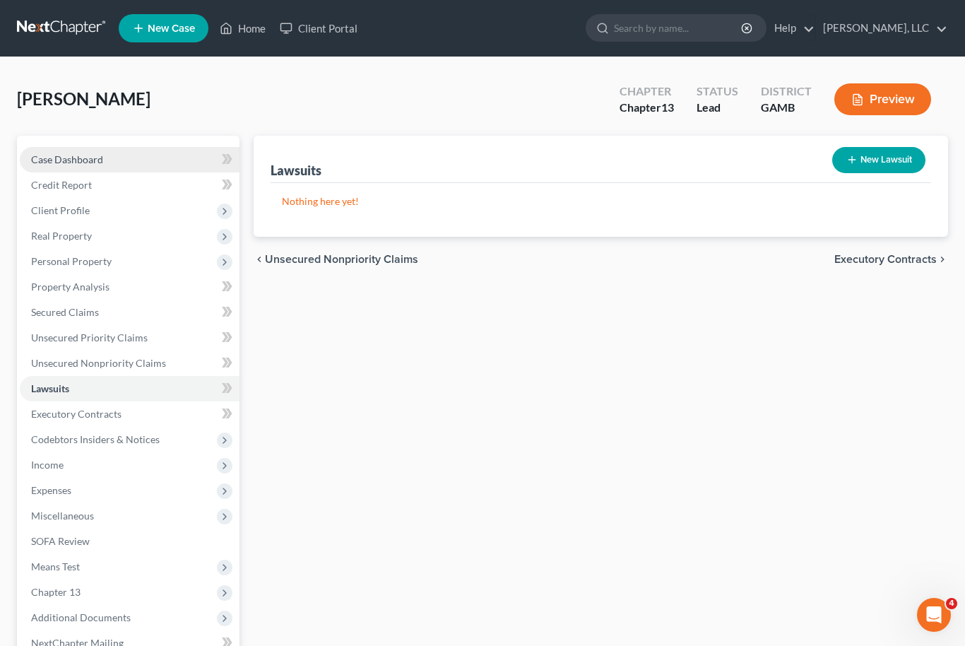
click at [105, 149] on link "Case Dashboard" at bounding box center [130, 159] width 220 height 25
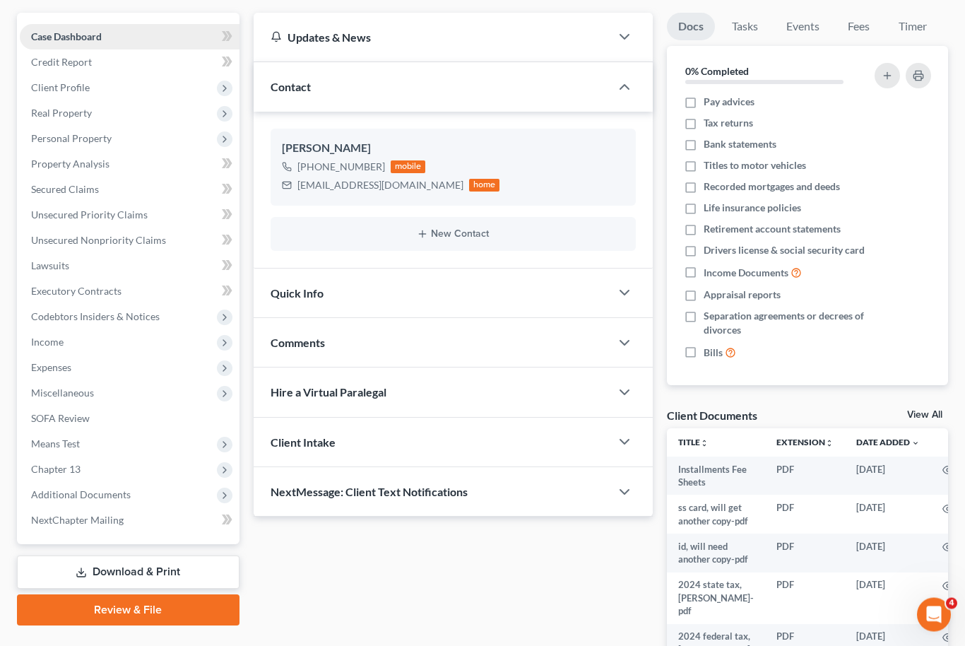
scroll to position [124, 0]
click at [940, 411] on link "View All" at bounding box center [924, 414] width 35 height 10
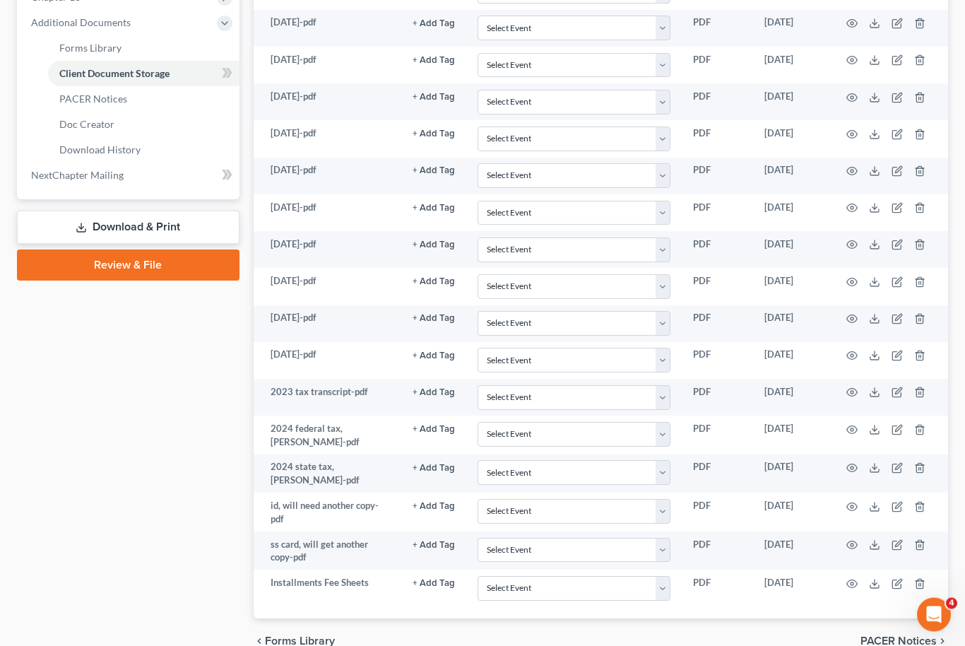
scroll to position [595, 0]
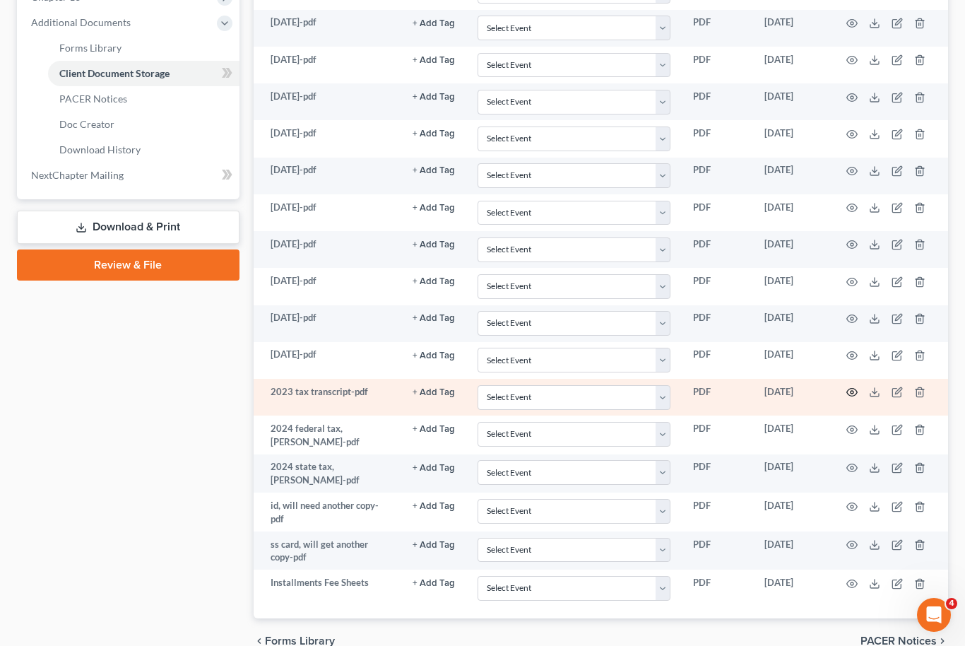
click at [856, 386] on icon "button" at bounding box center [851, 391] width 11 height 11
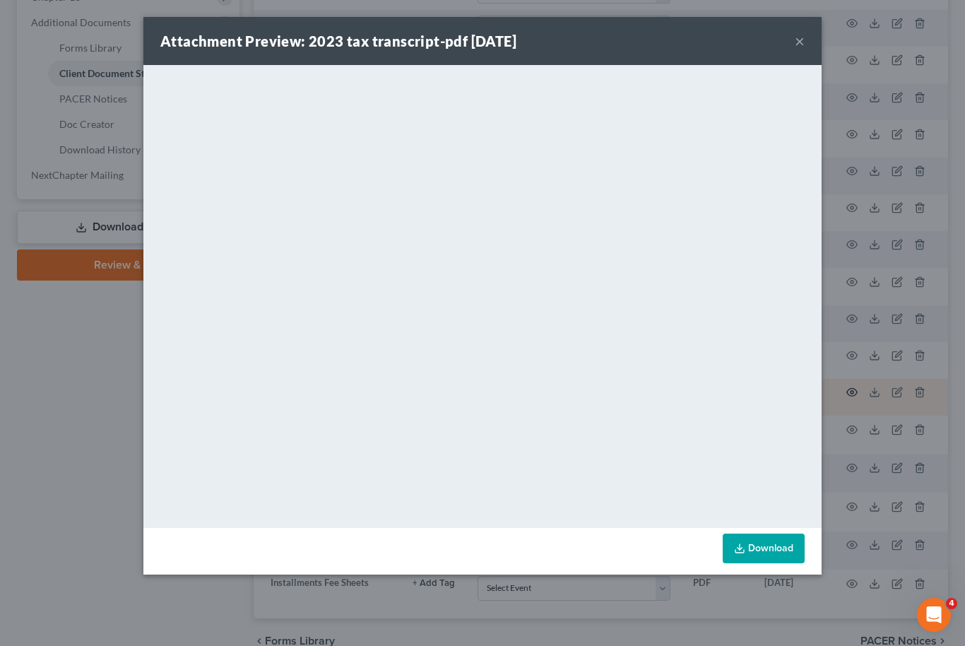
click at [802, 36] on button "×" at bounding box center [800, 41] width 10 height 17
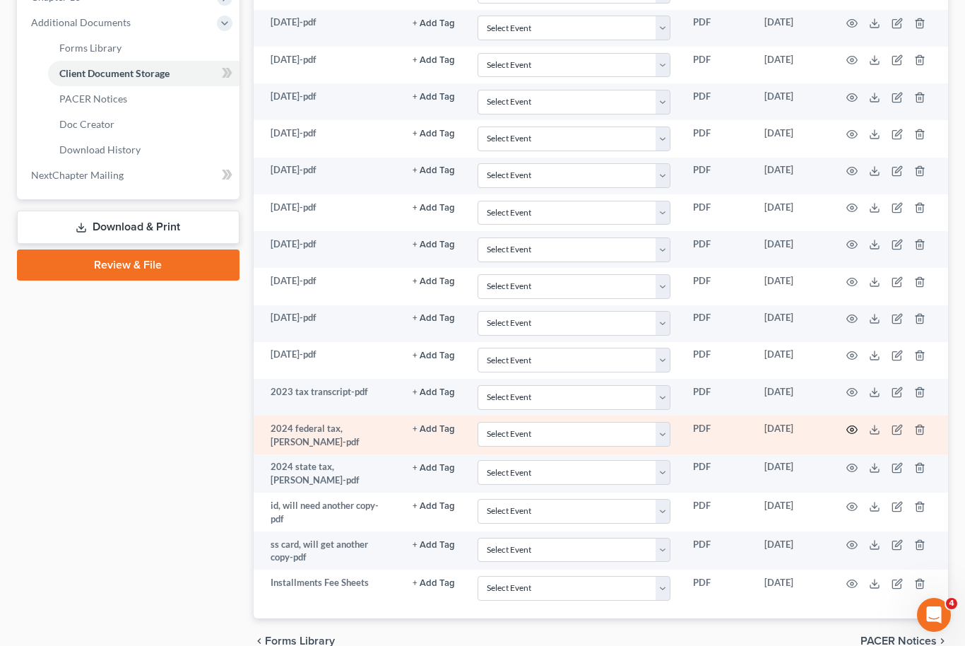
click at [849, 424] on icon "button" at bounding box center [851, 429] width 11 height 11
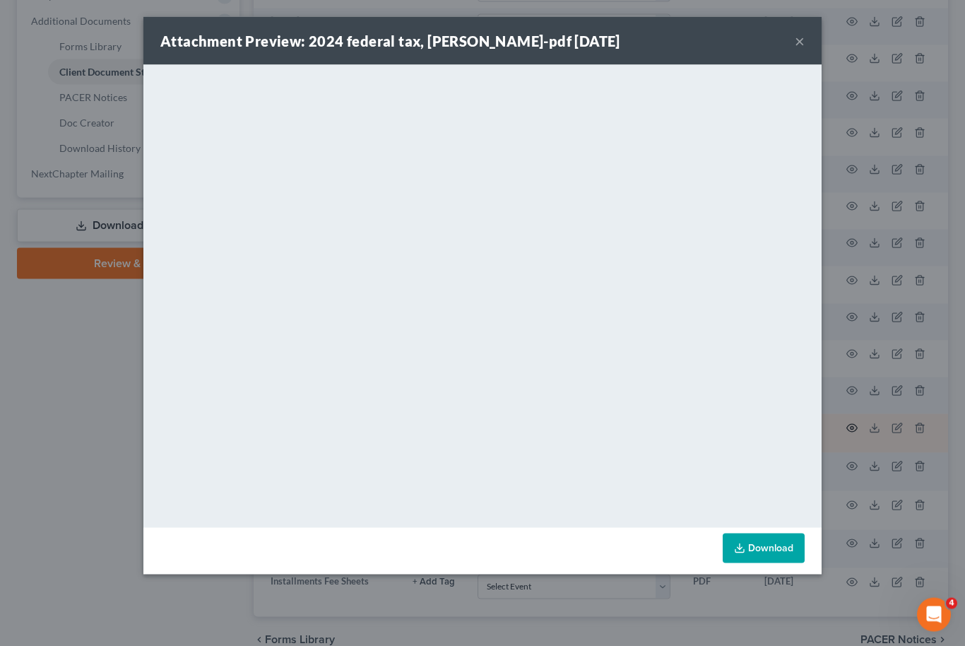
scroll to position [598, 0]
click at [764, 544] on link "Download" at bounding box center [764, 548] width 82 height 30
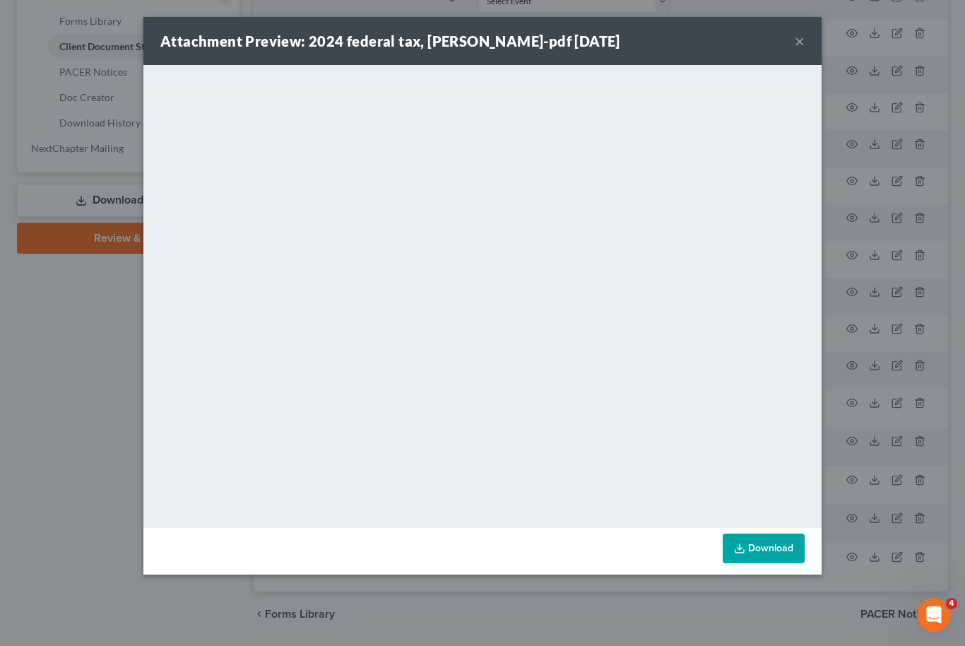
click at [803, 39] on button "×" at bounding box center [800, 41] width 10 height 17
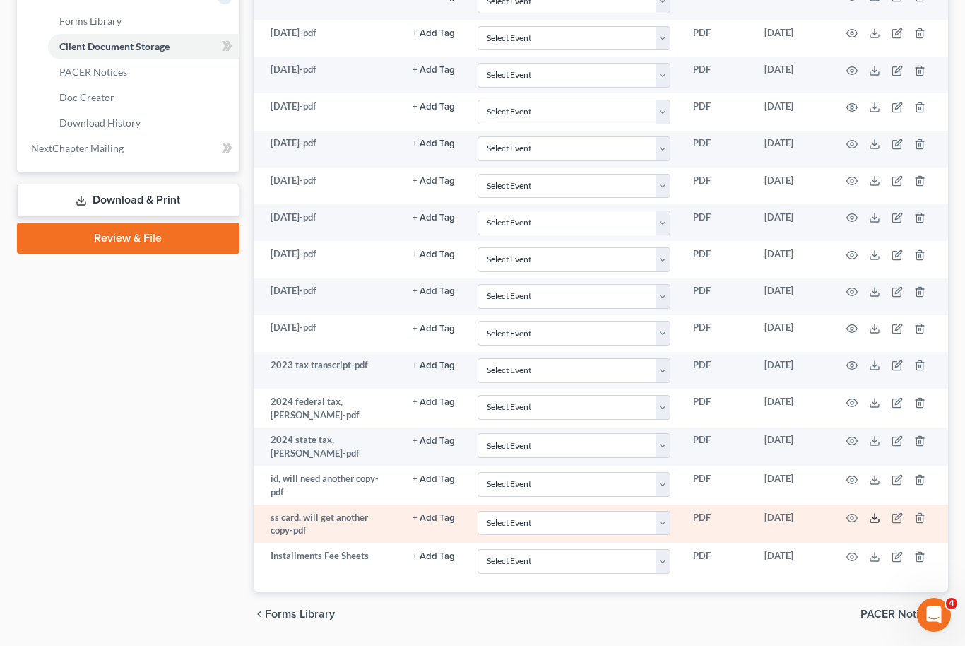
click at [873, 512] on icon at bounding box center [874, 517] width 11 height 11
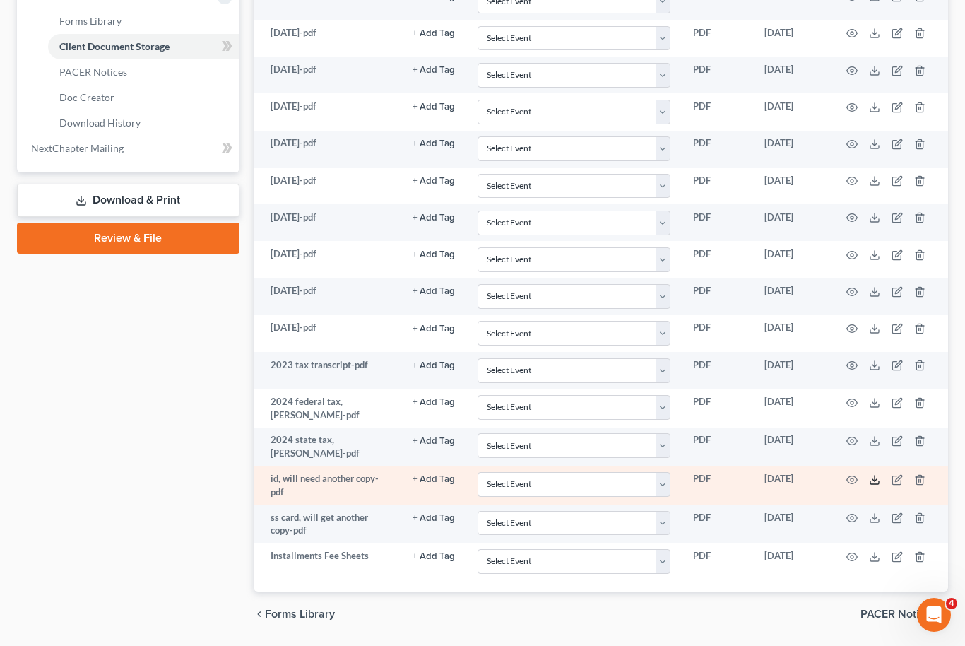
click at [875, 476] on line at bounding box center [875, 479] width 0 height 6
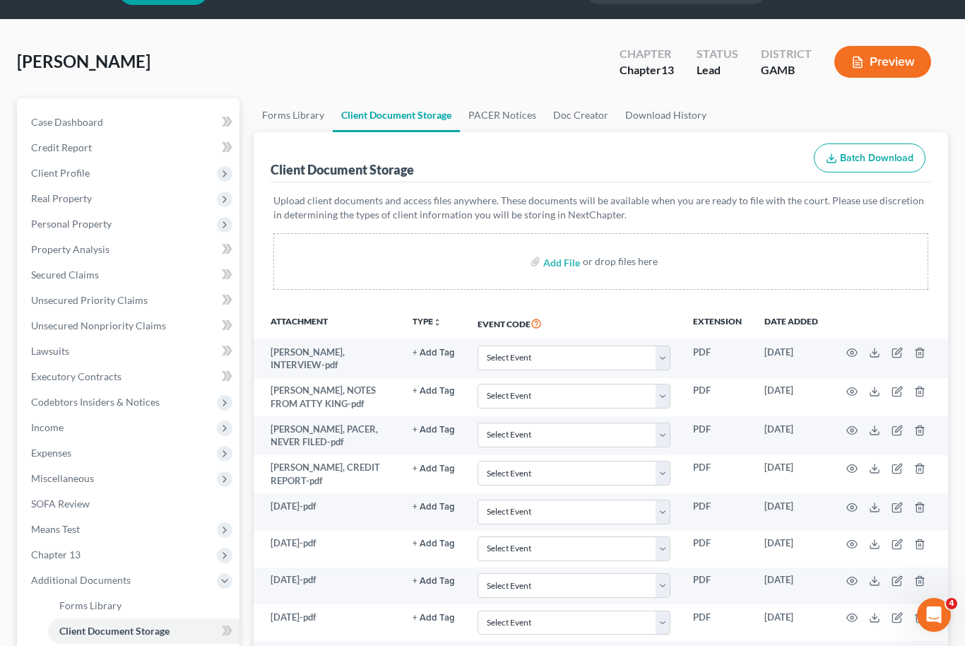
scroll to position [0, 0]
